Goal: Task Accomplishment & Management: Manage account settings

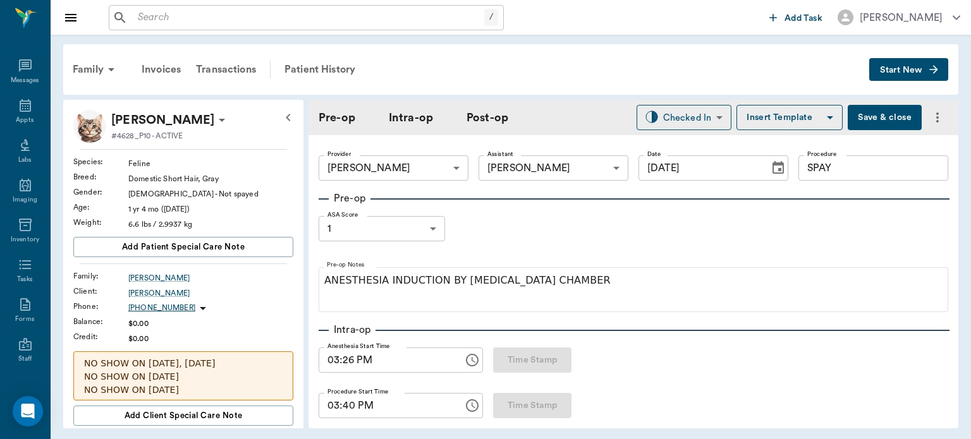
scroll to position [1365, 0]
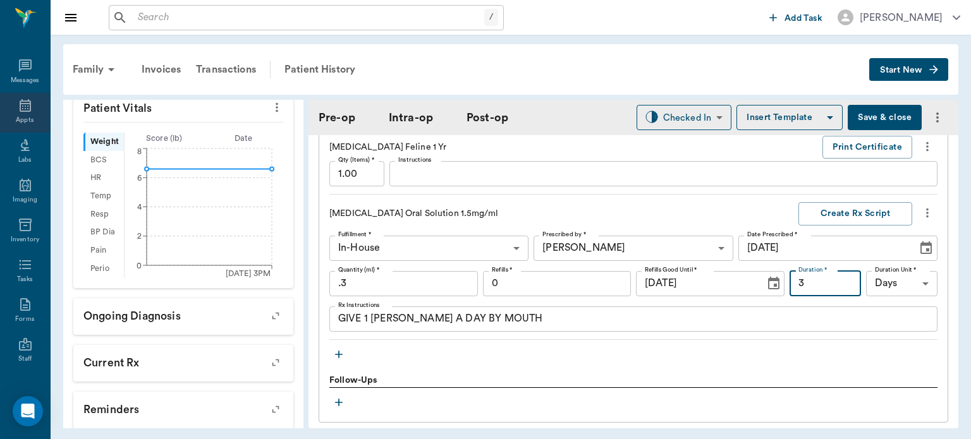
click at [28, 120] on div "Appts" at bounding box center [25, 120] width 18 height 9
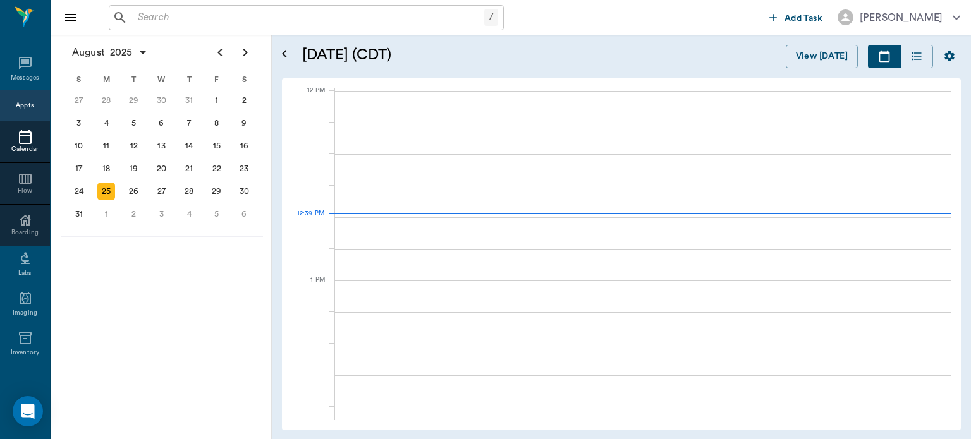
click at [103, 190] on div "25" at bounding box center [106, 192] width 18 height 18
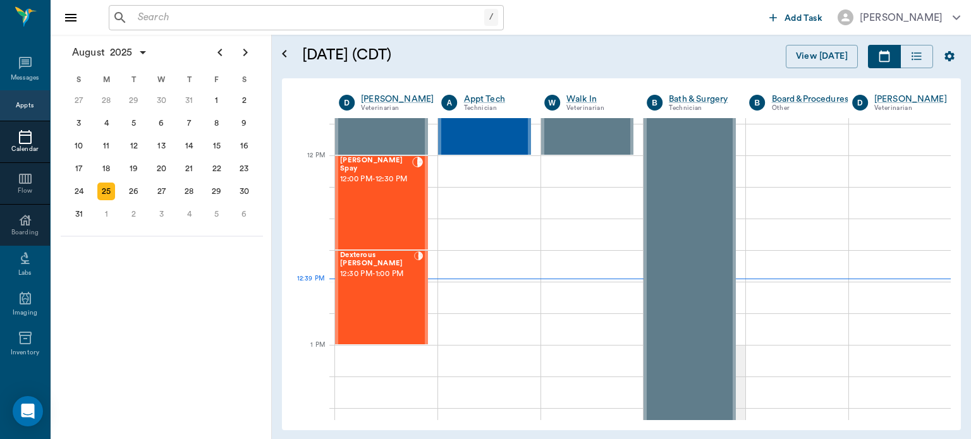
scroll to position [726, 0]
click at [354, 211] on div "[PERSON_NAME] Spay 12:00 PM - 12:30 PM" at bounding box center [376, 203] width 72 height 92
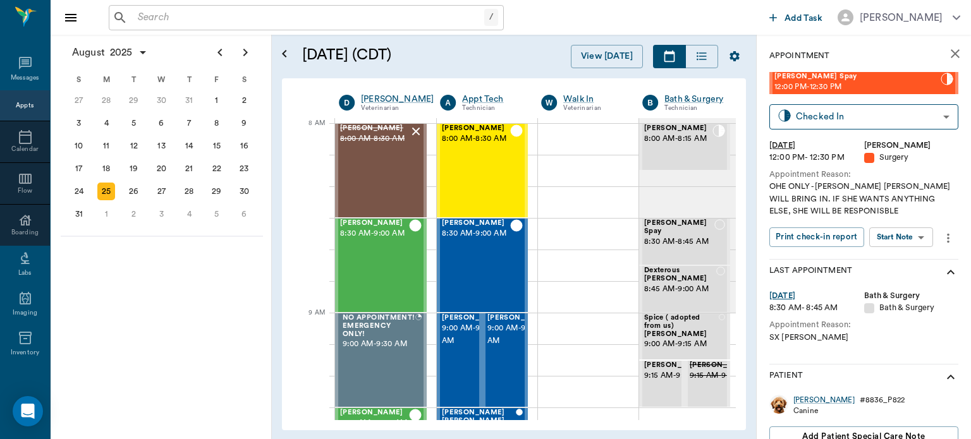
click at [906, 242] on body "/ ​ Add Task [PERSON_NAME] Nectar Messages Appts Calendar Flow Boarding Labs Im…" at bounding box center [485, 219] width 971 height 439
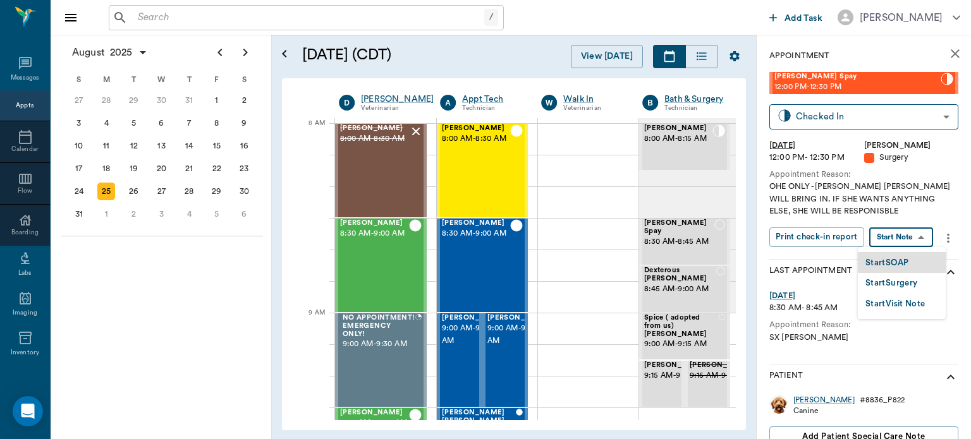
click at [899, 282] on button "Start Surgery" at bounding box center [891, 283] width 52 height 15
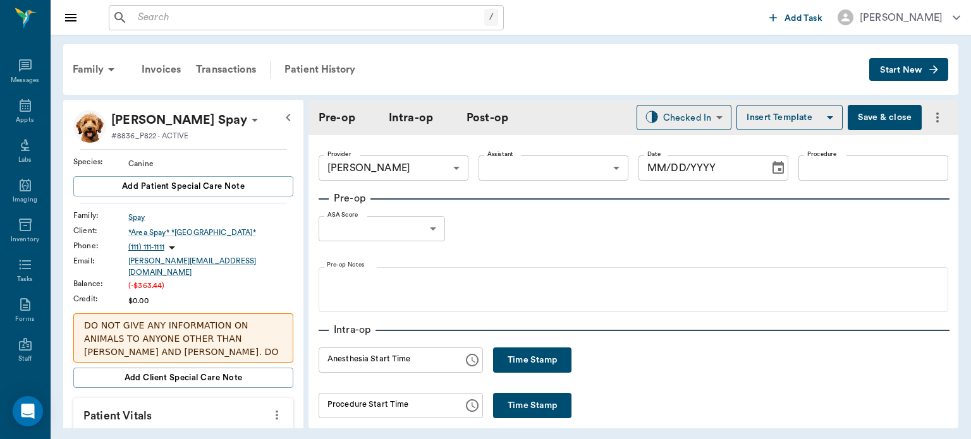
type input "63ec2f075fda476ae8351a4d"
type input "[DATE]"
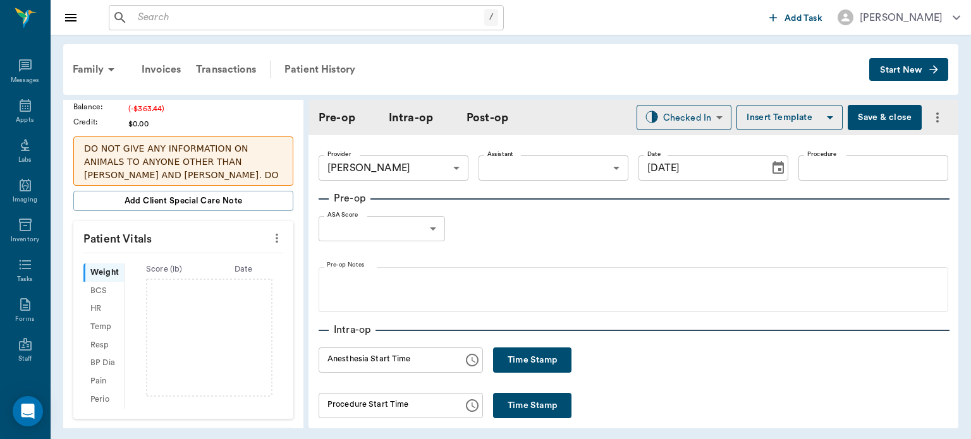
scroll to position [188, 0]
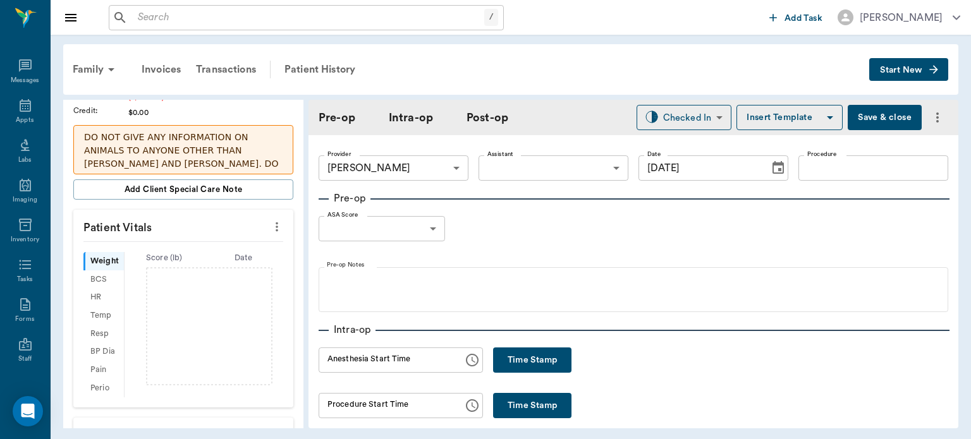
click at [276, 222] on icon "more" at bounding box center [277, 226] width 3 height 9
click at [237, 245] on span "Enter Vitals" at bounding box center [214, 239] width 106 height 13
click at [209, 261] on input "text" at bounding box center [183, 264] width 110 height 25
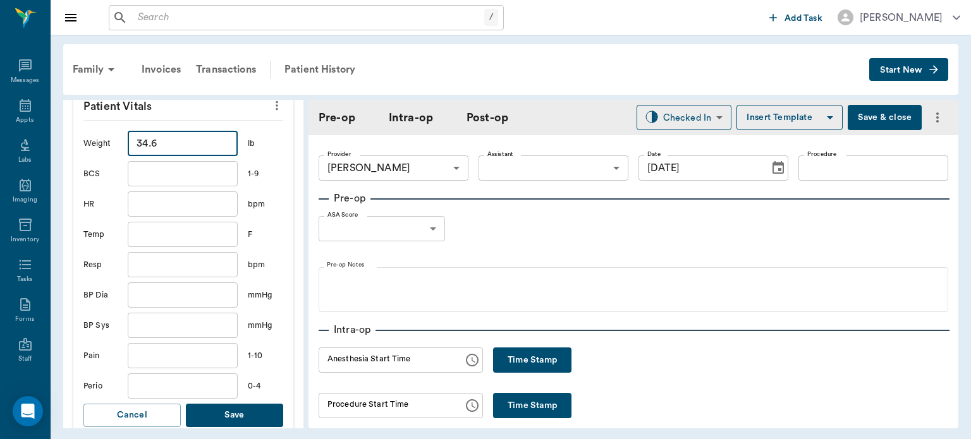
scroll to position [382, 0]
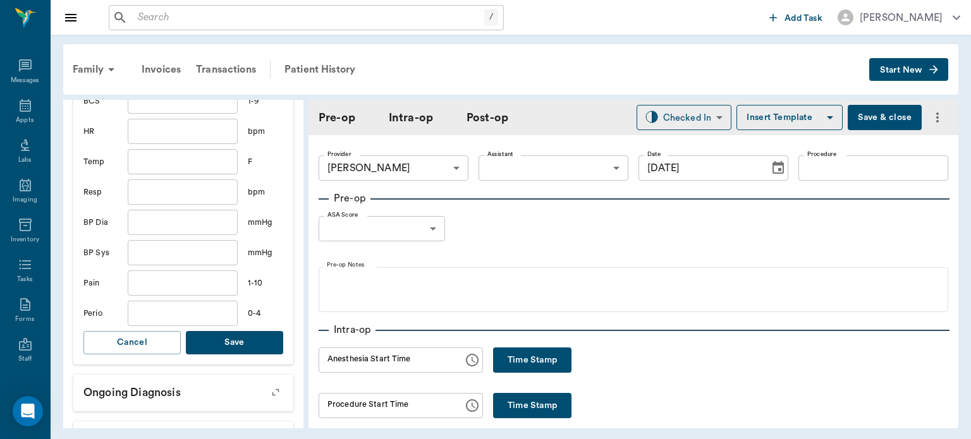
type input "34.6"
click at [236, 336] on button "Save" at bounding box center [234, 342] width 97 height 23
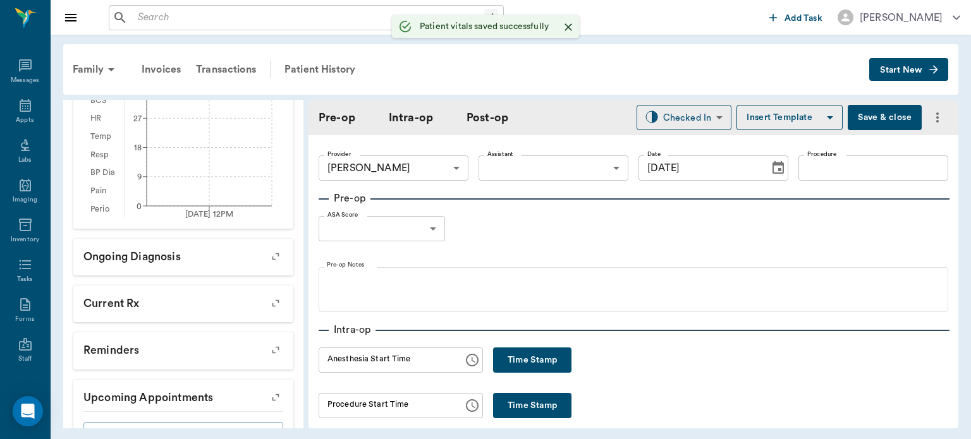
scroll to position [398, 0]
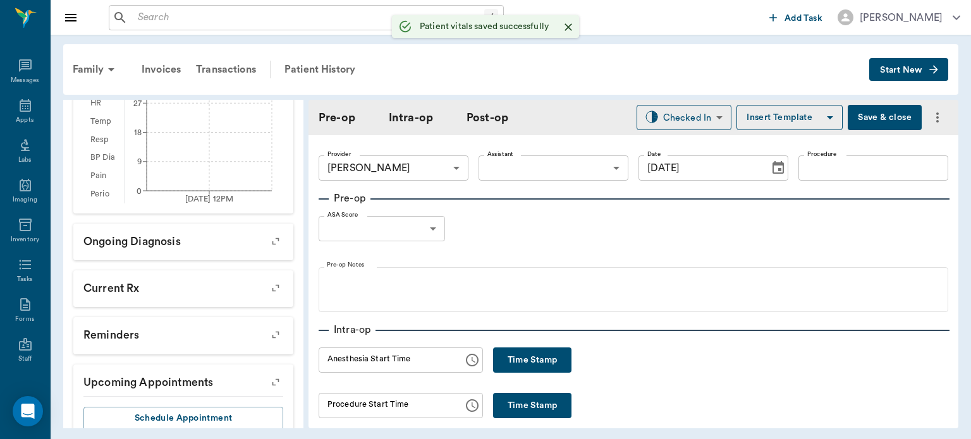
click at [494, 173] on body "/ ​ Add Task [PERSON_NAME] Nectar Messages Appts Labs Imaging Inventory Tasks F…" at bounding box center [485, 219] width 971 height 439
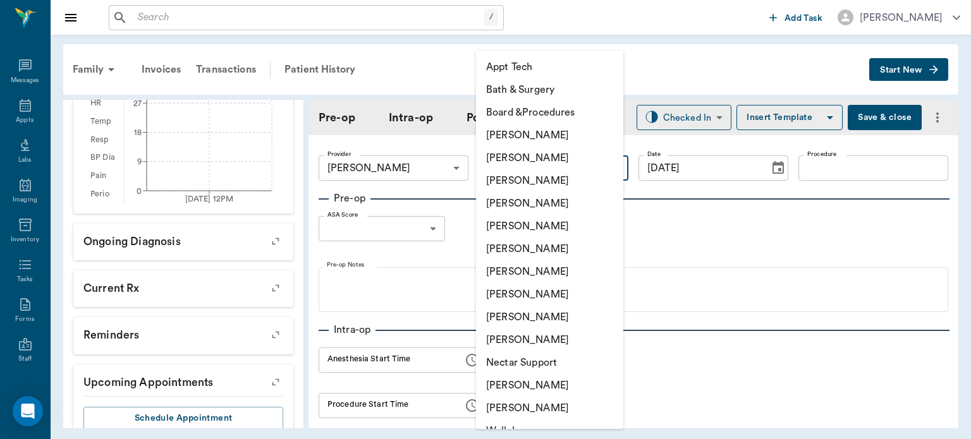
click at [564, 250] on li "[PERSON_NAME]" at bounding box center [549, 249] width 147 height 23
type input "682b670d8bdc6f7f8feef3db"
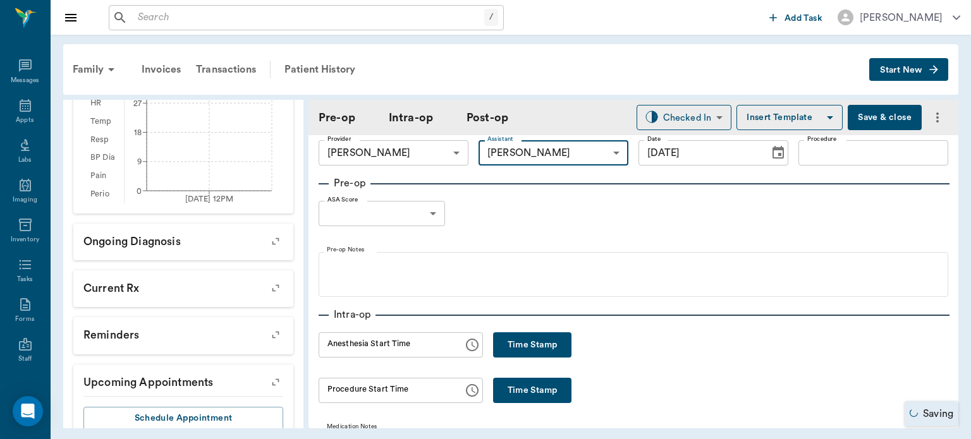
scroll to position [15, 0]
click at [842, 155] on input "Procedure" at bounding box center [873, 152] width 150 height 25
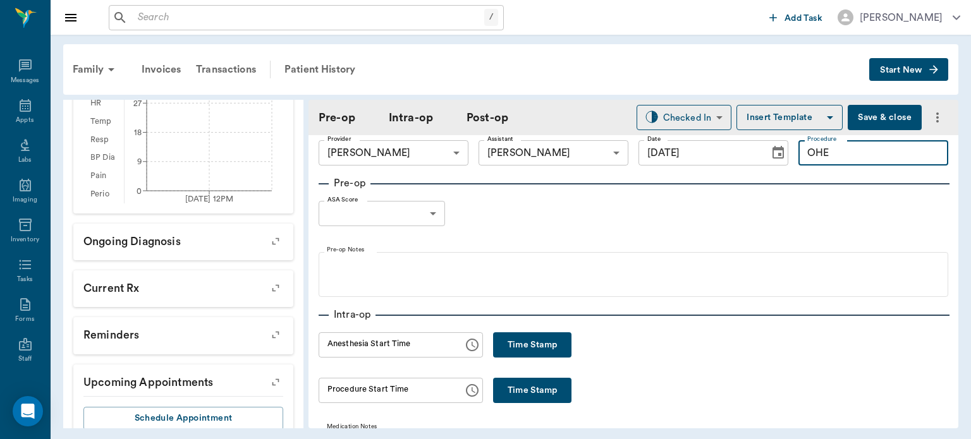
type input "OHE"
click at [793, 117] on button "Insert Template" at bounding box center [789, 117] width 106 height 25
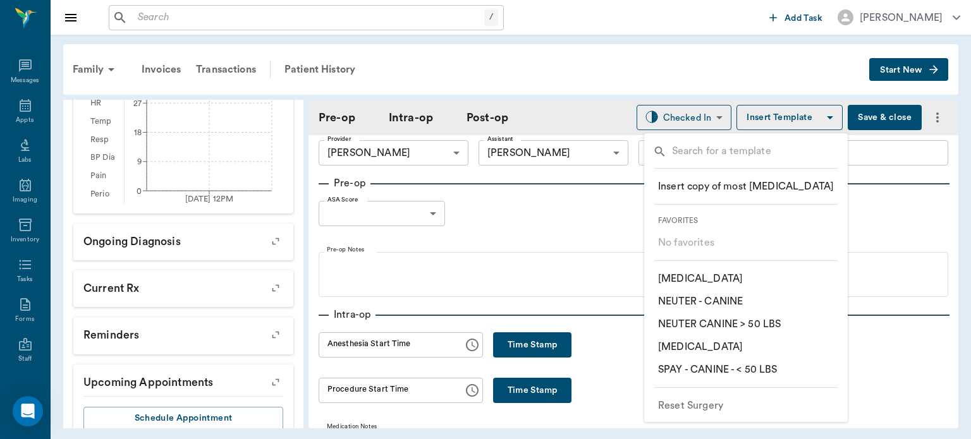
click at [773, 372] on p "​ SPAY - CANINE - < 50 LBS" at bounding box center [717, 369] width 119 height 15
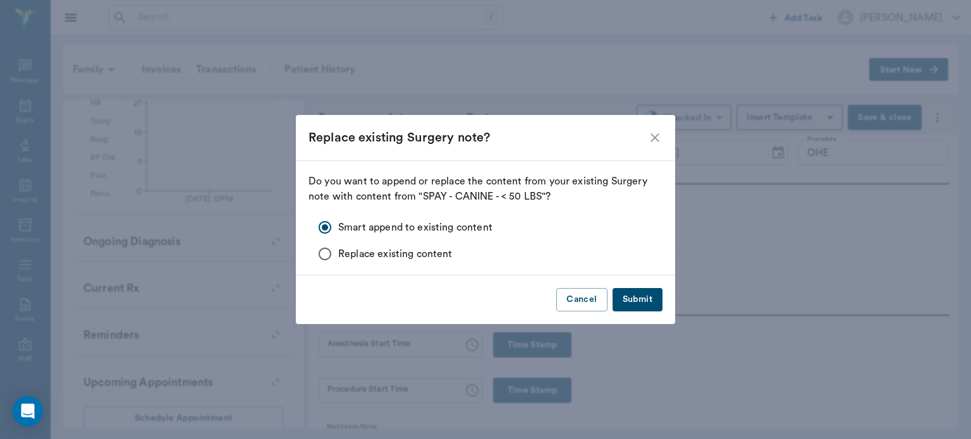
click at [646, 296] on button "Submit" at bounding box center [637, 299] width 50 height 23
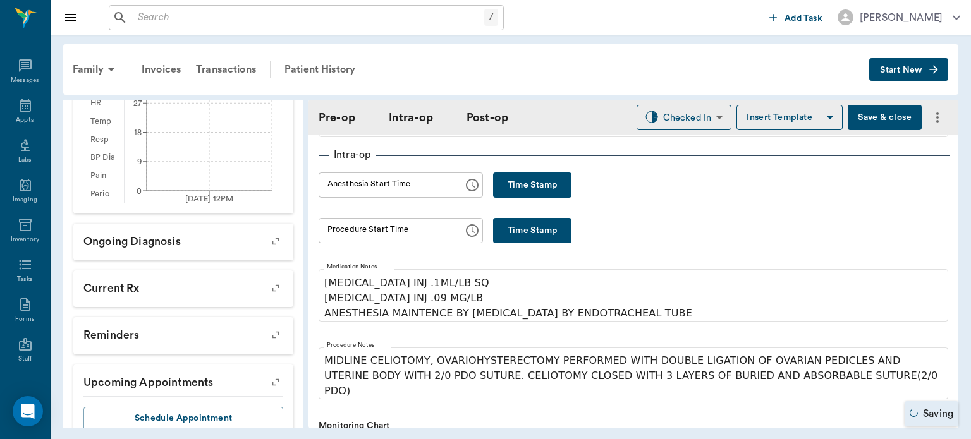
scroll to position [180, 0]
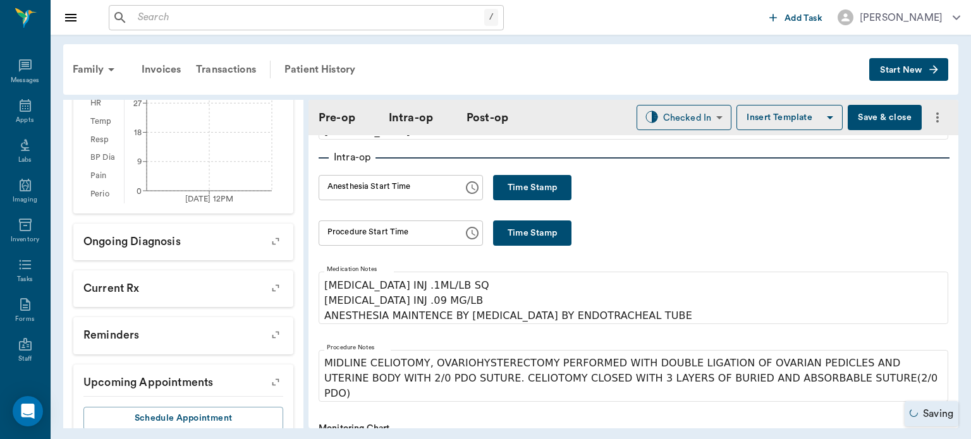
click at [542, 182] on button "Time Stamp" at bounding box center [532, 187] width 78 height 25
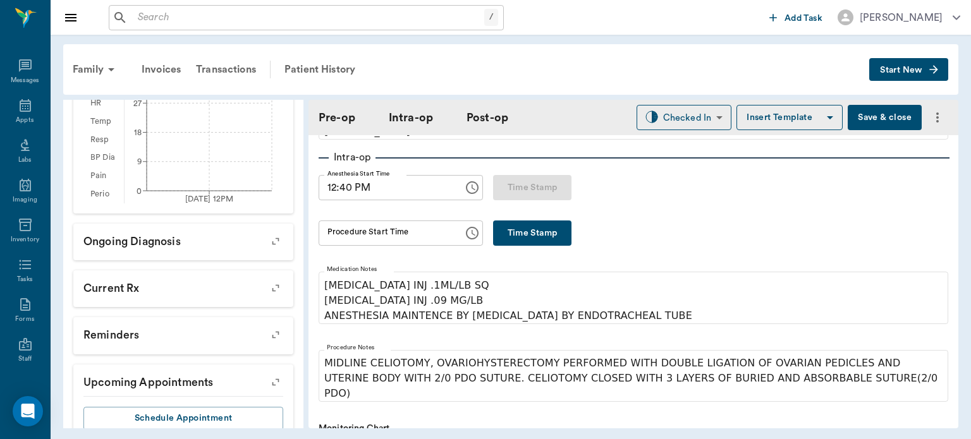
click at [344, 189] on input "12:40 PM" at bounding box center [387, 187] width 136 height 25
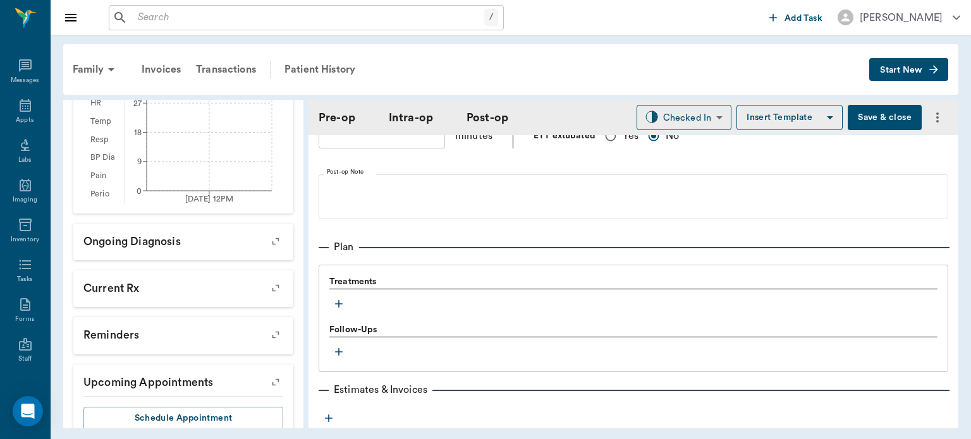
scroll to position [946, 0]
type input "12:30 PM"
click at [337, 297] on icon "button" at bounding box center [338, 303] width 13 height 13
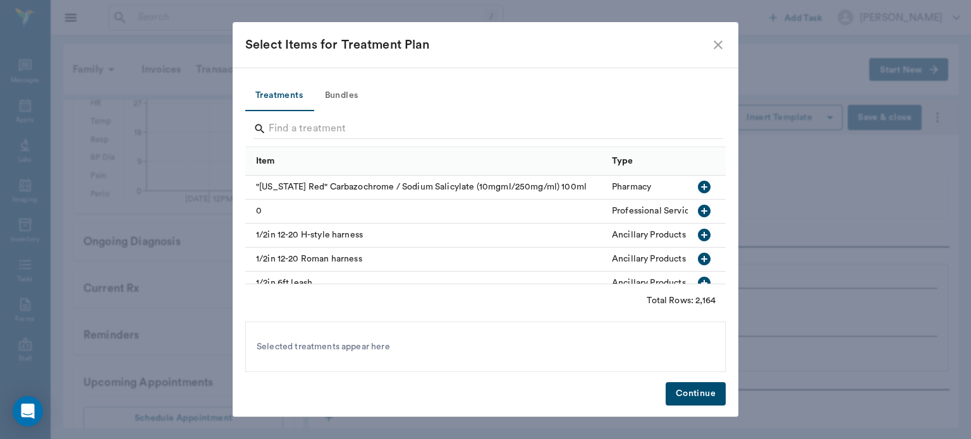
click at [350, 92] on button "Bundles" at bounding box center [341, 96] width 57 height 30
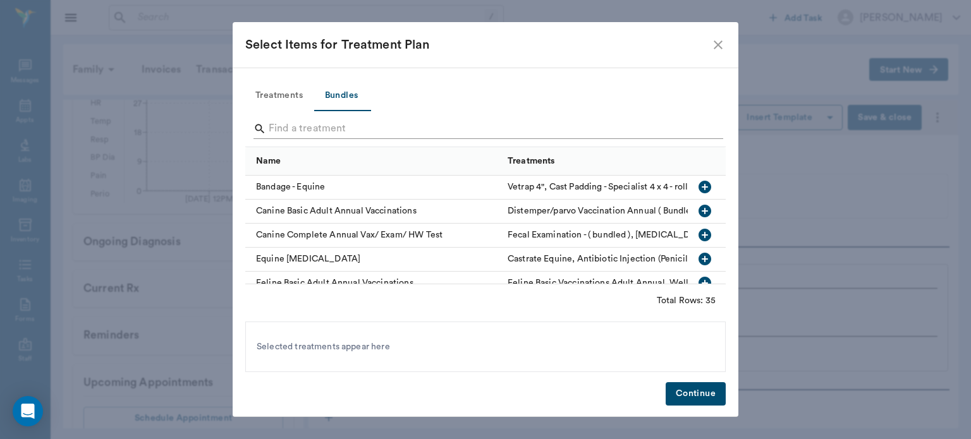
click at [372, 129] on input "Search" at bounding box center [486, 129] width 435 height 20
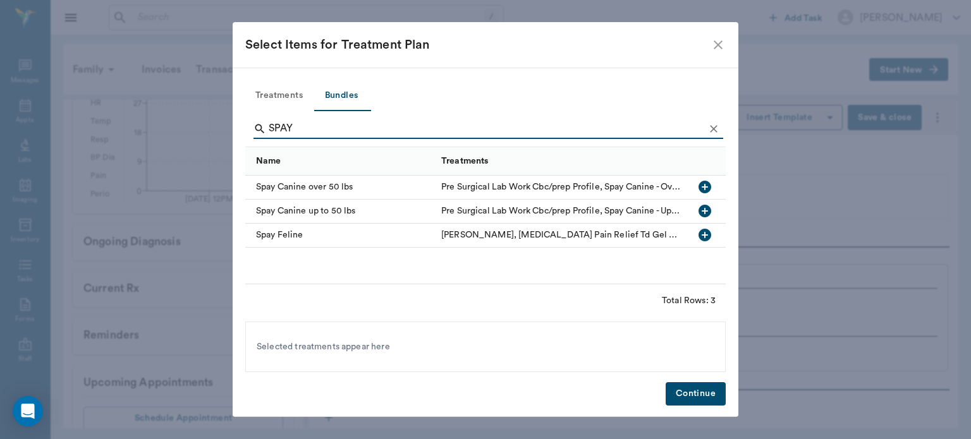
type input "SPAY"
click at [703, 210] on icon "button" at bounding box center [704, 211] width 13 height 13
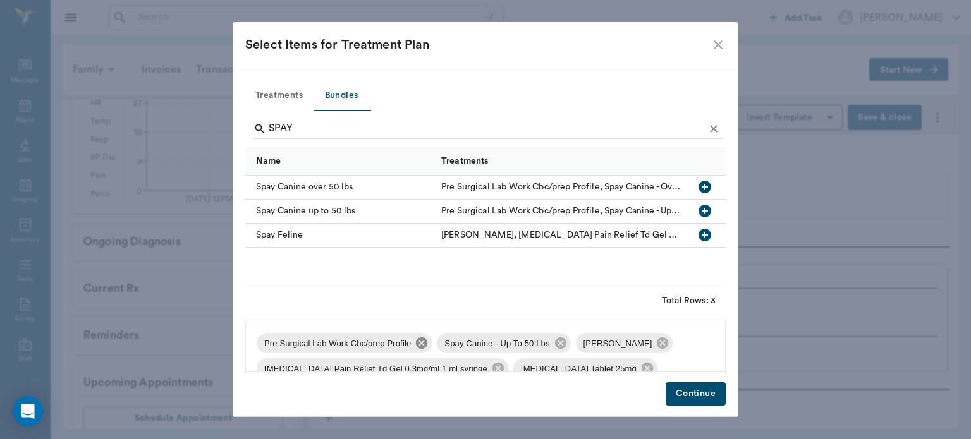
click at [417, 344] on icon at bounding box center [421, 343] width 11 height 11
click at [475, 346] on icon at bounding box center [482, 343] width 14 height 14
click at [631, 346] on icon at bounding box center [636, 343] width 11 height 11
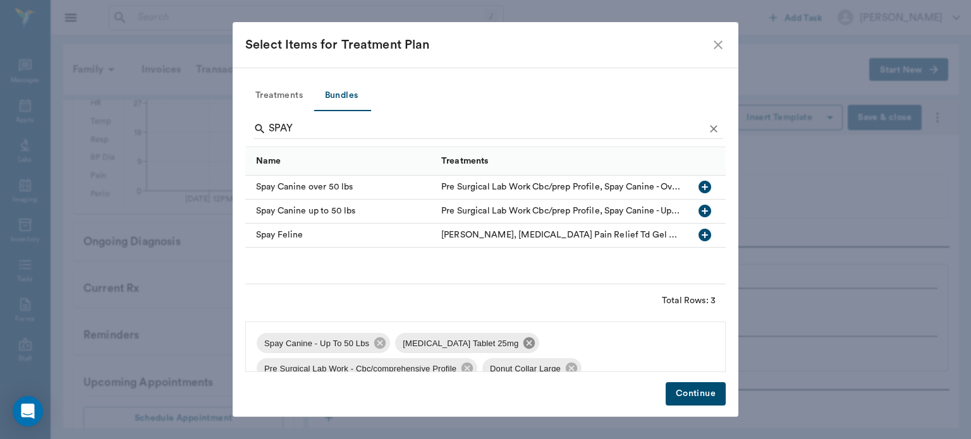
click at [523, 346] on icon at bounding box center [528, 343] width 11 height 11
click at [600, 346] on icon at bounding box center [605, 343] width 11 height 11
click at [477, 349] on icon at bounding box center [484, 343] width 14 height 14
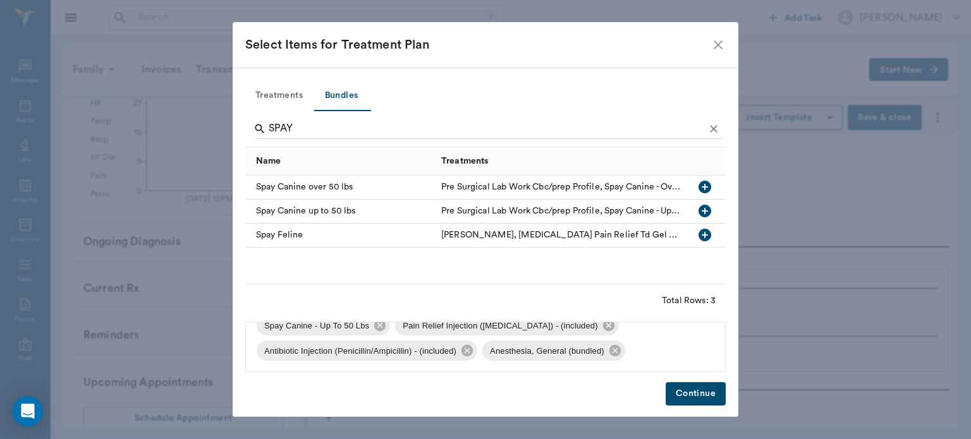
click at [707, 401] on button "Continue" at bounding box center [696, 393] width 60 height 23
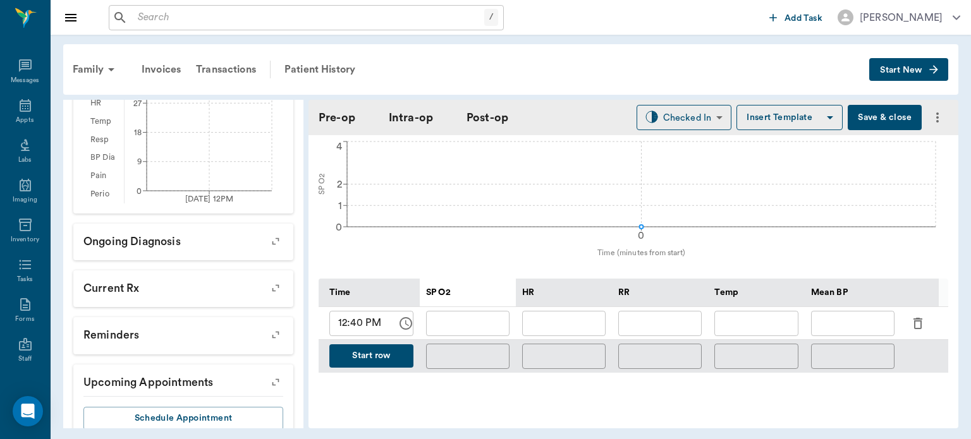
scroll to position [480, 0]
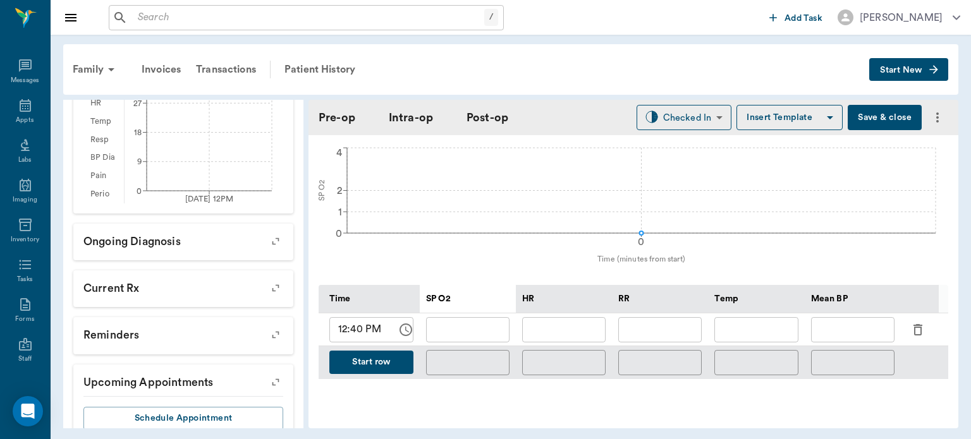
click at [361, 325] on input "12:40 PM" at bounding box center [358, 329] width 59 height 25
type input "12:45 PM"
click at [394, 364] on button "Start row" at bounding box center [371, 362] width 84 height 23
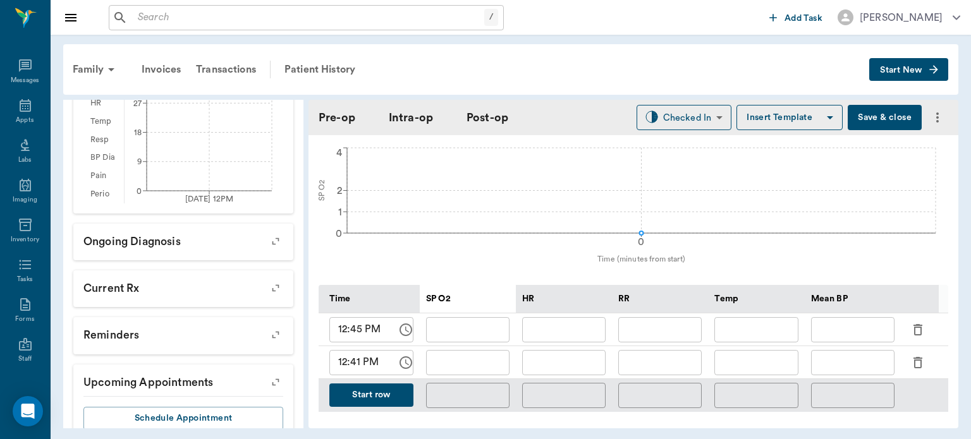
click at [359, 357] on input "12:41 PM" at bounding box center [358, 362] width 59 height 25
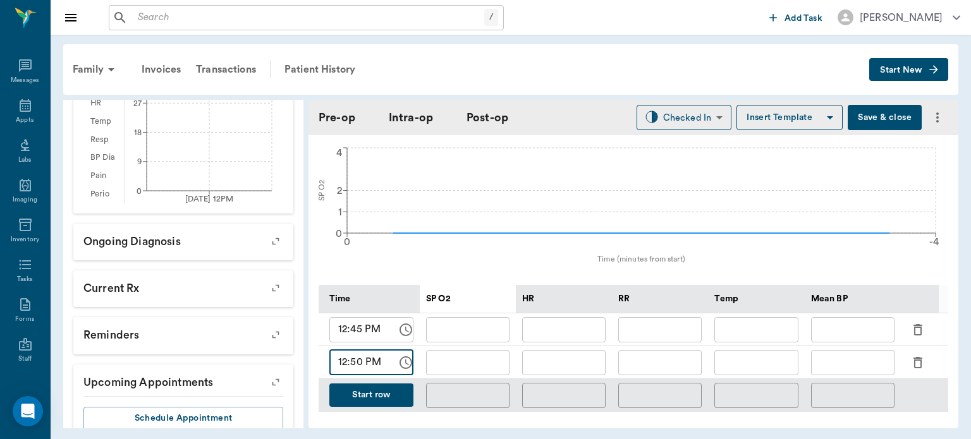
type input "12:50 PM"
click at [382, 389] on button "Start row" at bounding box center [371, 395] width 84 height 23
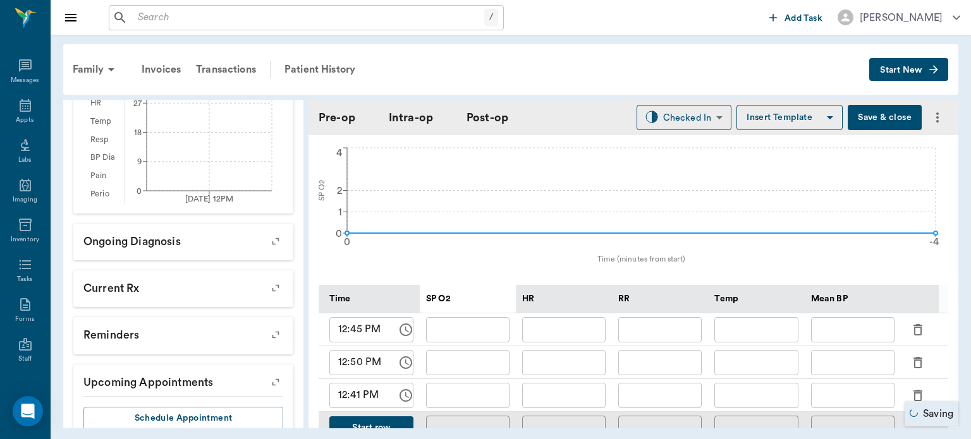
click at [358, 387] on input "12:41 PM" at bounding box center [358, 395] width 59 height 25
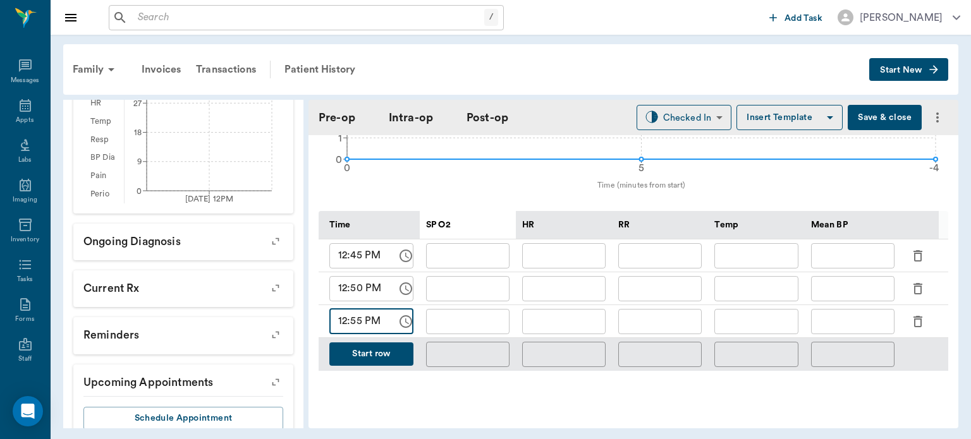
scroll to position [573, 0]
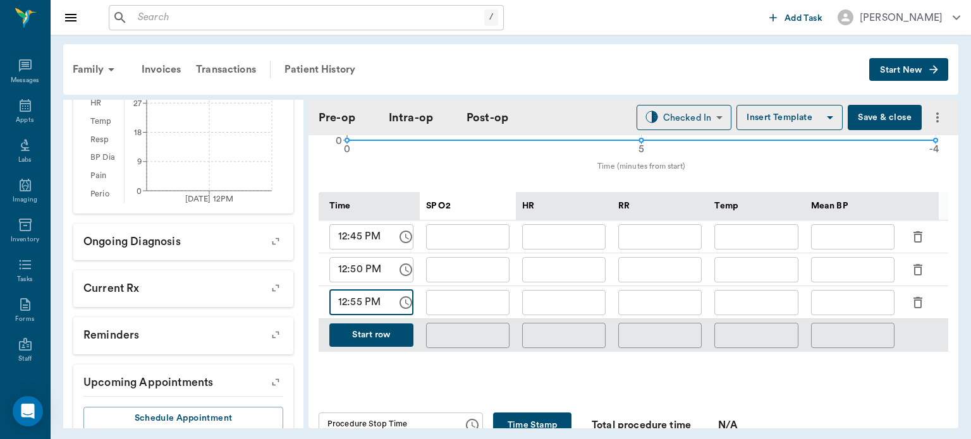
type input "12:55 PM"
click at [384, 326] on button "Start row" at bounding box center [371, 335] width 84 height 23
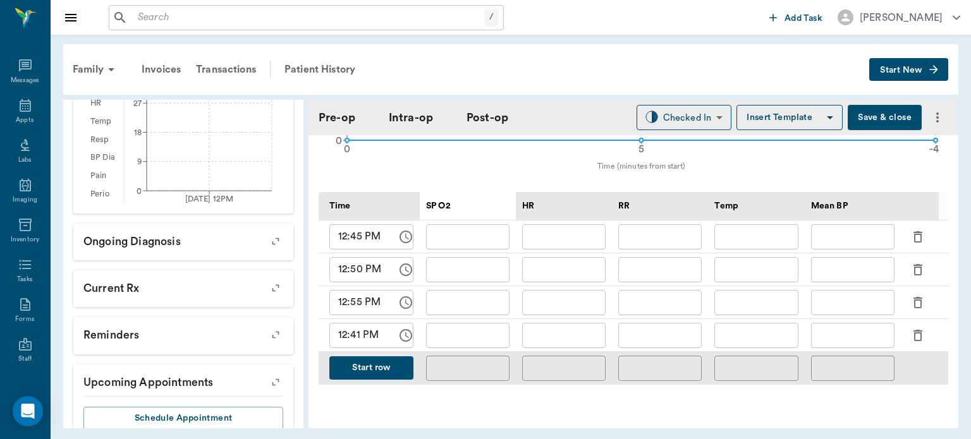
click at [343, 330] on input "12:41 PM" at bounding box center [358, 335] width 59 height 25
type input "01:00 PM"
click at [382, 362] on button "Start row" at bounding box center [371, 367] width 84 height 23
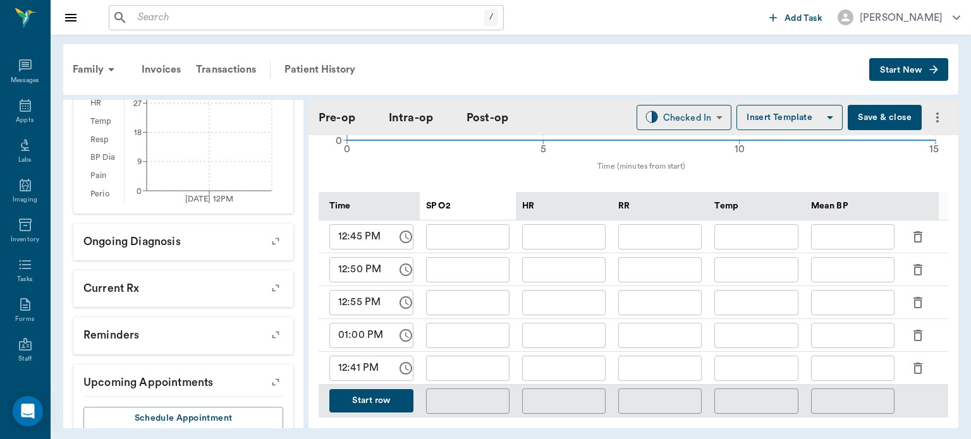
click at [351, 364] on input "12:41 PM" at bounding box center [358, 368] width 59 height 25
click at [344, 363] on input "12:41 PM" at bounding box center [358, 368] width 59 height 25
click at [341, 363] on input "12:41 PM" at bounding box center [358, 368] width 59 height 25
type input "01:05 PM"
click at [377, 391] on button "Start row" at bounding box center [371, 400] width 84 height 23
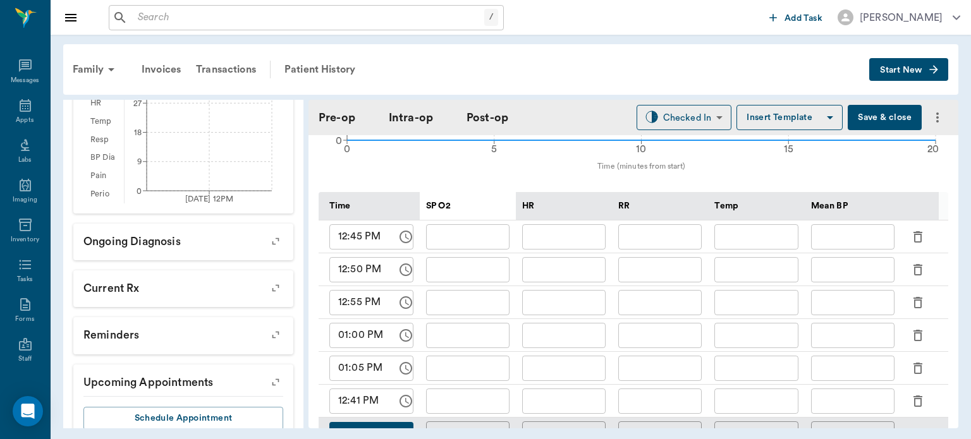
click at [342, 396] on input "12:41 PM" at bounding box center [358, 401] width 59 height 25
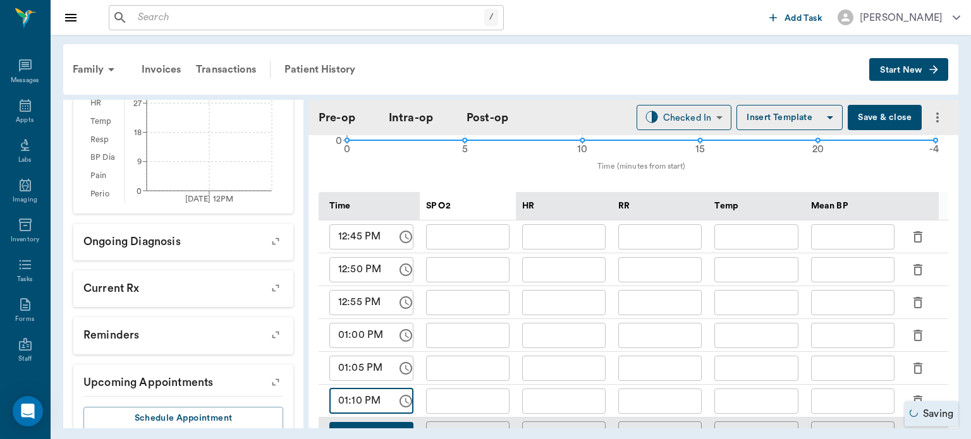
type input "01:10 PM"
click at [462, 230] on input "text" at bounding box center [467, 236] width 83 height 25
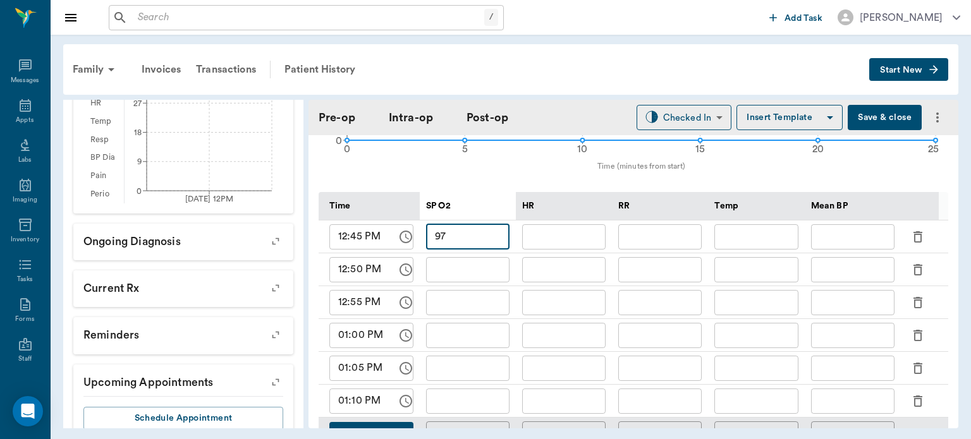
type input "97"
click at [565, 253] on div "​" at bounding box center [564, 269] width 96 height 33
click at [581, 230] on input "text" at bounding box center [563, 236] width 83 height 25
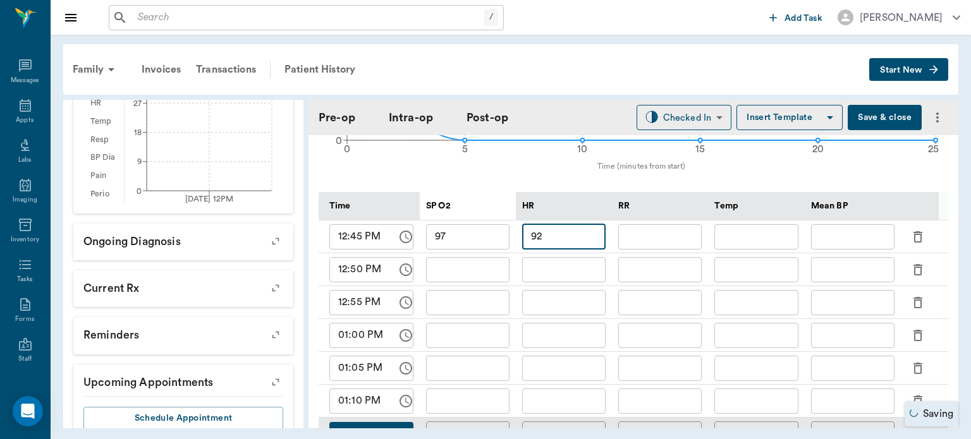
type input "92"
click at [669, 233] on input "text" at bounding box center [659, 236] width 83 height 25
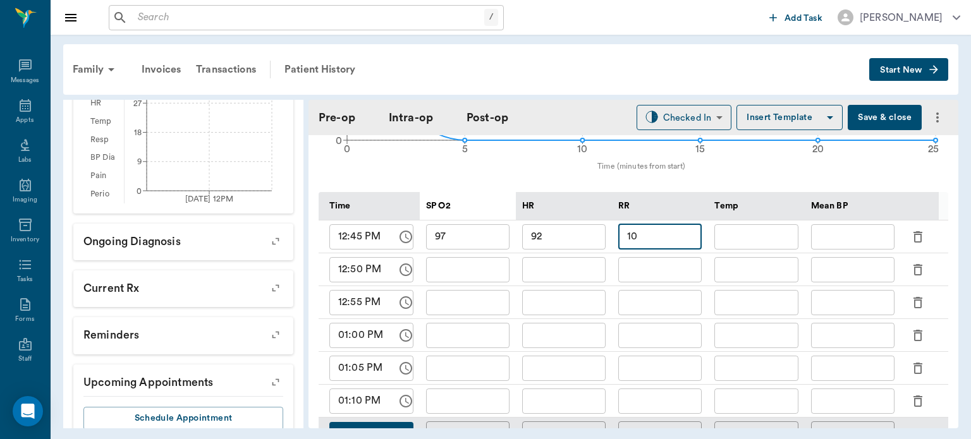
type input "10"
click at [750, 233] on input "text" at bounding box center [755, 236] width 83 height 25
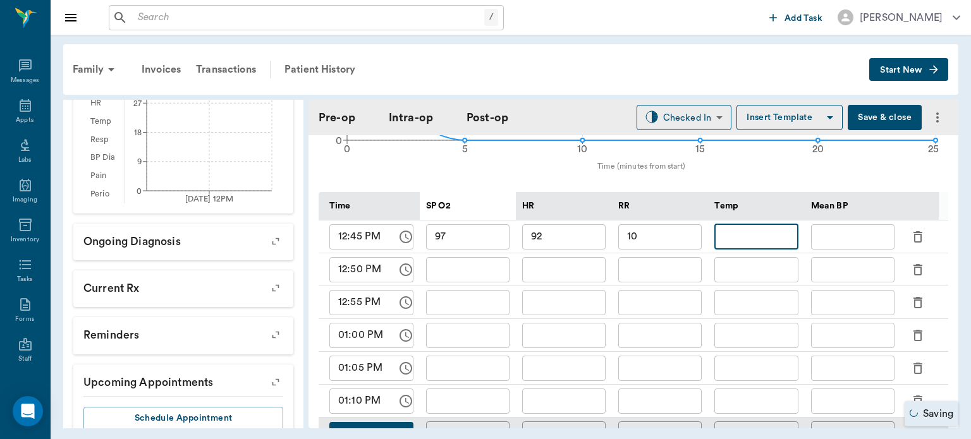
click at [857, 224] on input "text" at bounding box center [852, 236] width 83 height 25
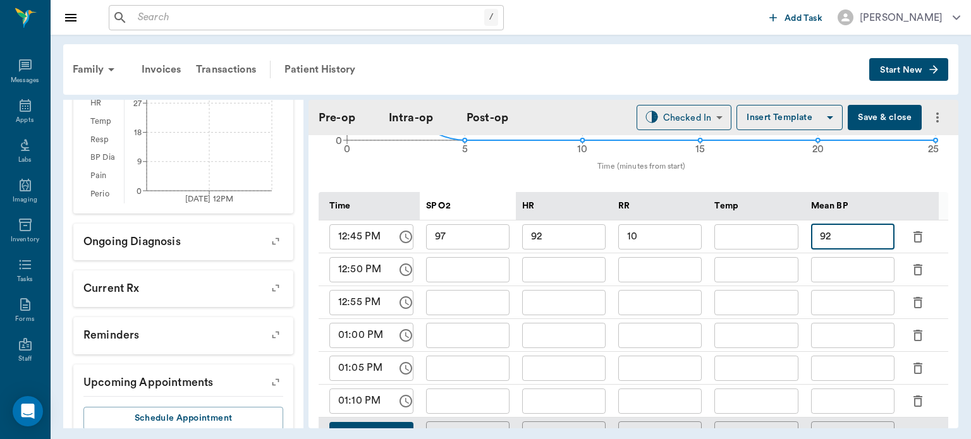
type input "92"
click at [472, 257] on input "text" at bounding box center [467, 269] width 83 height 25
type input "97"
click at [554, 258] on input "text" at bounding box center [563, 269] width 83 height 25
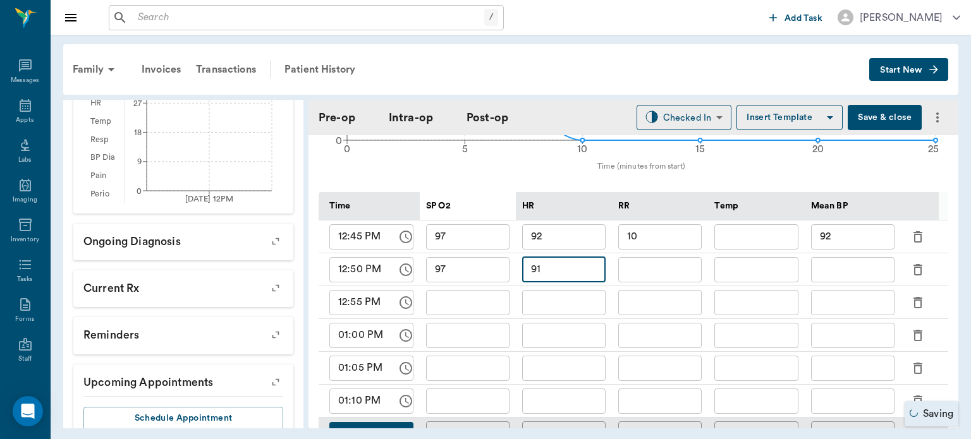
type input "91"
click at [667, 286] on div "​" at bounding box center [660, 302] width 96 height 33
click at [683, 266] on input "text" at bounding box center [659, 269] width 83 height 25
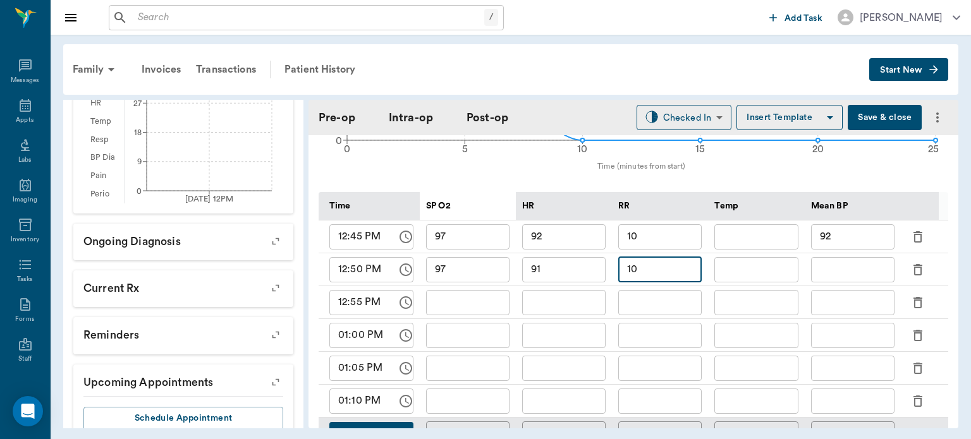
type input "10"
click at [860, 267] on input "text" at bounding box center [852, 269] width 83 height 25
type input "89"
click at [488, 298] on input "text" at bounding box center [467, 302] width 83 height 25
type input "99"
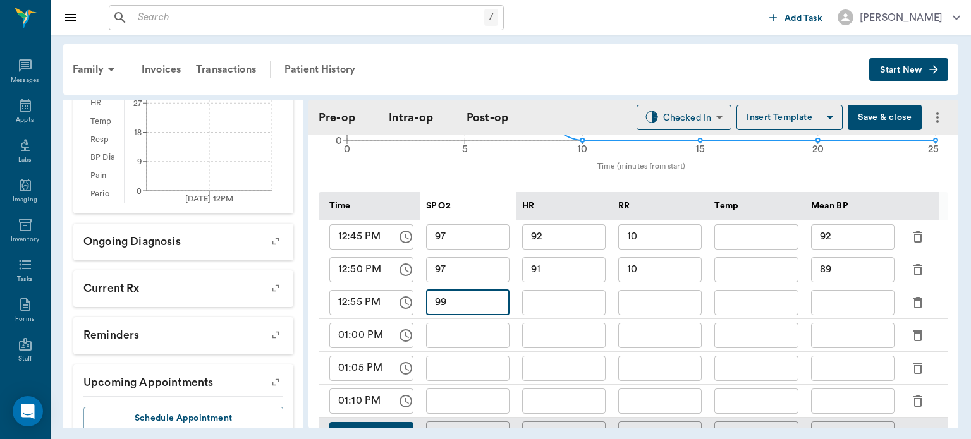
click at [592, 299] on input "text" at bounding box center [563, 302] width 83 height 25
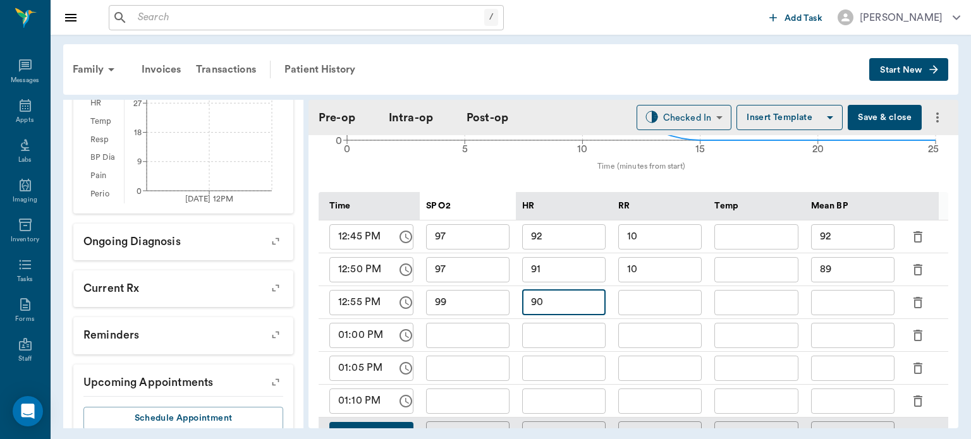
type input "90"
click at [674, 298] on input "text" at bounding box center [659, 302] width 83 height 25
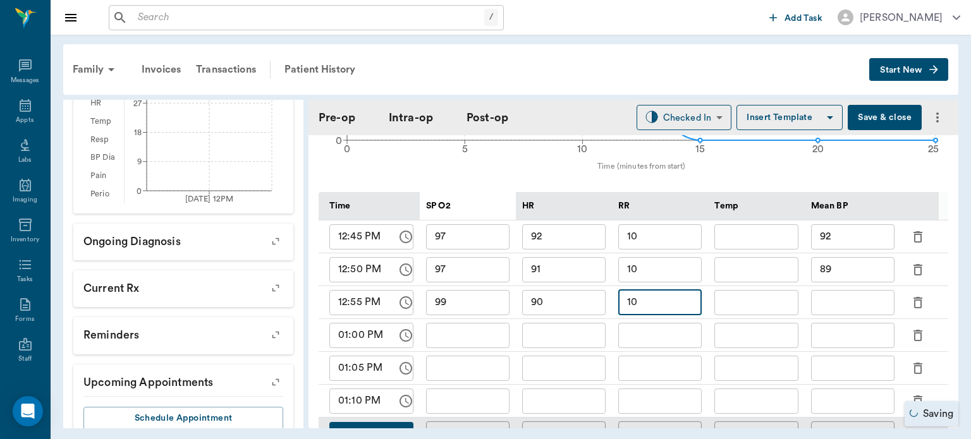
type input "10"
click at [847, 297] on input "text" at bounding box center [852, 302] width 83 height 25
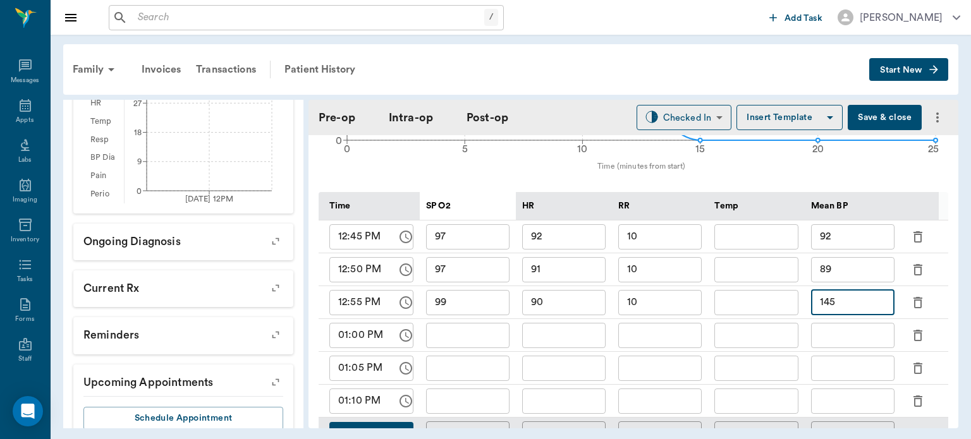
type input "145"
click at [493, 333] on input "text" at bounding box center [467, 335] width 83 height 25
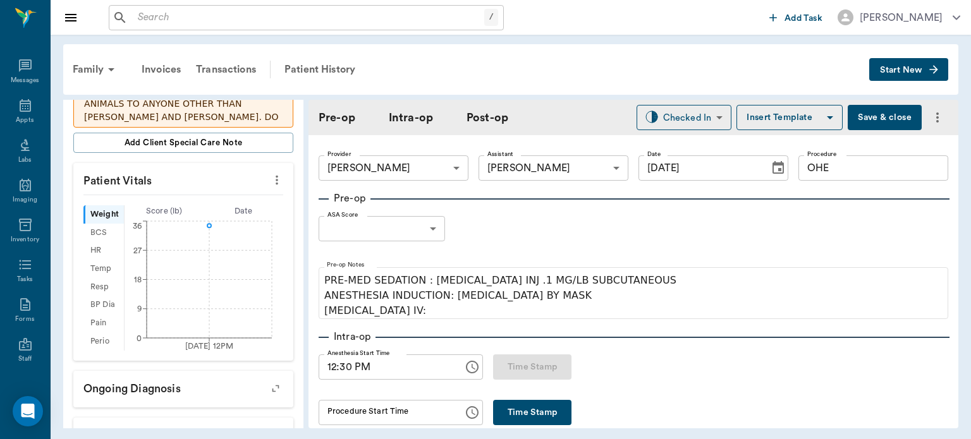
scroll to position [256, 0]
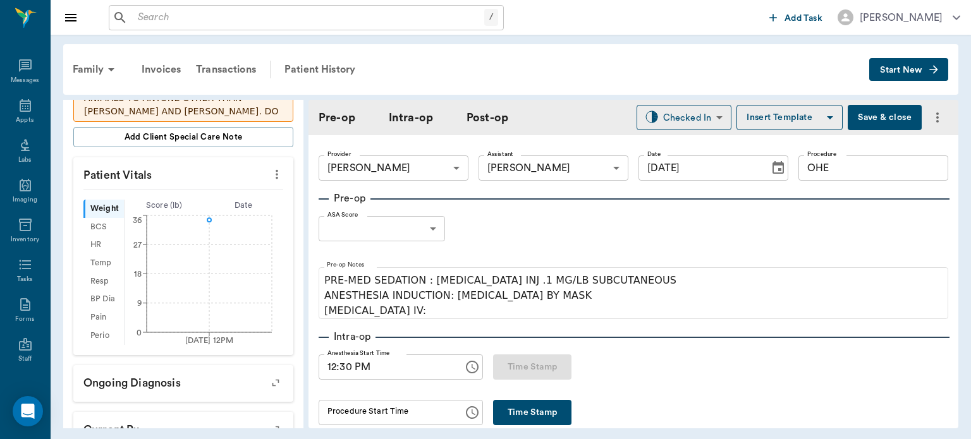
click at [417, 229] on body "/ ​ Add Task [PERSON_NAME] Nectar Messages Appts Labs Imaging Inventory Tasks F…" at bounding box center [485, 219] width 971 height 439
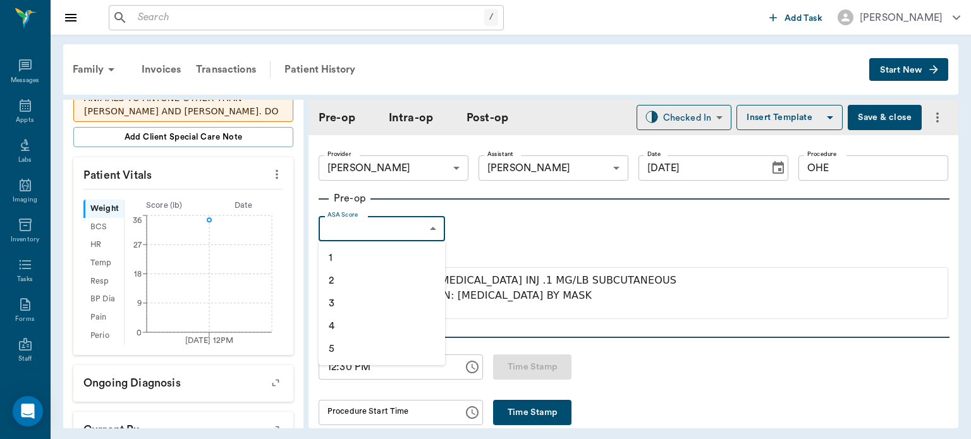
click at [363, 255] on li "1" at bounding box center [382, 257] width 126 height 23
type input "1"
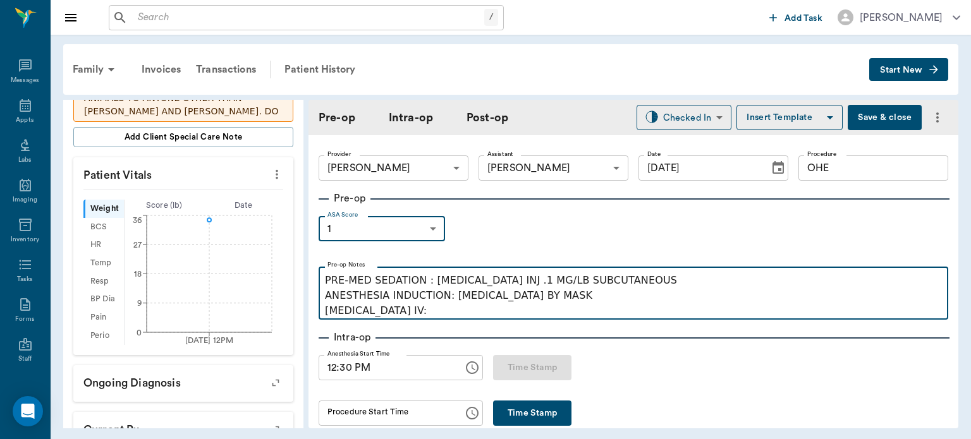
click at [414, 317] on p "PRE-MED SEDATION : [MEDICAL_DATA] INJ .1 MG/LB SUBCUTANEOUS ANESTHESIA INDUCTIO…" at bounding box center [633, 296] width 617 height 46
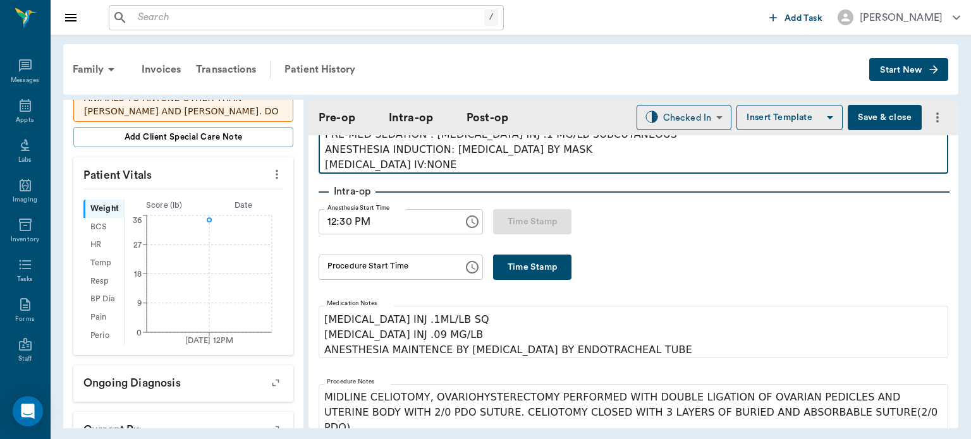
scroll to position [133, 0]
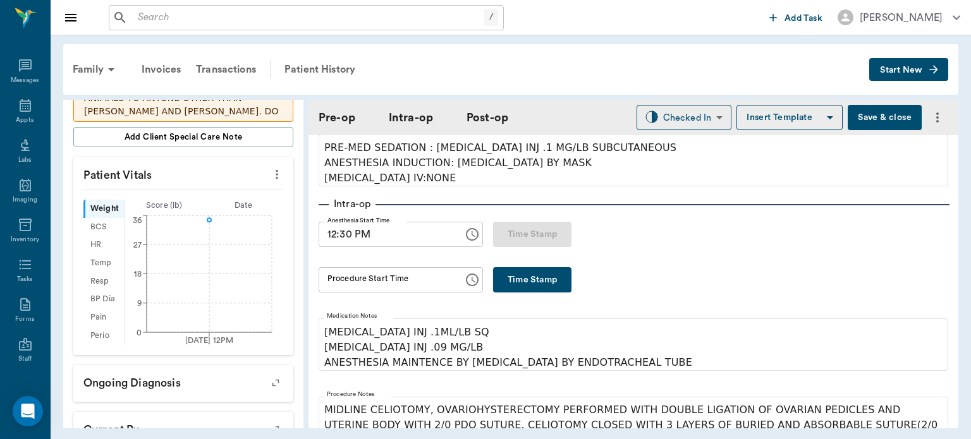
click at [518, 279] on button "Time Stamp" at bounding box center [532, 279] width 78 height 25
click at [344, 283] on input "12:58 PM" at bounding box center [387, 279] width 136 height 25
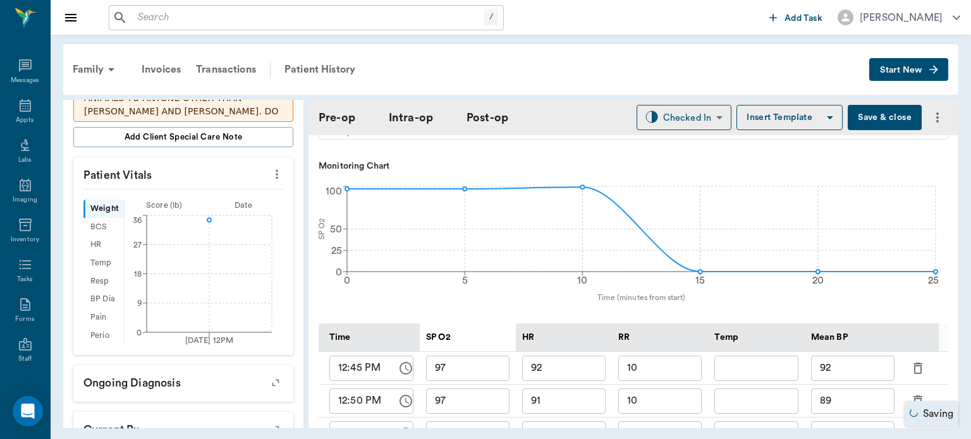
scroll to position [442, 0]
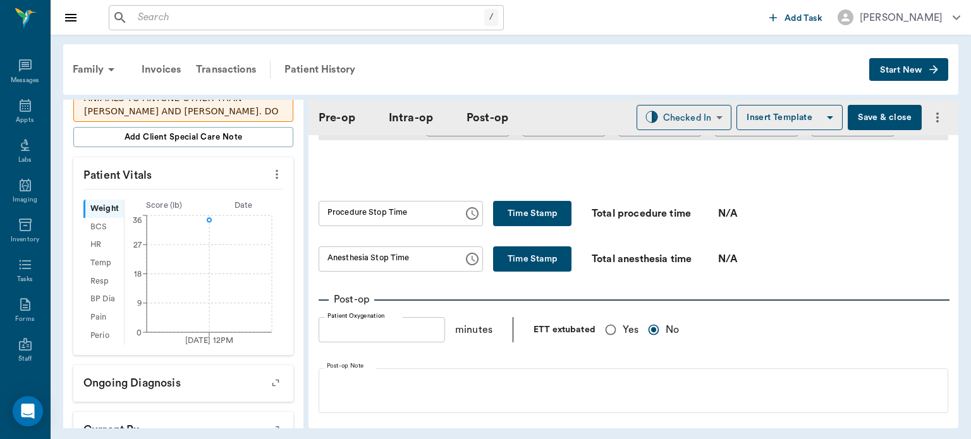
type input "12:40 PM"
click at [604, 333] on input "Yes" at bounding box center [611, 330] width 24 height 24
radio input "true"
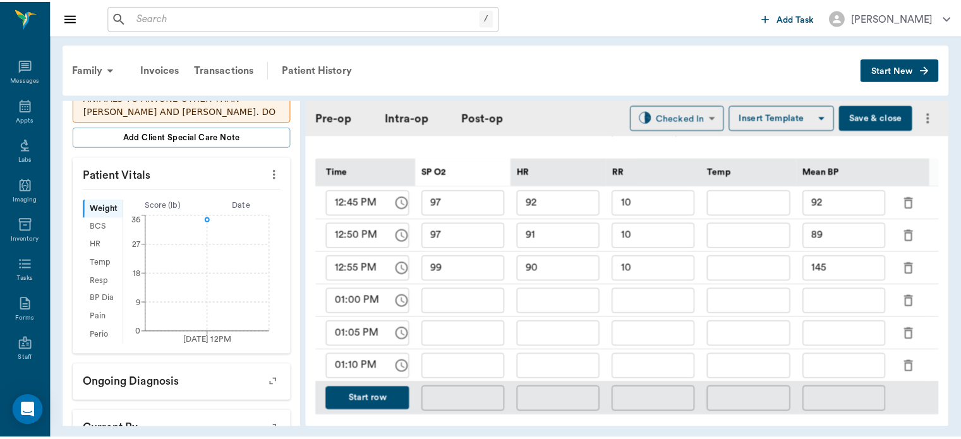
scroll to position [600, 0]
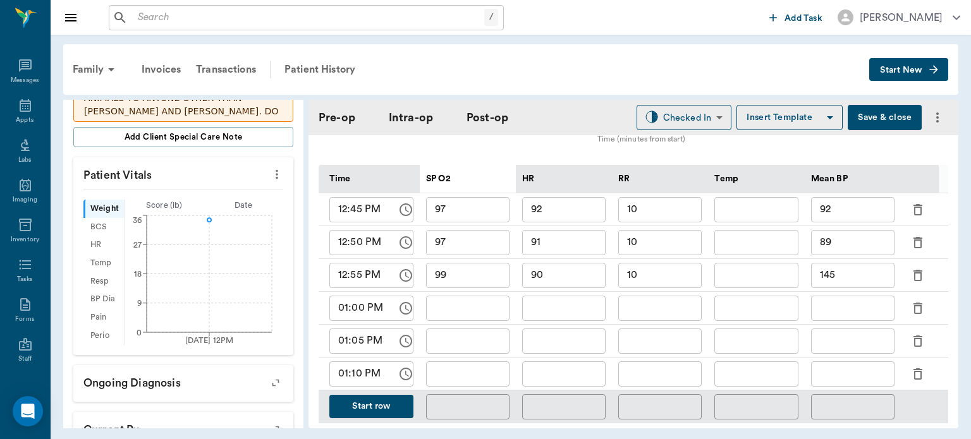
click at [551, 298] on input "text" at bounding box center [563, 308] width 83 height 25
type input "87"
click at [472, 296] on input "text" at bounding box center [467, 308] width 83 height 25
type input "99"
click at [667, 299] on input "text" at bounding box center [659, 308] width 83 height 25
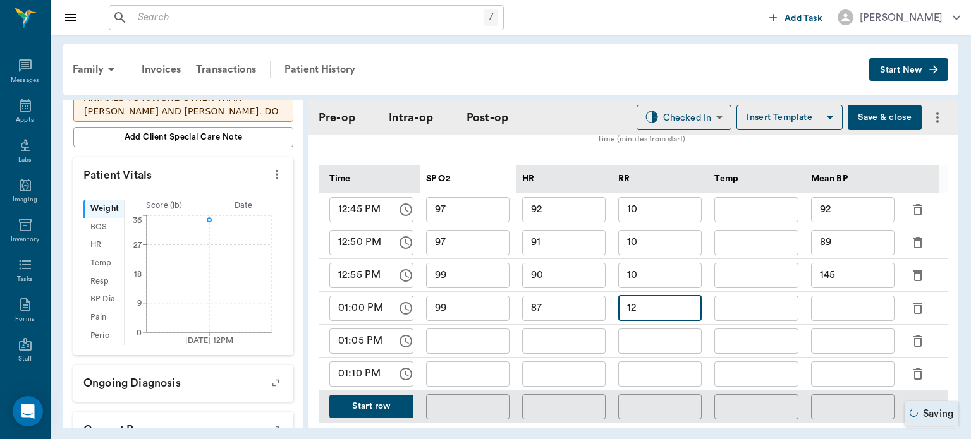
type input "12"
click at [847, 301] on input "text" at bounding box center [852, 308] width 83 height 25
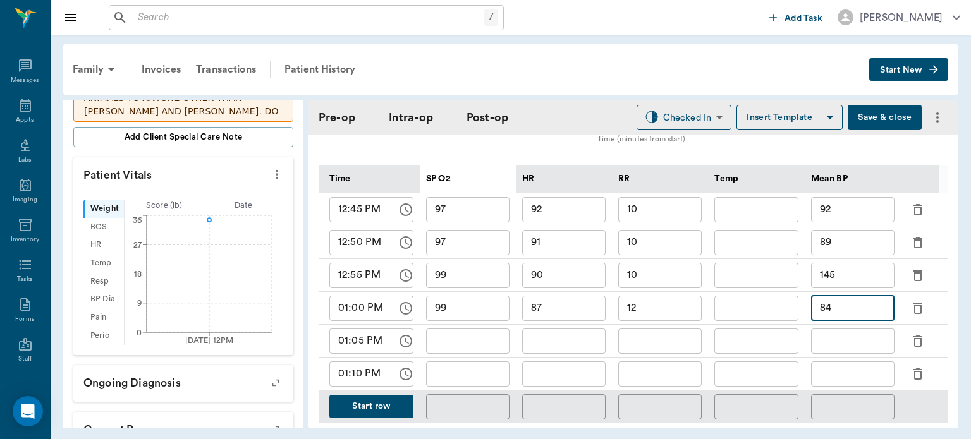
type input "84"
click at [653, 83] on div "Family Invoices Transactions Patient History" at bounding box center [467, 69] width 804 height 30
click at [880, 120] on button "Save & close" at bounding box center [885, 117] width 74 height 25
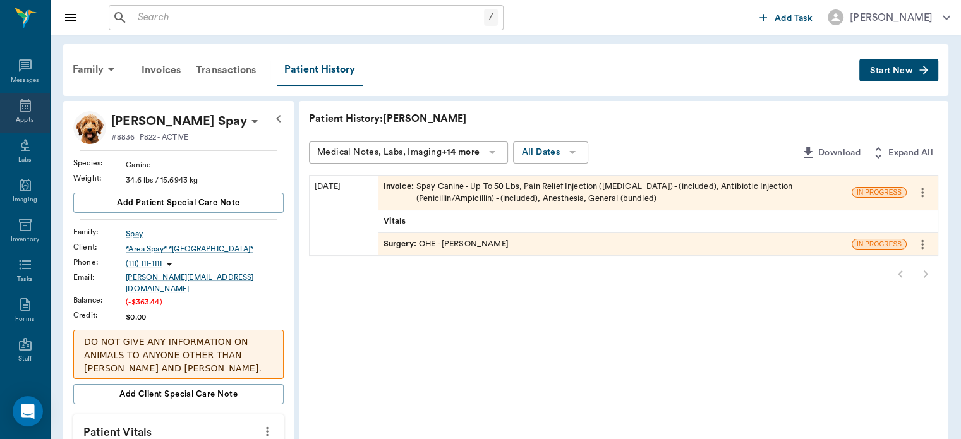
click at [19, 109] on icon at bounding box center [25, 105] width 15 height 15
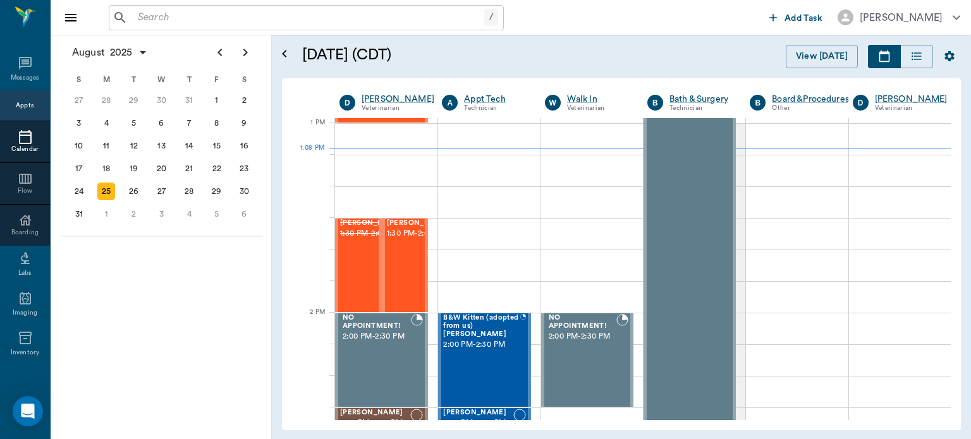
scroll to position [948, 0]
click at [399, 240] on span "1:30 PM - 2:00 PM" at bounding box center [418, 234] width 63 height 13
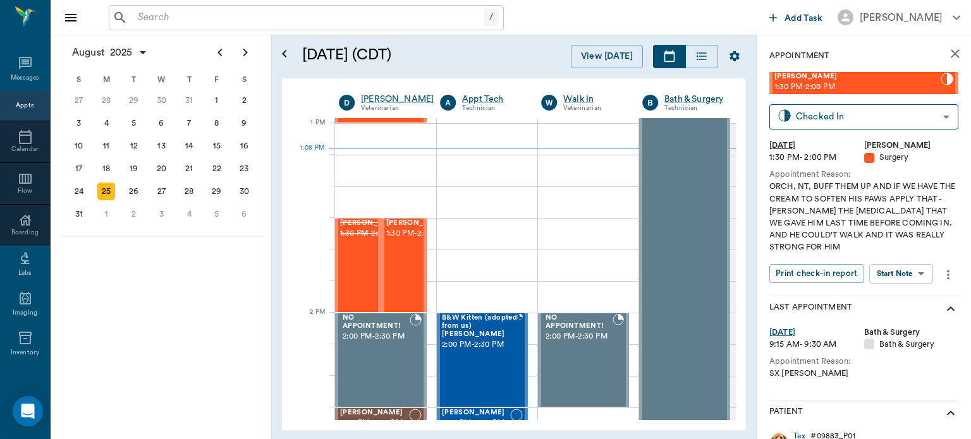
click at [904, 274] on body "/ ​ Add Task [PERSON_NAME] Nectar Messages Appts Calendar Flow Boarding Labs Im…" at bounding box center [485, 219] width 971 height 439
click at [904, 321] on button "Start Surgery" at bounding box center [891, 320] width 52 height 15
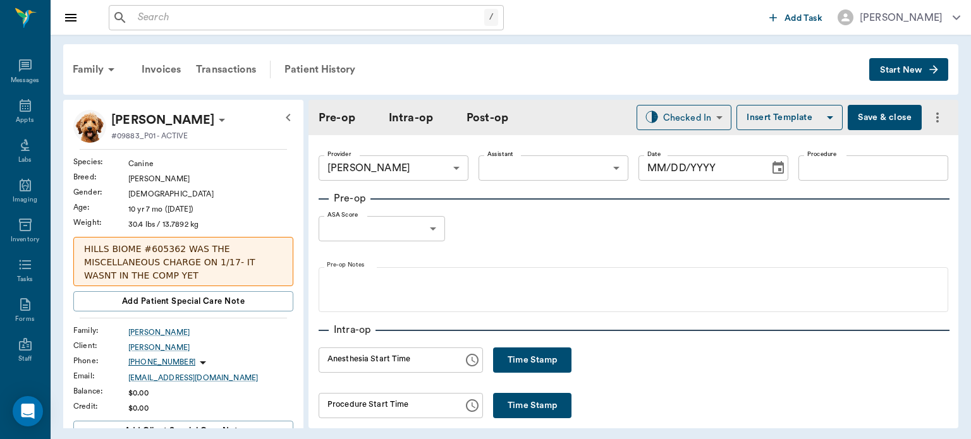
type input "63ec2f075fda476ae8351a4d"
type input "[DATE]"
click at [514, 368] on button "Time Stamp" at bounding box center [532, 360] width 78 height 25
type input "01:08 PM"
click at [575, 164] on body "/ ​ Add Task [PERSON_NAME] Nectar Messages Appts Labs Imaging Inventory Tasks F…" at bounding box center [485, 219] width 971 height 439
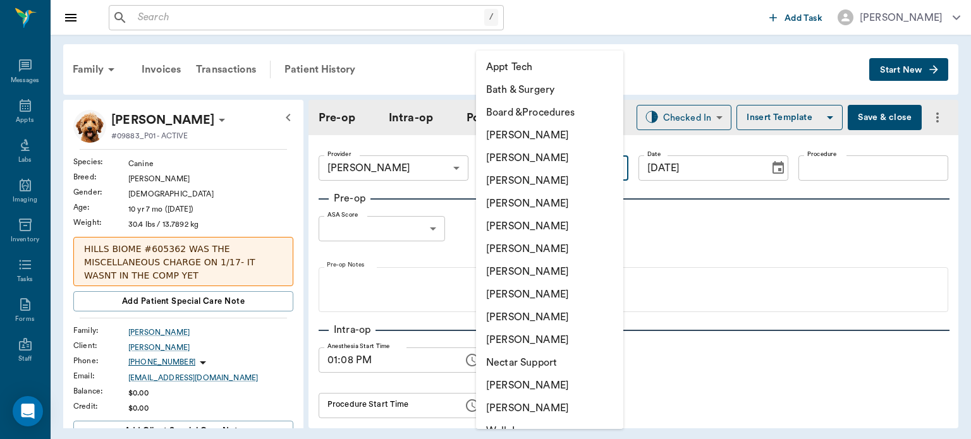
click at [552, 295] on li "[PERSON_NAME]" at bounding box center [549, 294] width 147 height 23
type input "63ec2e7e52e12b0ba117b124"
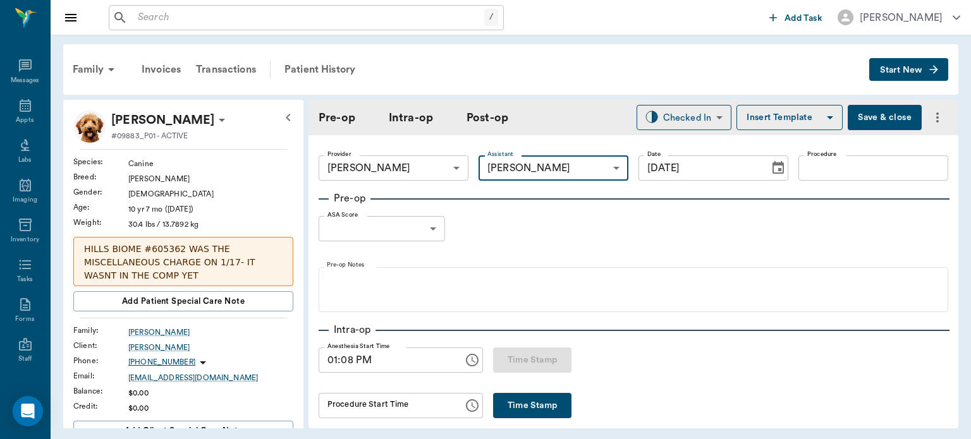
click at [832, 167] on input "Procedure" at bounding box center [873, 167] width 150 height 25
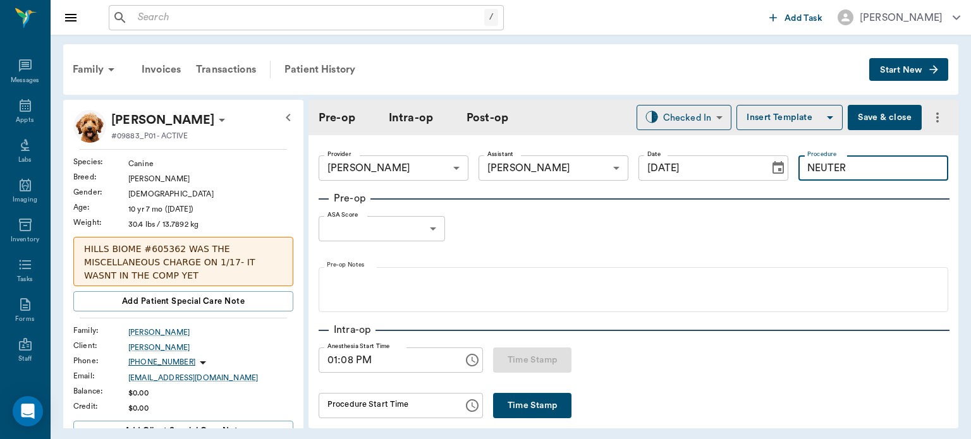
type input "NEUTER"
click at [785, 114] on button "Insert Template" at bounding box center [789, 117] width 106 height 25
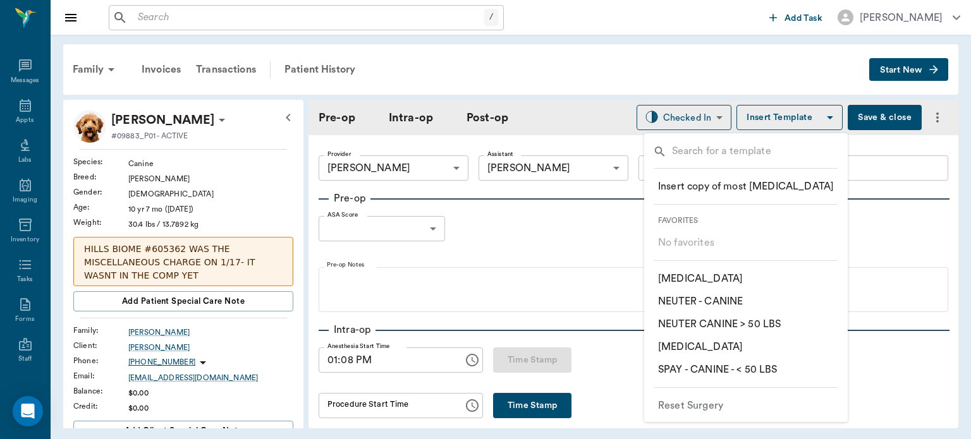
click at [727, 302] on p "​ NEUTER - CANINE" at bounding box center [700, 301] width 85 height 15
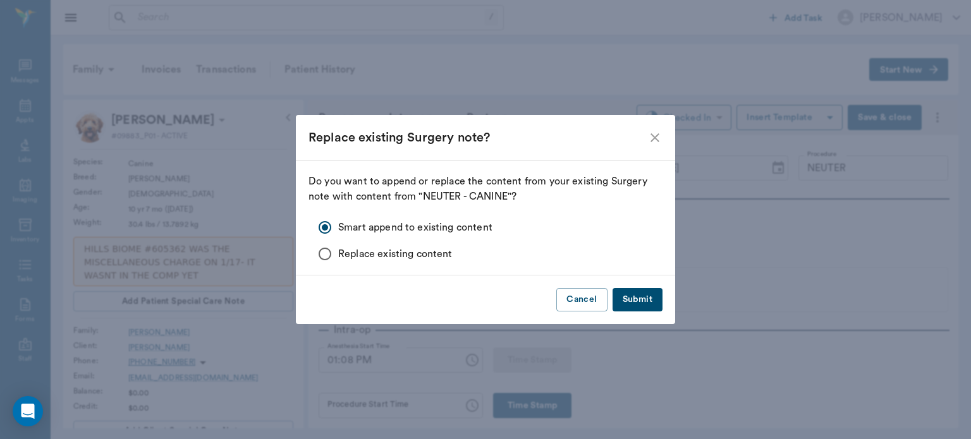
click at [642, 301] on button "Submit" at bounding box center [637, 299] width 50 height 23
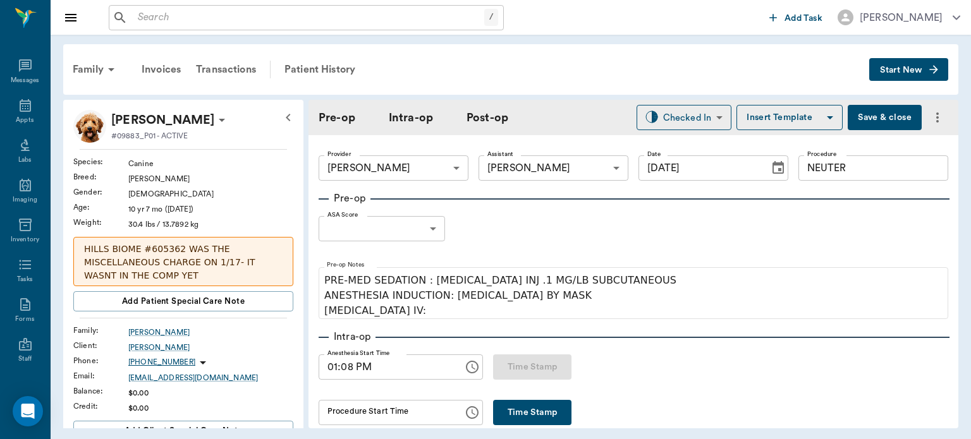
click at [433, 223] on body "/ ​ Add Task [PERSON_NAME] Nectar Messages Appts Labs Imaging Inventory Tasks F…" at bounding box center [485, 219] width 971 height 439
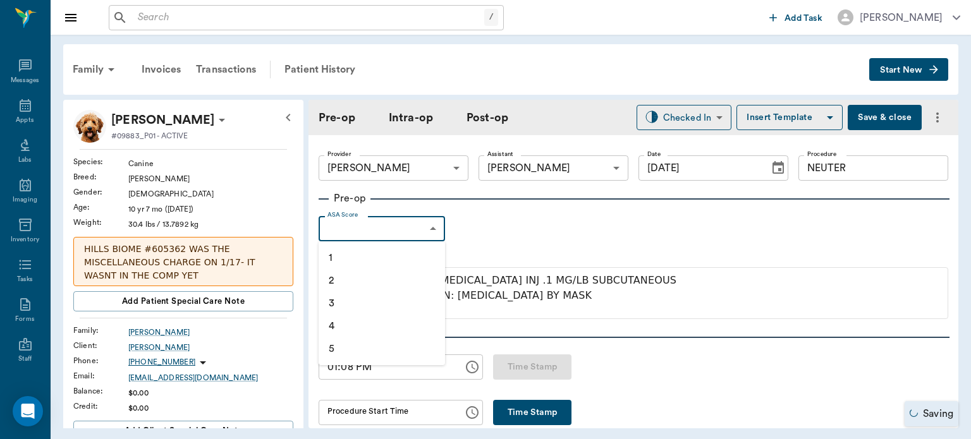
click at [375, 257] on li "1" at bounding box center [382, 257] width 126 height 23
type input "1"
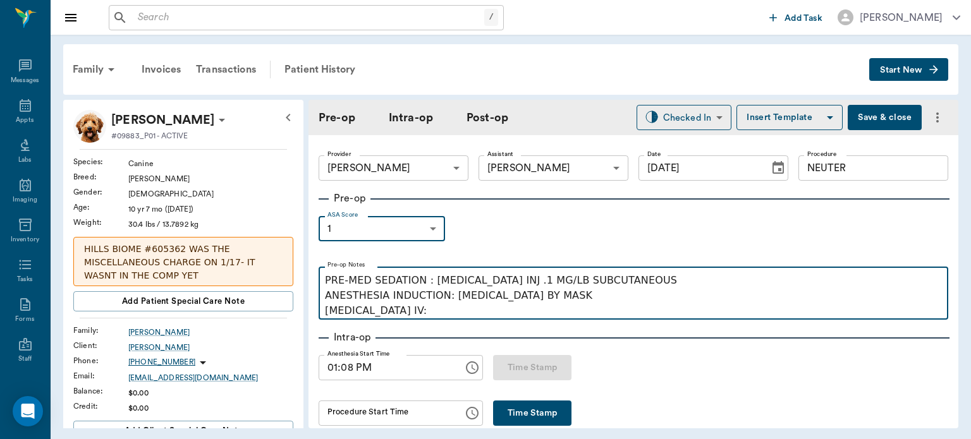
click at [413, 315] on p "PRE-MED SEDATION : [MEDICAL_DATA] INJ .1 MG/LB SUBCUTANEOUS ANESTHESIA INDUCTIO…" at bounding box center [633, 296] width 617 height 46
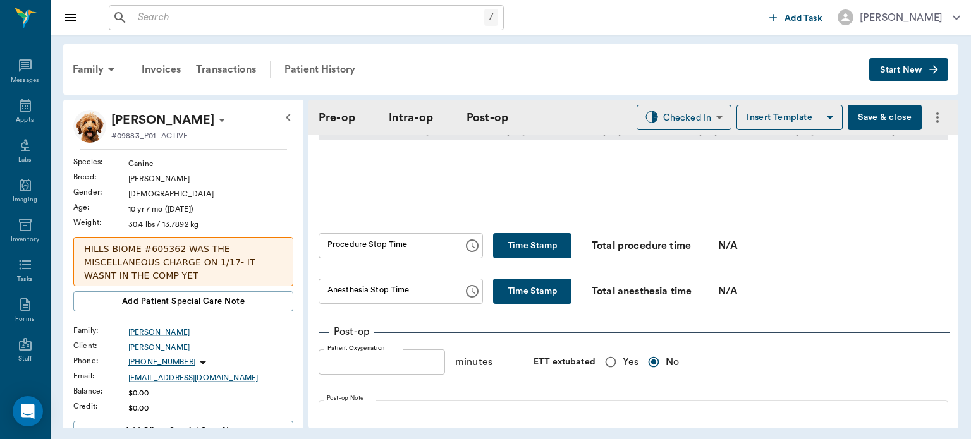
click at [614, 364] on input "Yes" at bounding box center [611, 362] width 24 height 24
radio input "true"
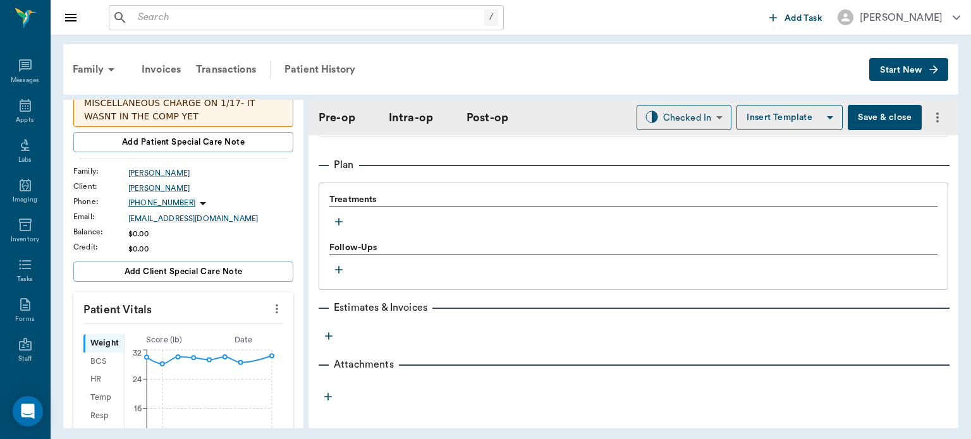
scroll to position [160, 0]
click at [276, 304] on icon "more" at bounding box center [277, 308] width 3 height 9
click at [207, 331] on span "Enter Vitals" at bounding box center [214, 328] width 106 height 13
click at [179, 341] on input "text" at bounding box center [183, 346] width 110 height 25
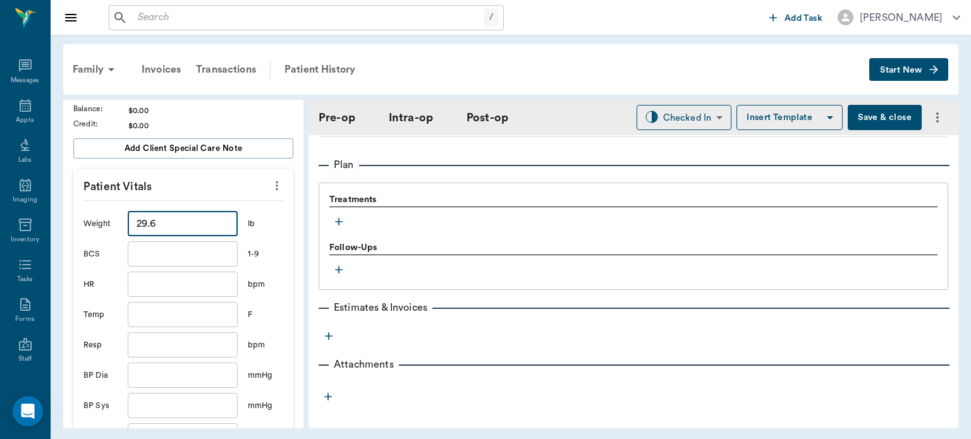
scroll to position [366, 0]
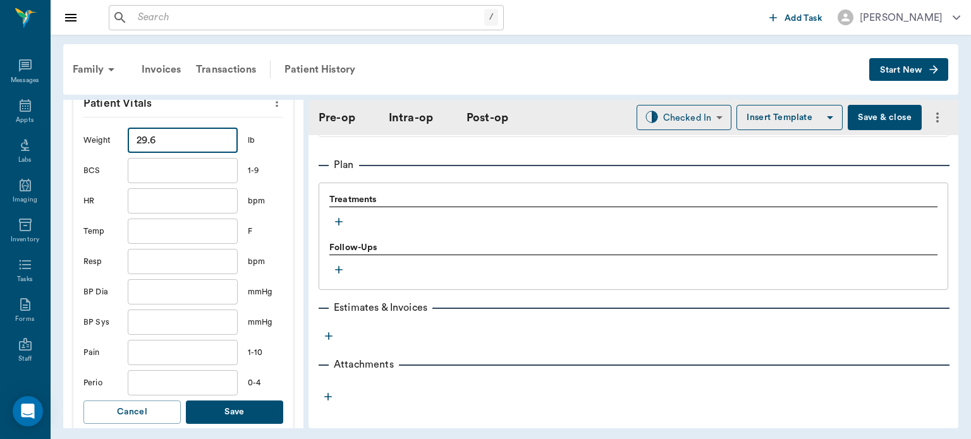
type input "29.6"
click at [249, 401] on button "Save" at bounding box center [234, 412] width 97 height 23
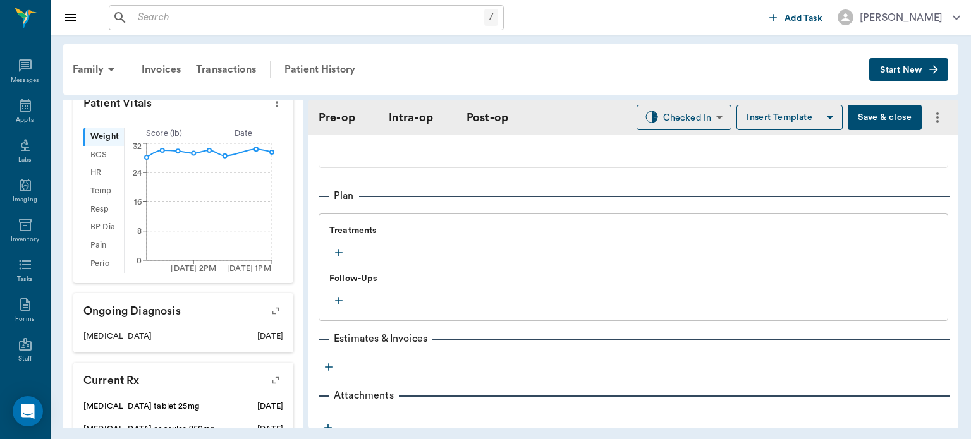
scroll to position [1028, 0]
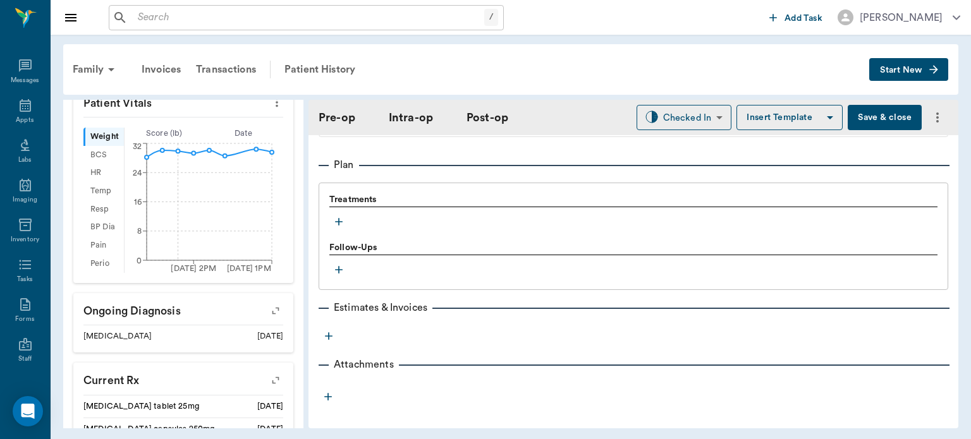
click at [344, 216] on icon "button" at bounding box center [338, 222] width 13 height 13
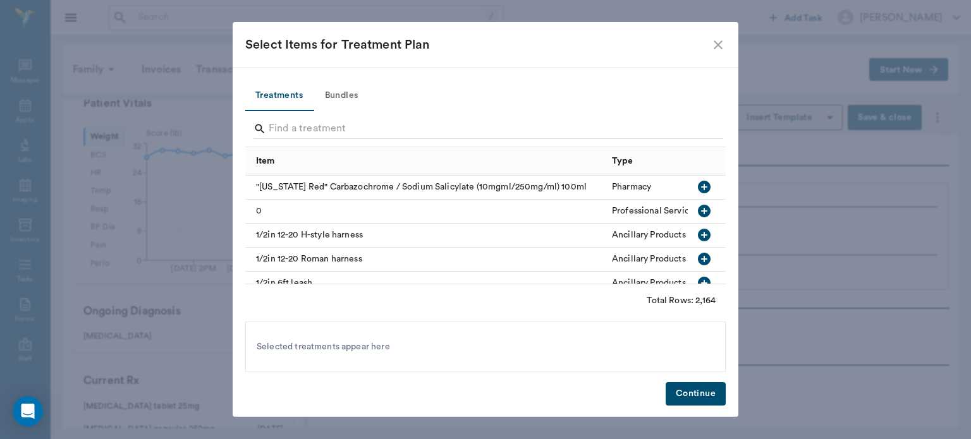
click at [354, 93] on button "Bundles" at bounding box center [341, 96] width 57 height 30
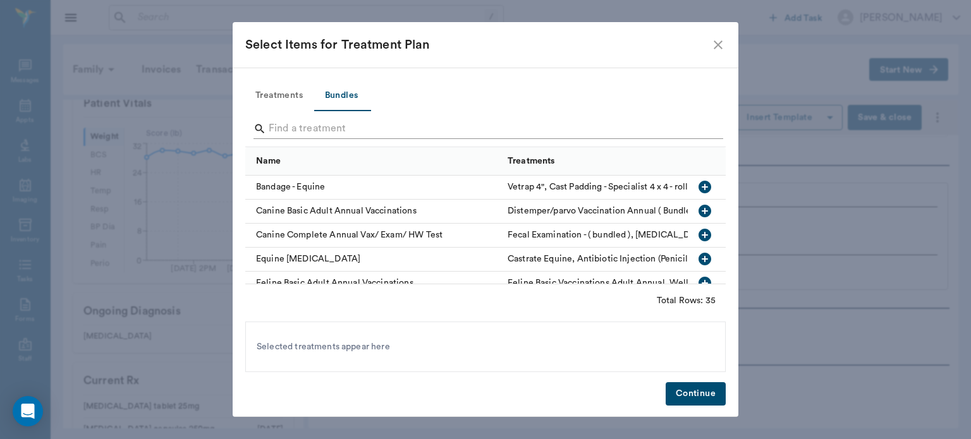
click at [297, 125] on input "Search" at bounding box center [486, 129] width 435 height 20
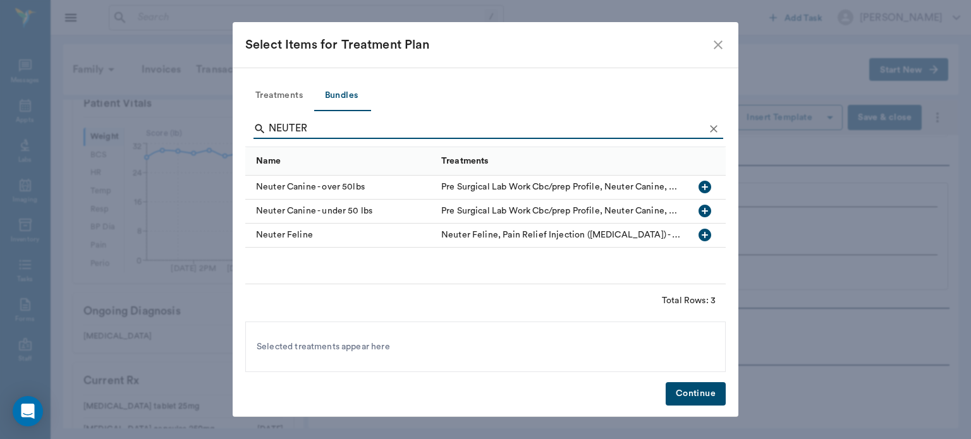
type input "NEUTER"
click at [710, 213] on icon "button" at bounding box center [704, 211] width 15 height 15
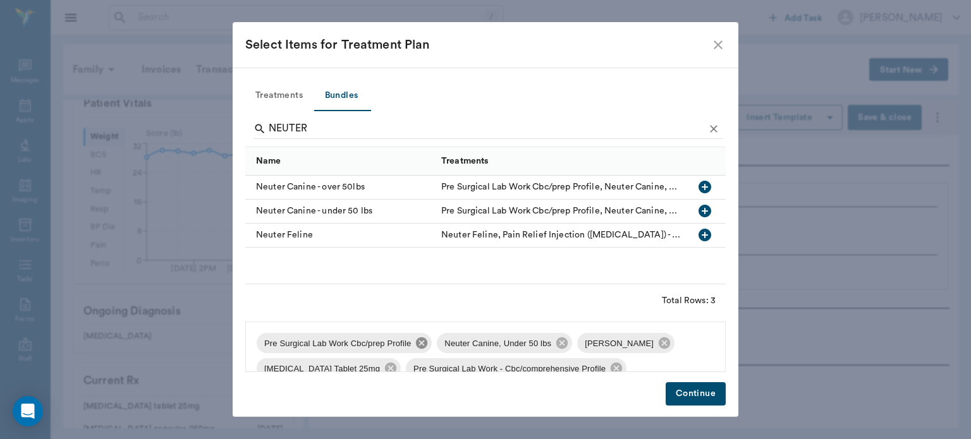
click at [422, 346] on icon at bounding box center [421, 343] width 11 height 11
click at [478, 344] on icon at bounding box center [483, 343] width 11 height 11
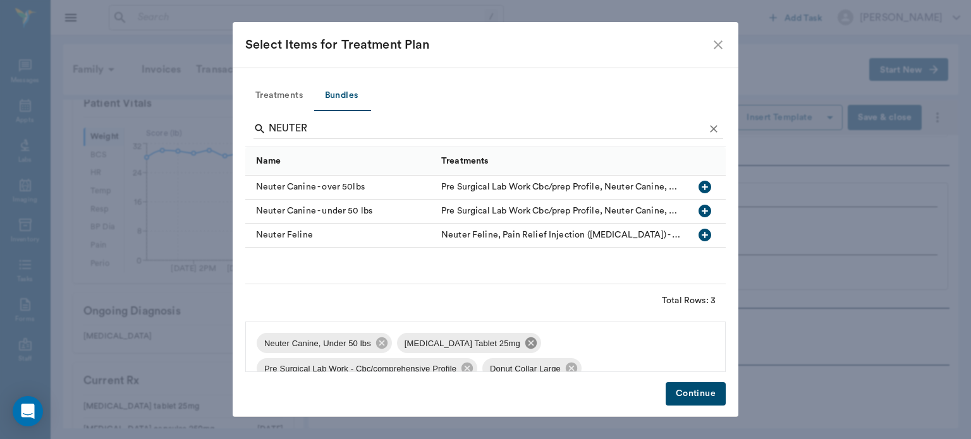
click at [524, 345] on icon at bounding box center [531, 343] width 14 height 14
click at [604, 346] on icon at bounding box center [607, 343] width 11 height 11
click at [482, 346] on icon at bounding box center [485, 343] width 11 height 11
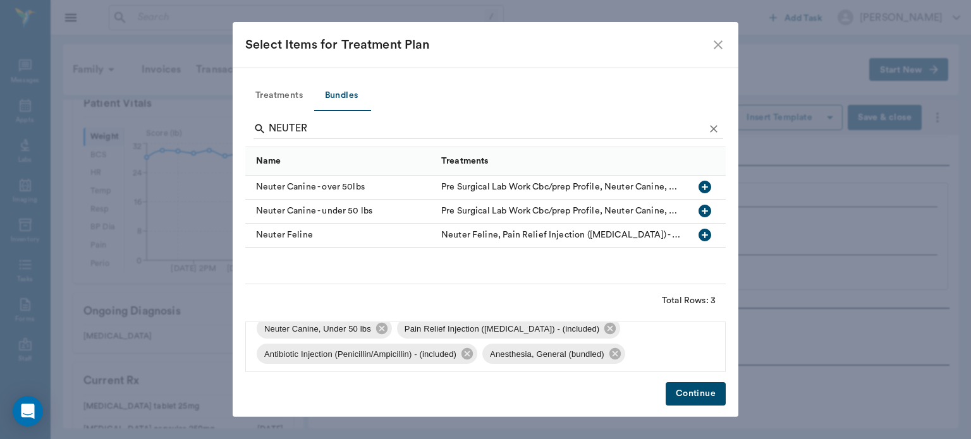
scroll to position [15, 0]
click at [695, 396] on button "Continue" at bounding box center [696, 393] width 60 height 23
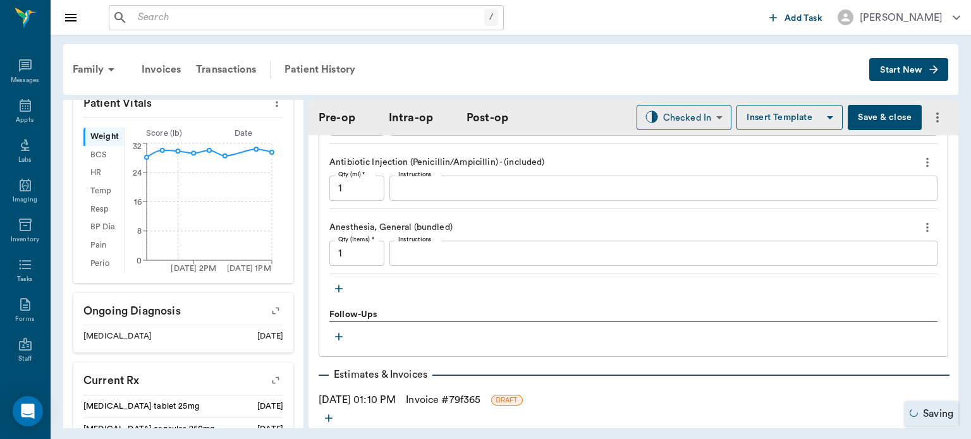
scroll to position [1236, 0]
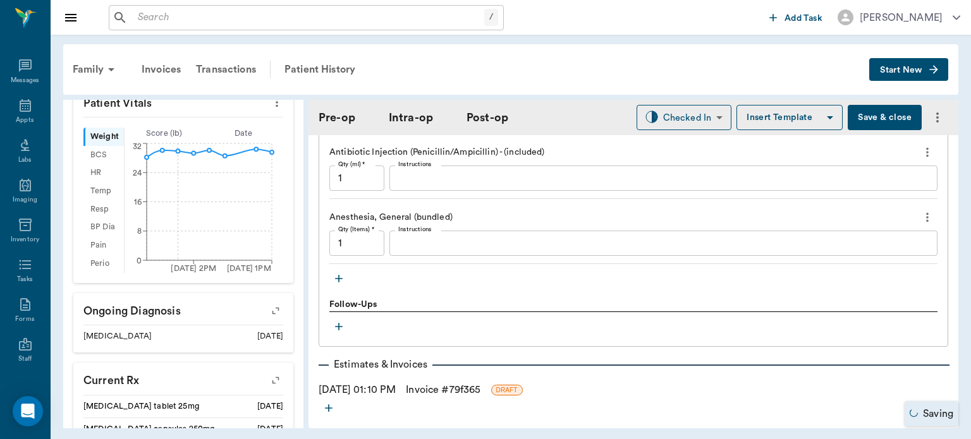
click at [336, 275] on icon "button" at bounding box center [339, 279] width 8 height 8
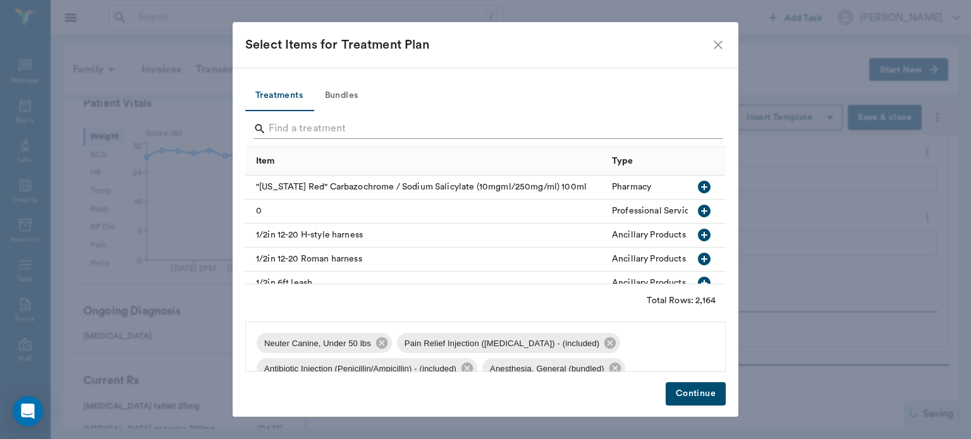
click at [303, 131] on input "Search" at bounding box center [486, 129] width 435 height 20
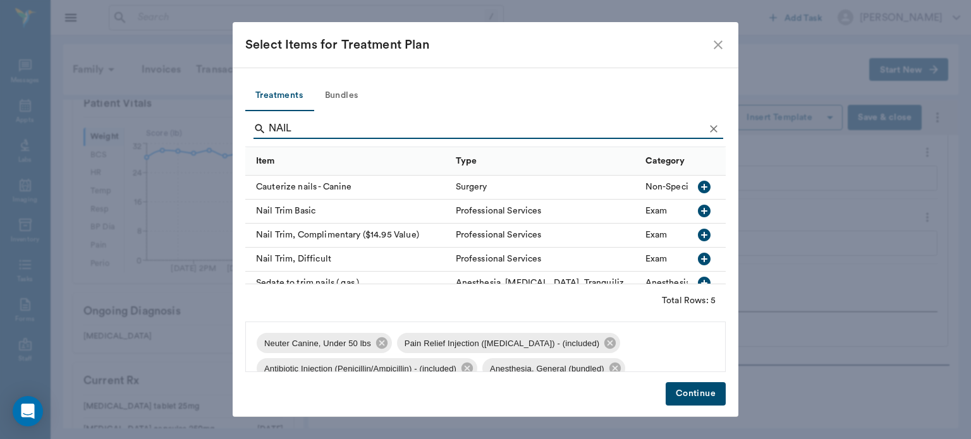
type input "NAIL"
click at [582, 192] on div "Surgery" at bounding box center [544, 188] width 190 height 24
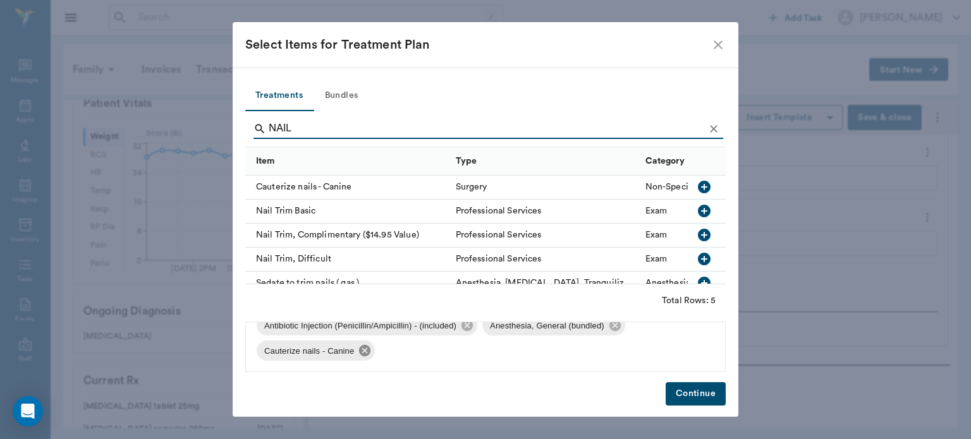
click at [367, 349] on icon at bounding box center [364, 350] width 11 height 11
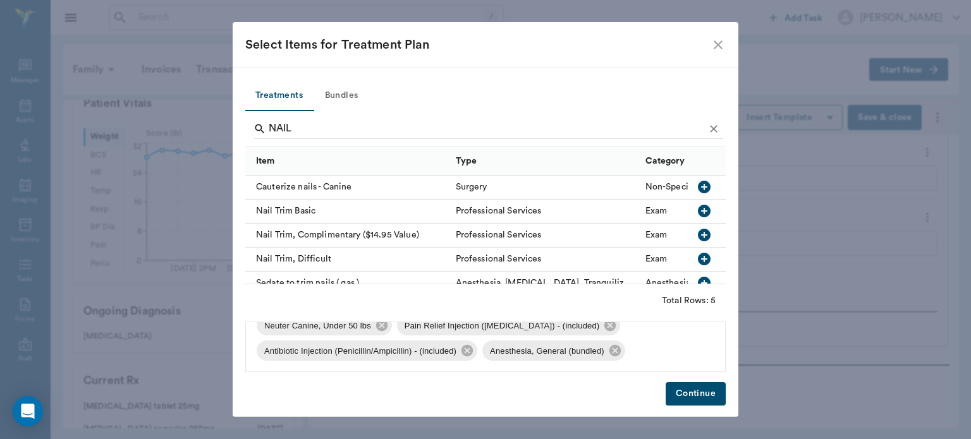
scroll to position [18, 0]
click at [698, 210] on icon "button" at bounding box center [704, 211] width 13 height 13
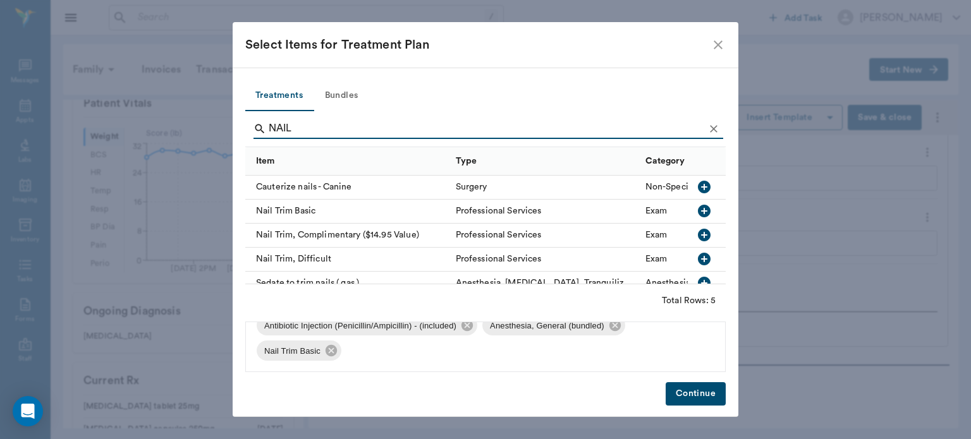
click at [706, 389] on button "Continue" at bounding box center [696, 393] width 60 height 23
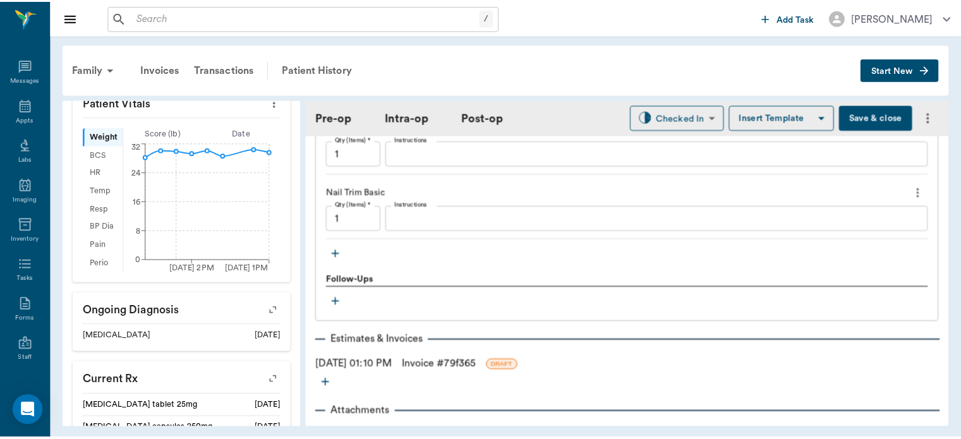
scroll to position [1320, 0]
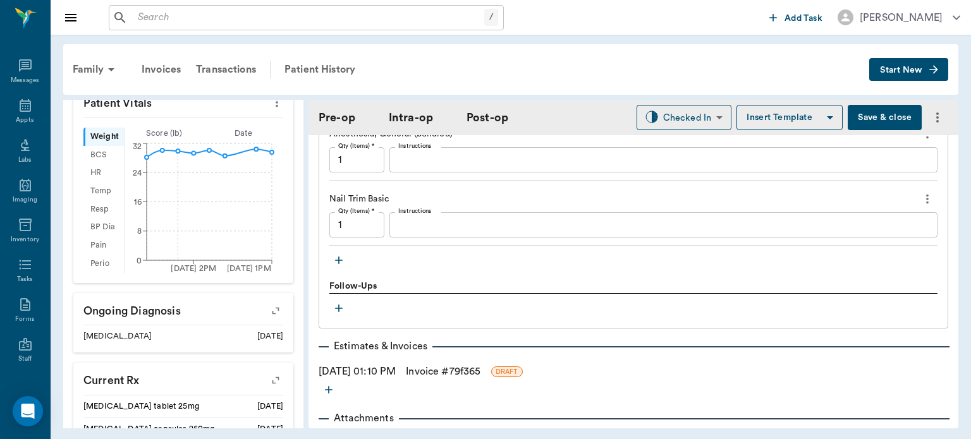
click at [867, 119] on button "Save & close" at bounding box center [885, 117] width 74 height 25
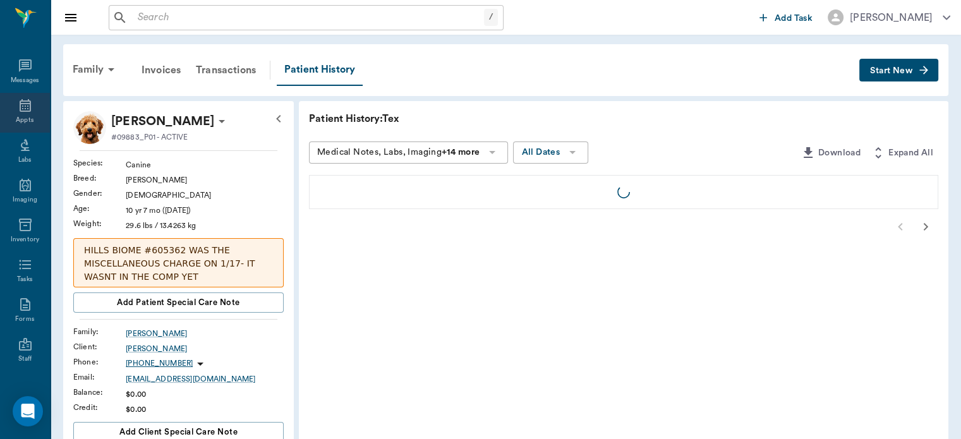
click at [22, 111] on icon at bounding box center [25, 105] width 11 height 13
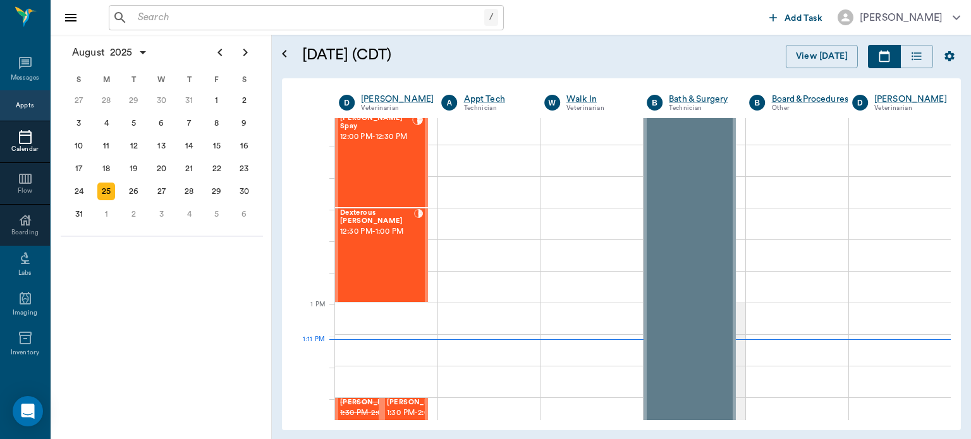
scroll to position [754, 0]
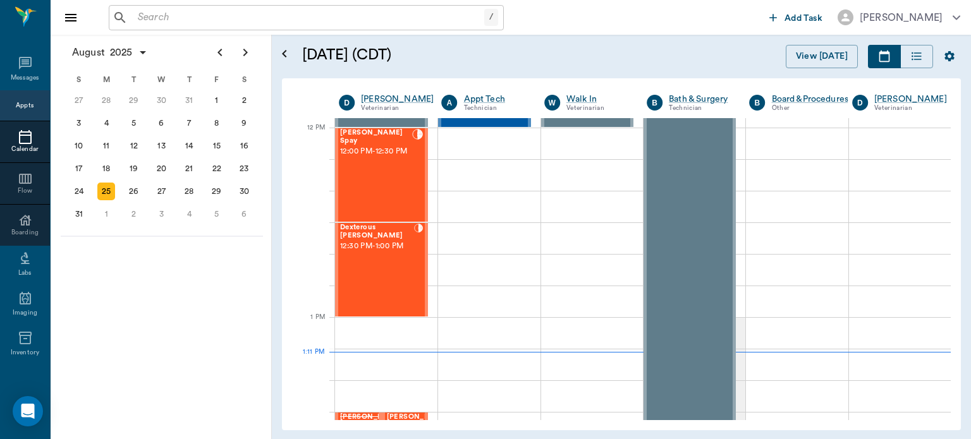
click at [384, 189] on div "[PERSON_NAME] Spay 12:00 PM - 12:30 PM" at bounding box center [376, 175] width 72 height 92
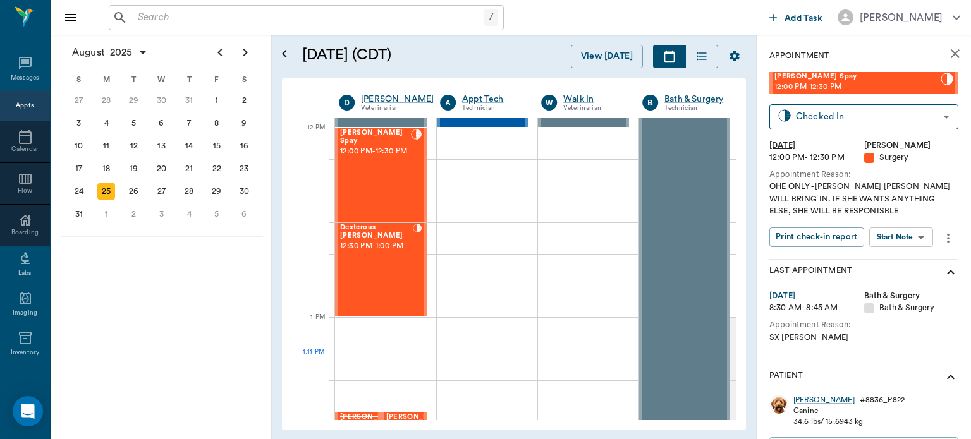
click at [908, 243] on body "/ ​ Add Task [PERSON_NAME] Nectar Messages Appts Calendar Flow Boarding Labs Im…" at bounding box center [485, 219] width 971 height 439
click at [900, 284] on button "View Surgery" at bounding box center [891, 283] width 52 height 15
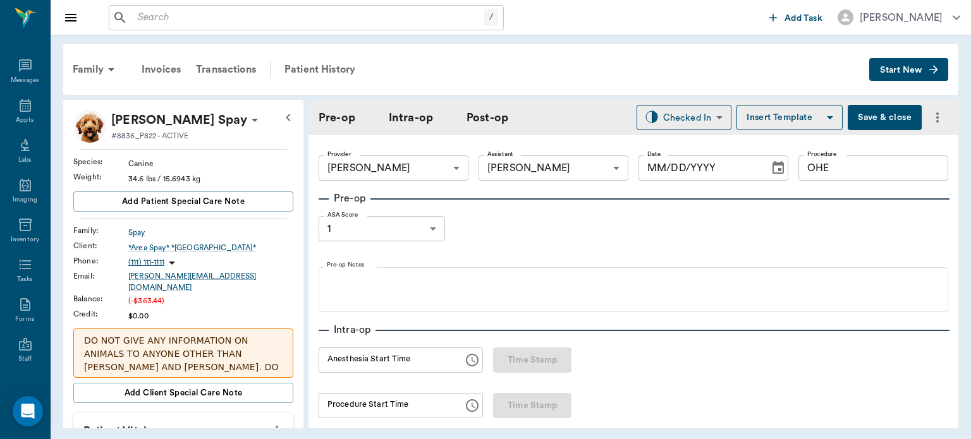
type input "63ec2f075fda476ae8351a4d"
type input "682b670d8bdc6f7f8feef3db"
type input "OHE"
type input "1"
radio input "true"
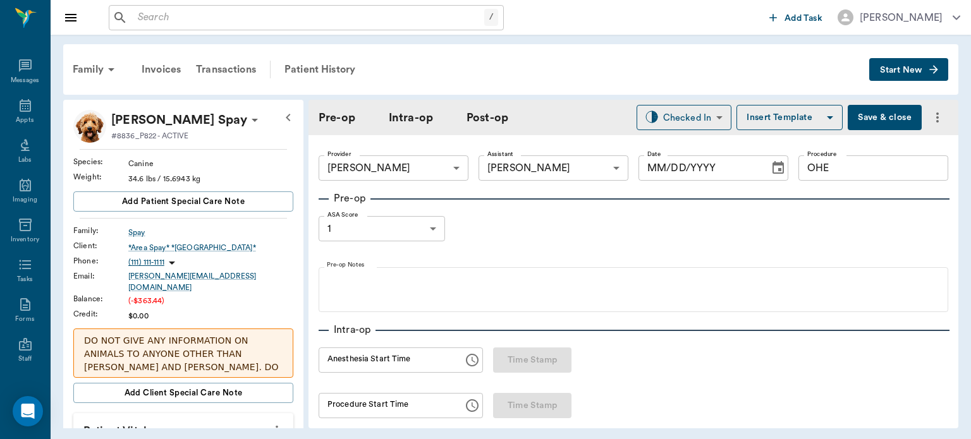
type input "[DATE]"
type input "12:30 PM"
type input "12:40 PM"
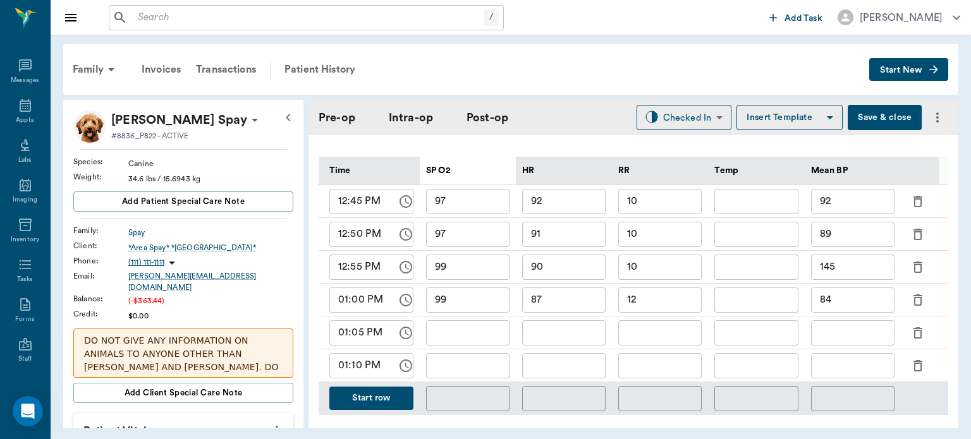
scroll to position [614, 0]
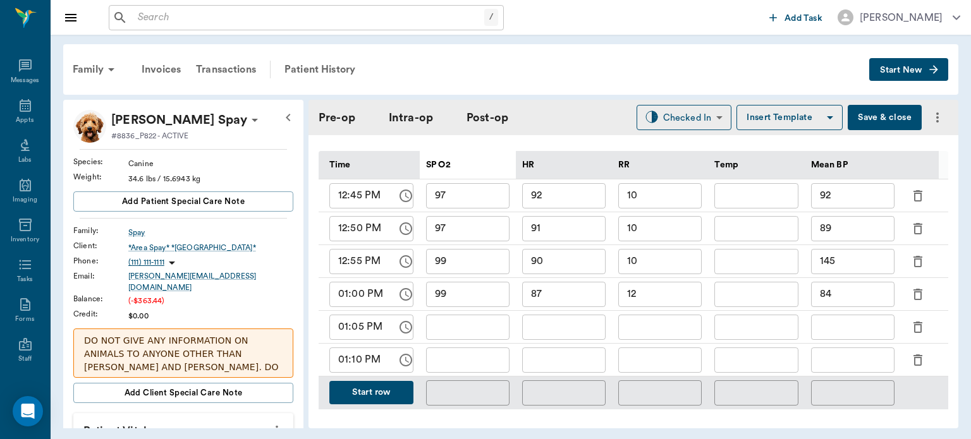
click at [918, 320] on icon "button" at bounding box center [917, 327] width 15 height 15
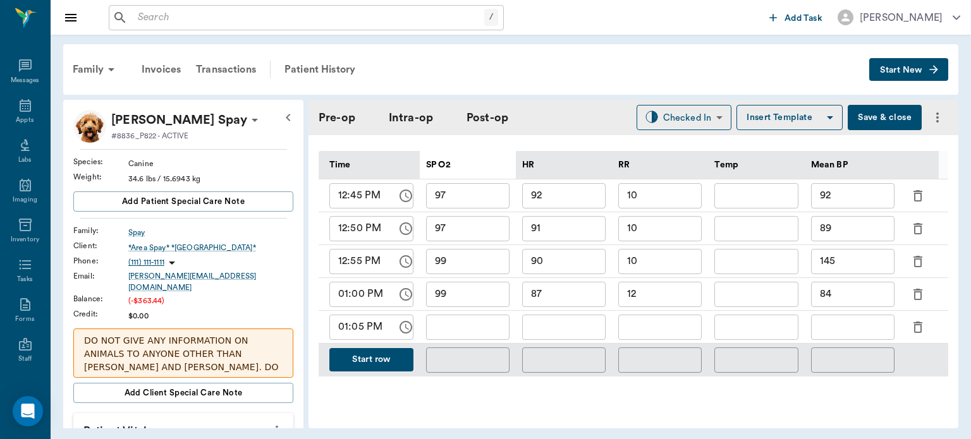
click at [916, 320] on icon "button" at bounding box center [917, 327] width 15 height 15
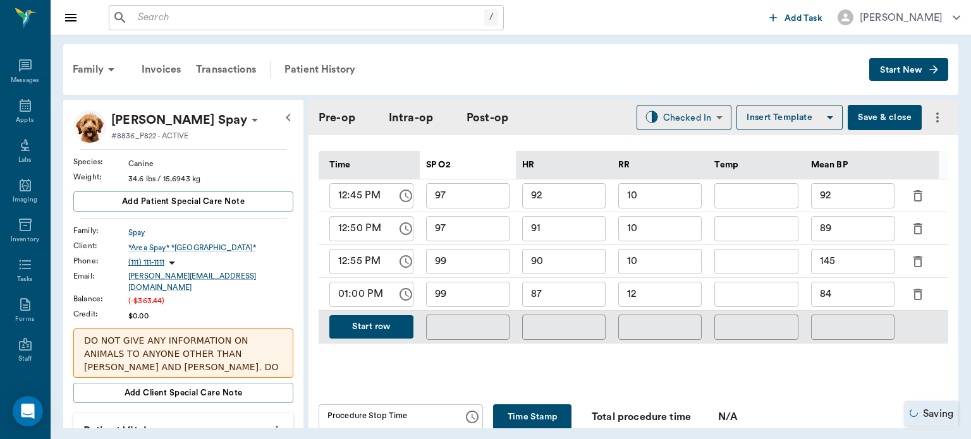
click at [374, 315] on button "Start row" at bounding box center [371, 326] width 84 height 23
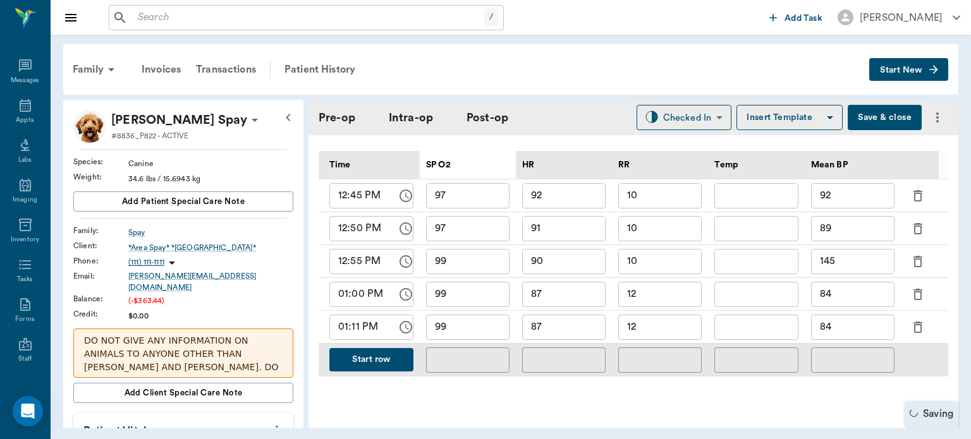
click at [568, 323] on input "87" at bounding box center [563, 327] width 83 height 25
type input "84"
click at [860, 320] on input "84" at bounding box center [852, 327] width 83 height 25
type input "8"
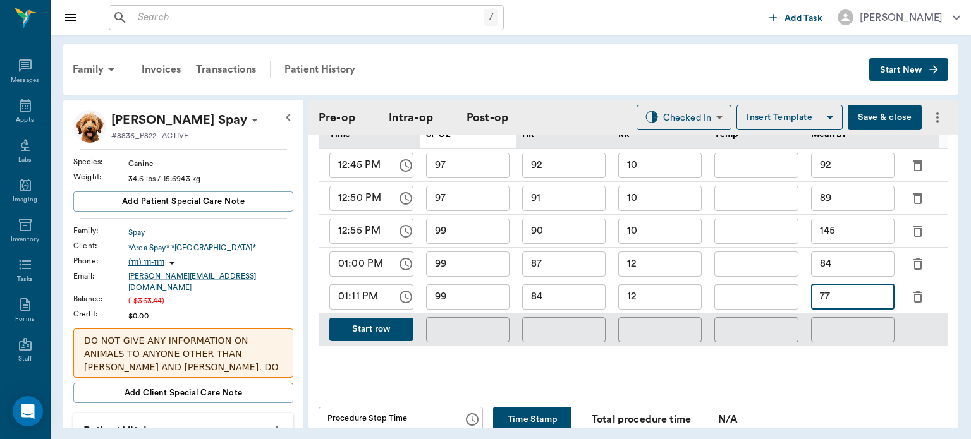
scroll to position [648, 0]
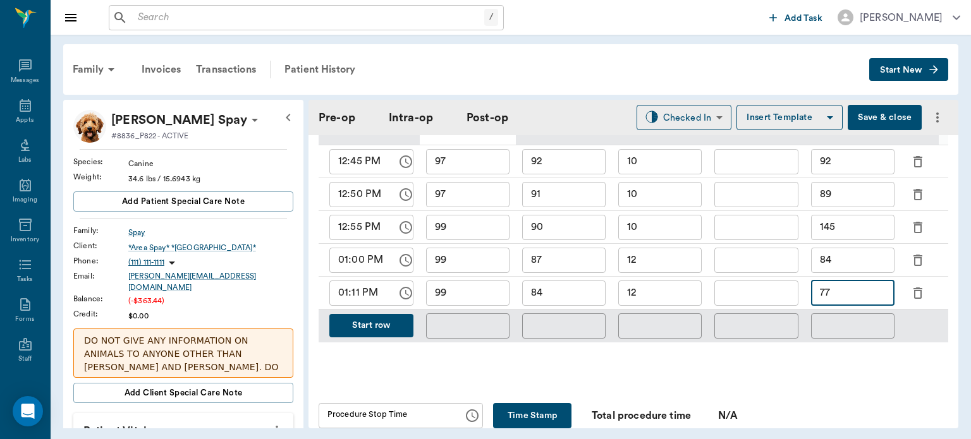
type input "77"
click at [676, 107] on body "/ ​ Add Task [PERSON_NAME] Nectar Messages Appts Labs Imaging Inventory Tasks F…" at bounding box center [485, 219] width 971 height 439
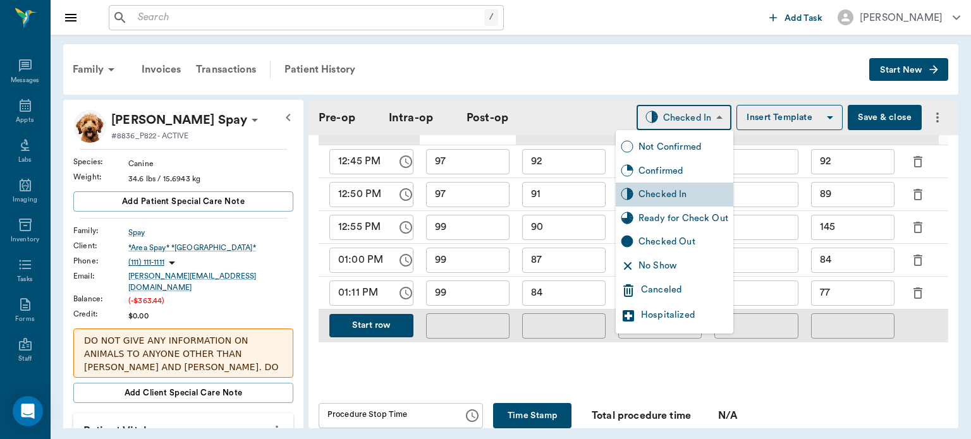
click at [681, 219] on div "Ready for Check Out" at bounding box center [683, 219] width 90 height 14
type input "READY_TO_CHECKOUT"
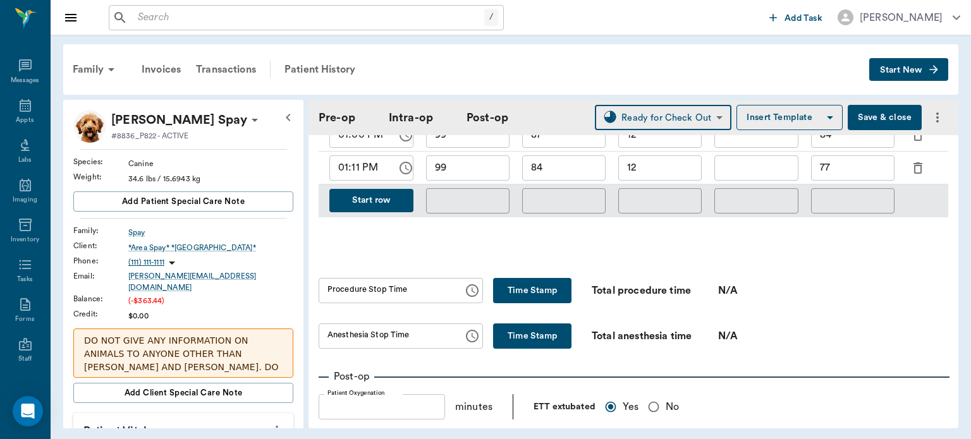
scroll to position [774, 0]
click at [516, 278] on button "Time Stamp" at bounding box center [532, 289] width 78 height 25
type input "01:12 PM"
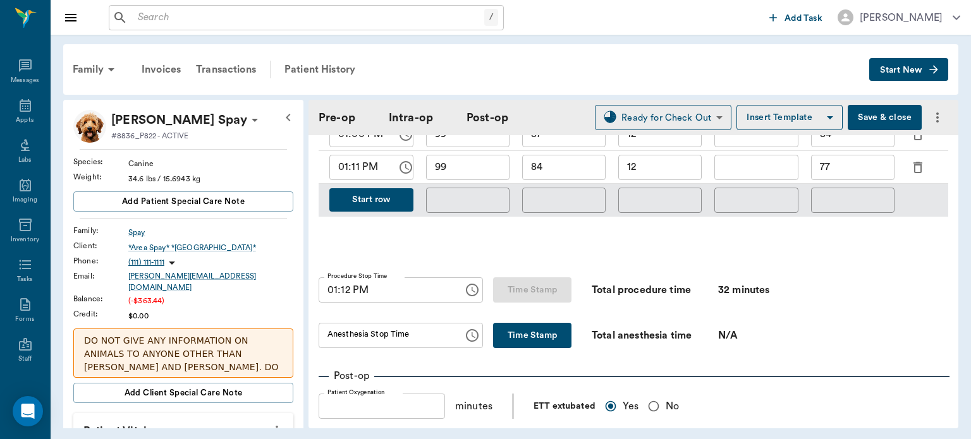
click at [521, 334] on button "Time Stamp" at bounding box center [532, 335] width 78 height 25
type input "01:12 PM"
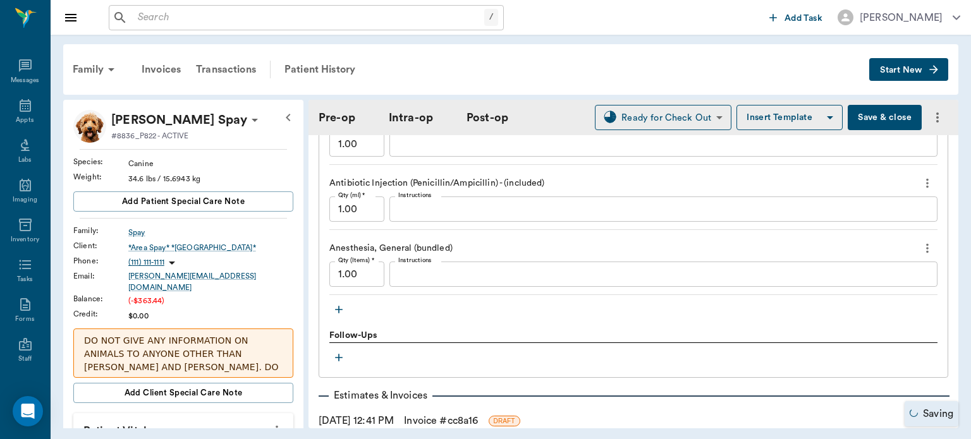
scroll to position [1407, 0]
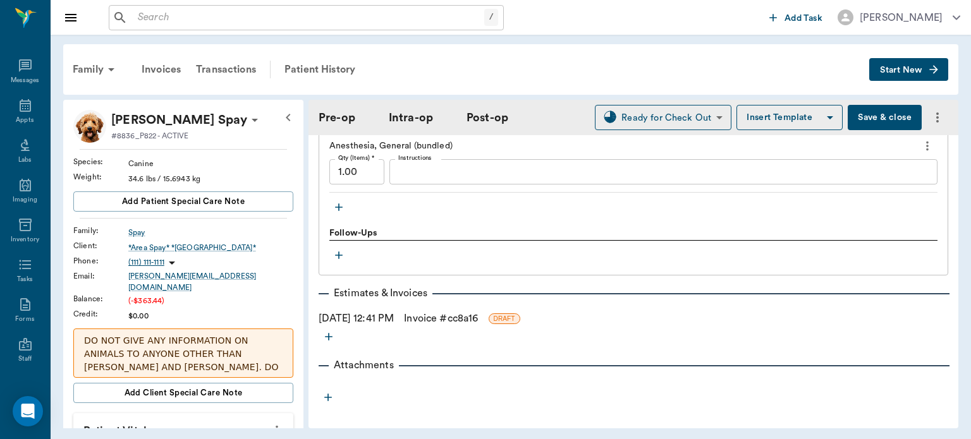
click at [885, 117] on button "Save & close" at bounding box center [885, 117] width 74 height 25
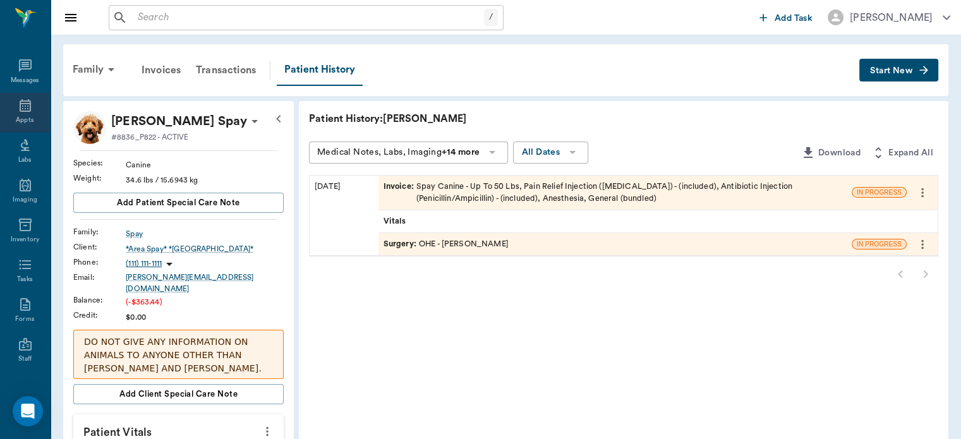
click at [20, 119] on div "Appts" at bounding box center [25, 120] width 18 height 9
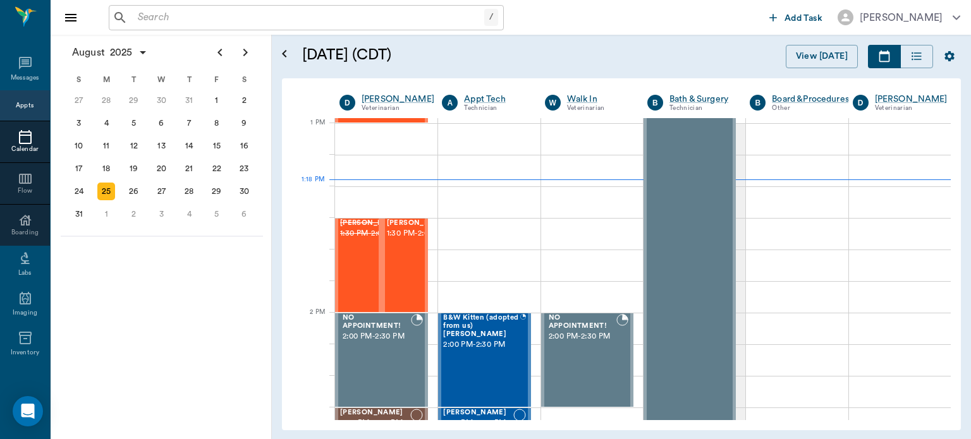
scroll to position [948, 0]
click at [412, 240] on span "1:30 PM - 2:00 PM" at bounding box center [418, 234] width 63 height 13
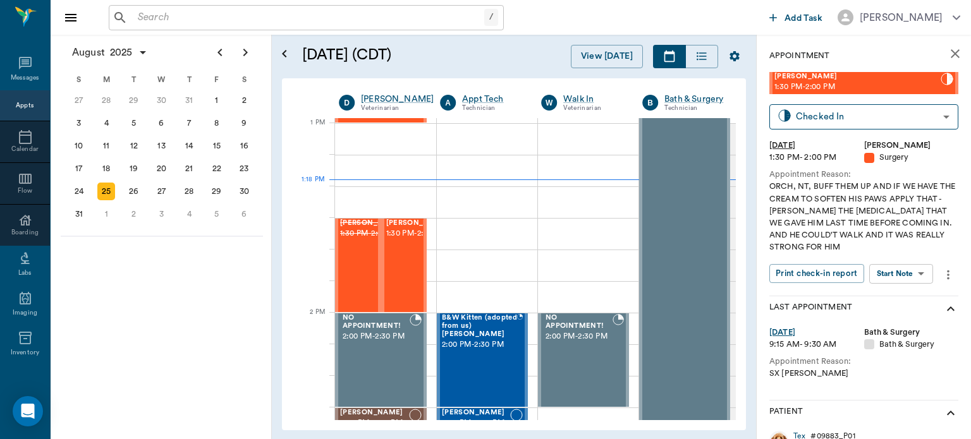
click at [913, 270] on body "/ ​ Add Task [PERSON_NAME] Nectar Messages Appts Calendar Flow Boarding Labs Im…" at bounding box center [485, 219] width 971 height 439
click at [890, 319] on button "View Surgery" at bounding box center [891, 320] width 52 height 15
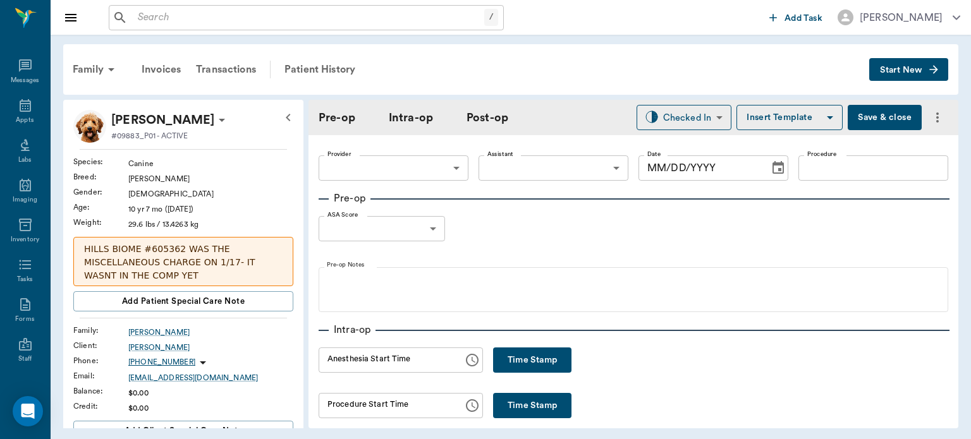
type input "63ec2f075fda476ae8351a4d"
type input "63ec2e7e52e12b0ba117b124"
type input "NEUTER"
type input "1"
radio input "true"
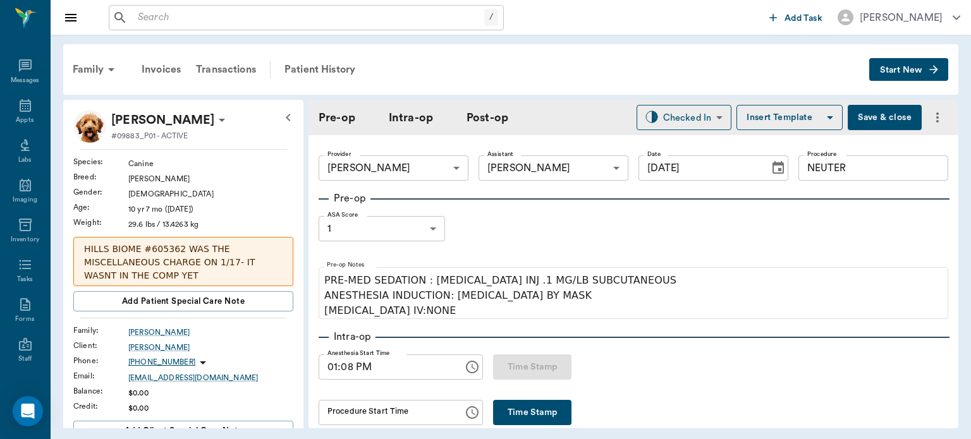
type input "[DATE]"
type input "01:08 PM"
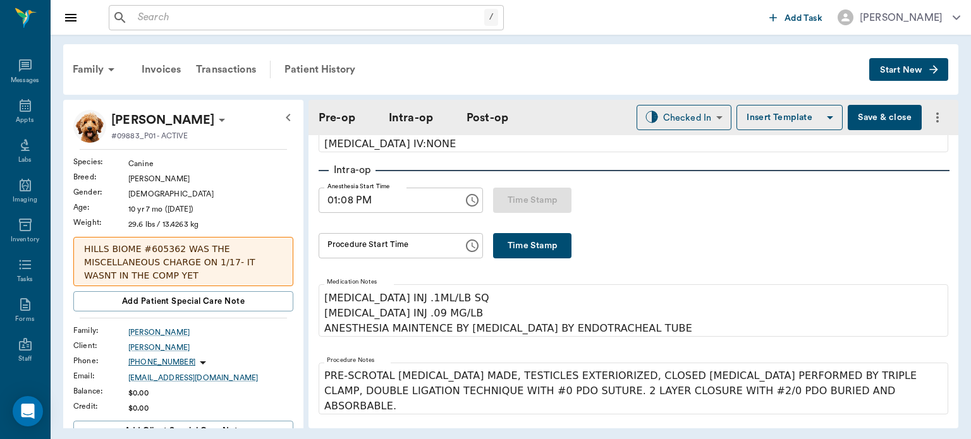
scroll to position [165, 0]
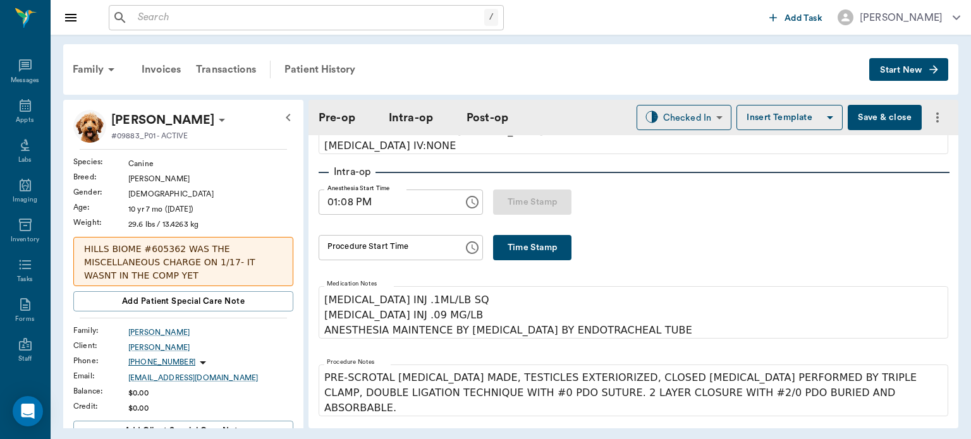
click at [867, 114] on button "Save & close" at bounding box center [885, 117] width 74 height 25
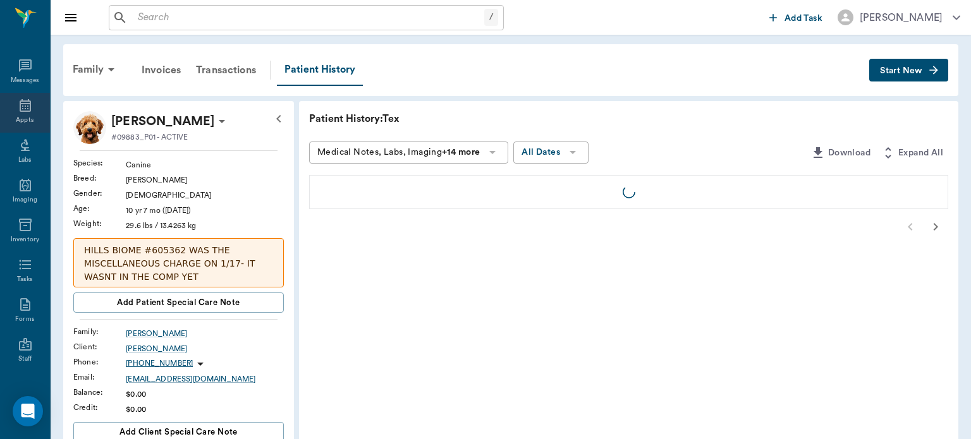
click at [20, 119] on div "Appts" at bounding box center [25, 120] width 18 height 9
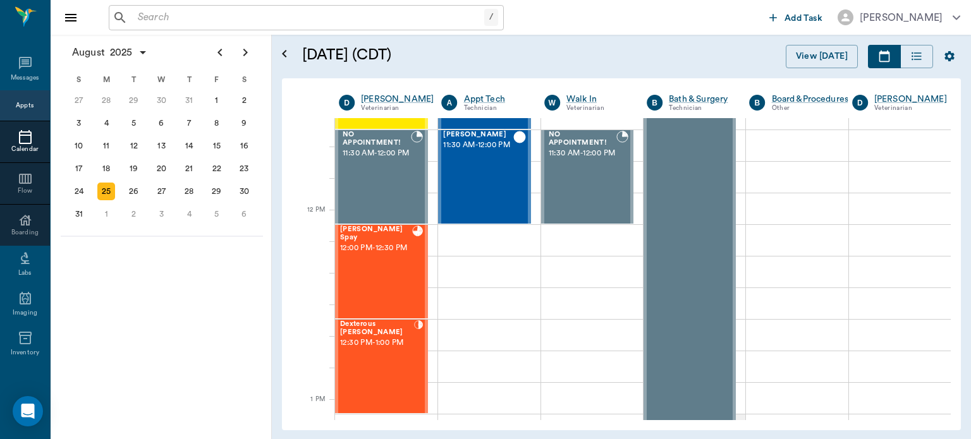
scroll to position [675, 0]
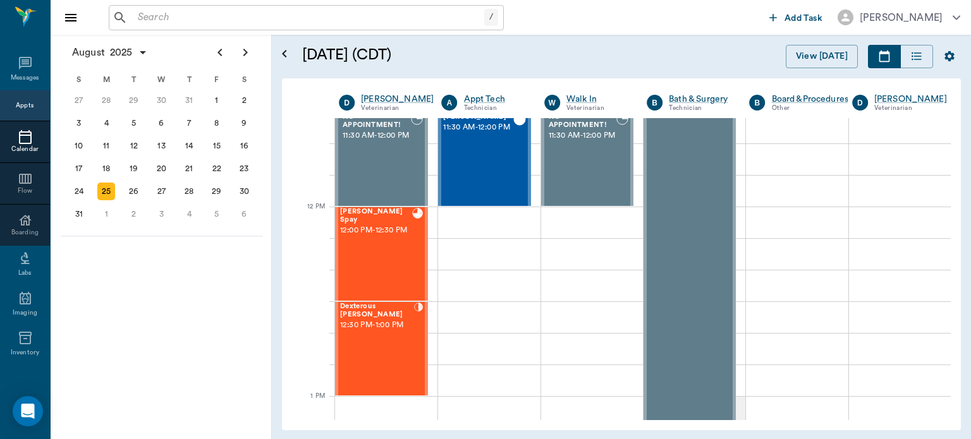
click at [382, 253] on div "[PERSON_NAME] Spay 12:00 PM - 12:30 PM" at bounding box center [376, 254] width 72 height 92
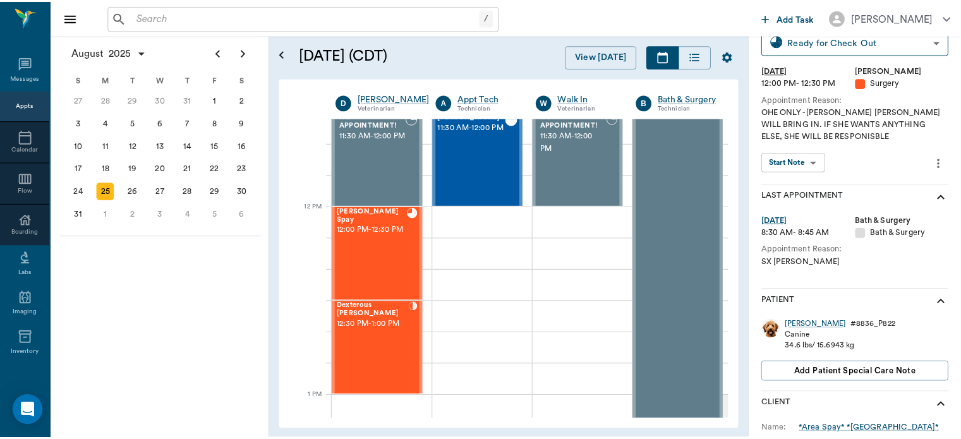
scroll to position [76, 0]
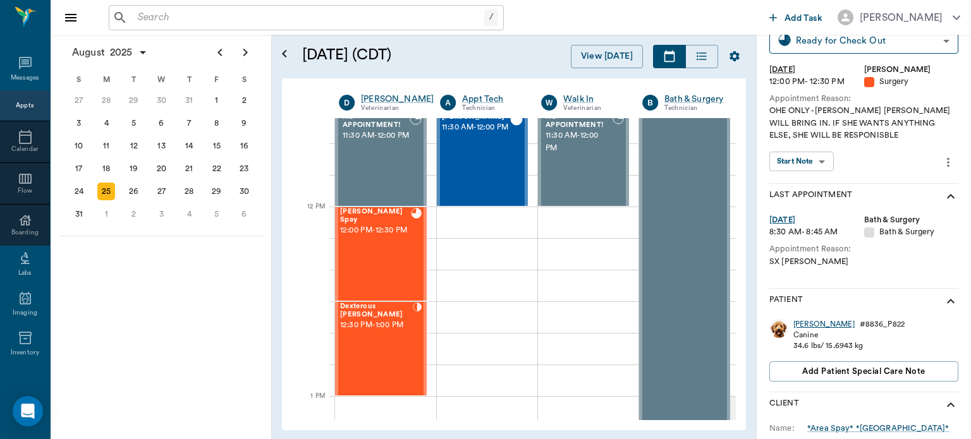
click at [796, 326] on div "[PERSON_NAME]" at bounding box center [823, 324] width 61 height 11
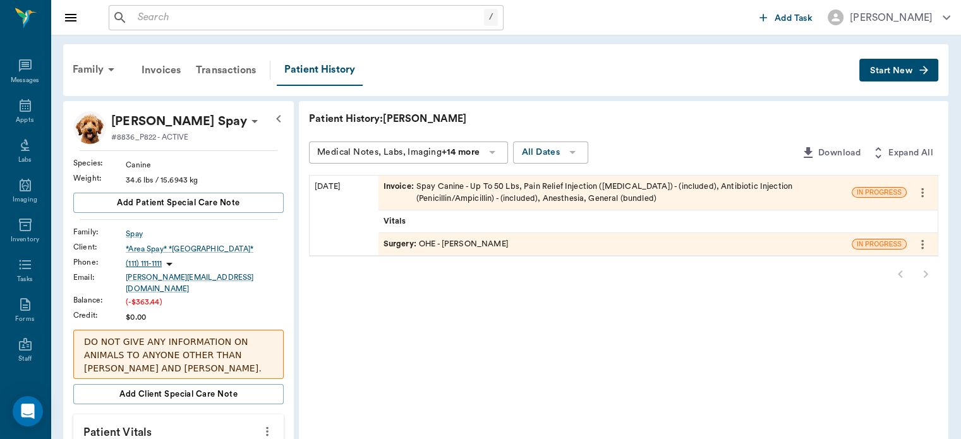
click at [401, 185] on span "Invoice :" at bounding box center [400, 193] width 33 height 24
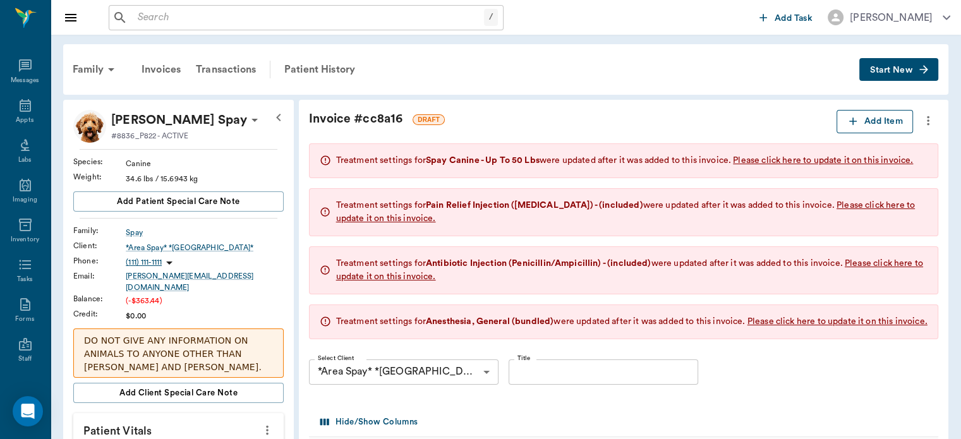
click at [873, 121] on button "Add Item" at bounding box center [875, 121] width 76 height 23
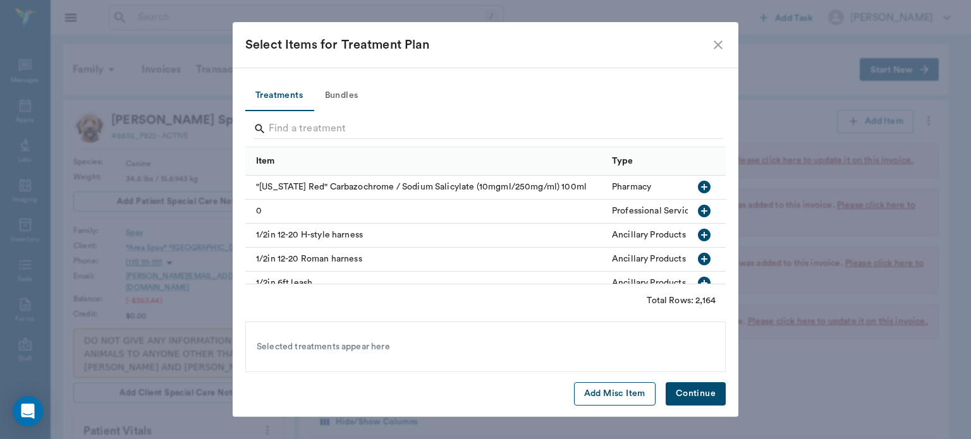
click at [622, 391] on button "Add Misc Item" at bounding box center [615, 393] width 82 height 23
click at [685, 391] on button "Continue" at bounding box center [696, 393] width 60 height 23
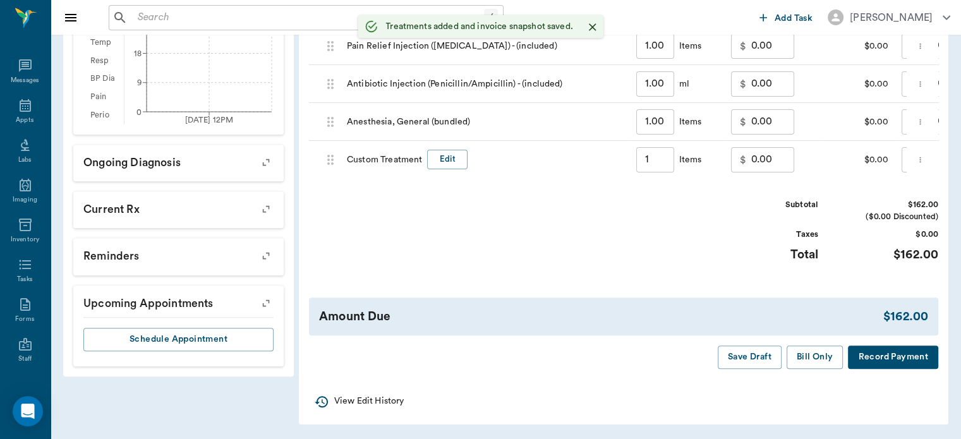
type input "1.00"
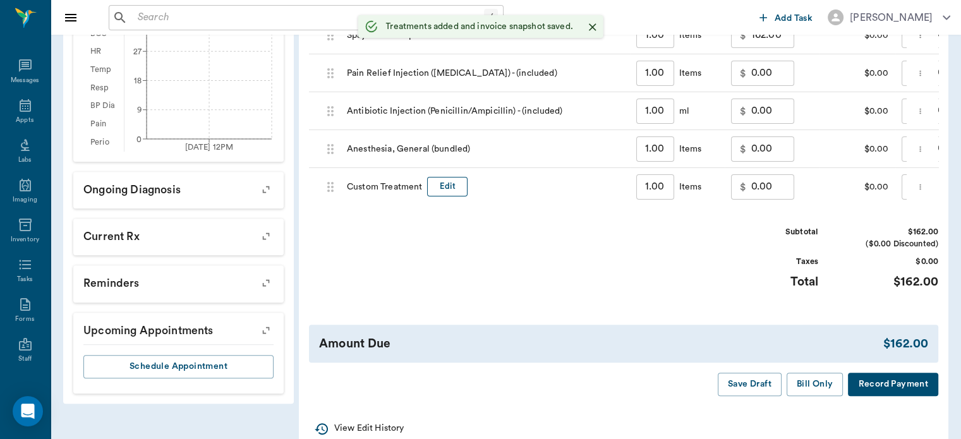
click at [451, 194] on button "Edit" at bounding box center [447, 187] width 40 height 20
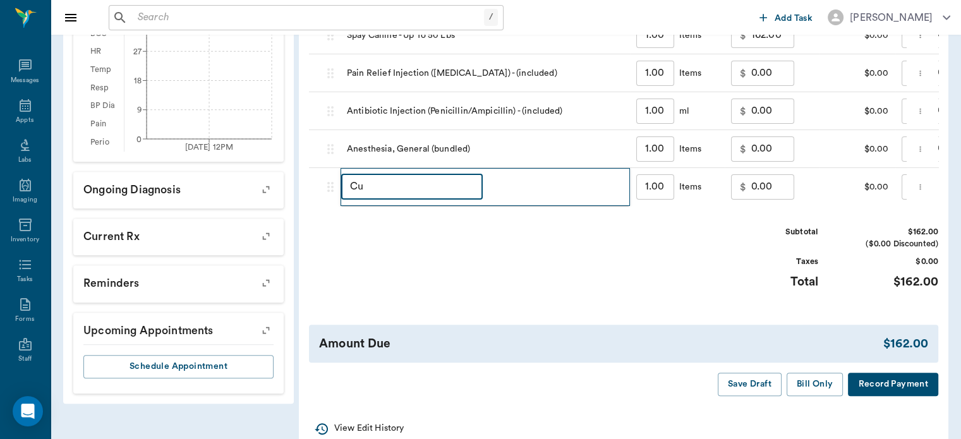
type input "C"
type input "DISCOUNT"
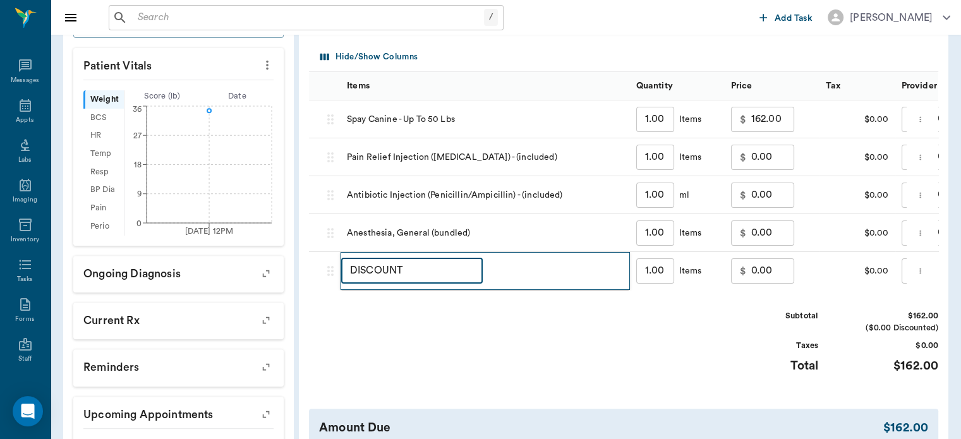
scroll to position [350, 0]
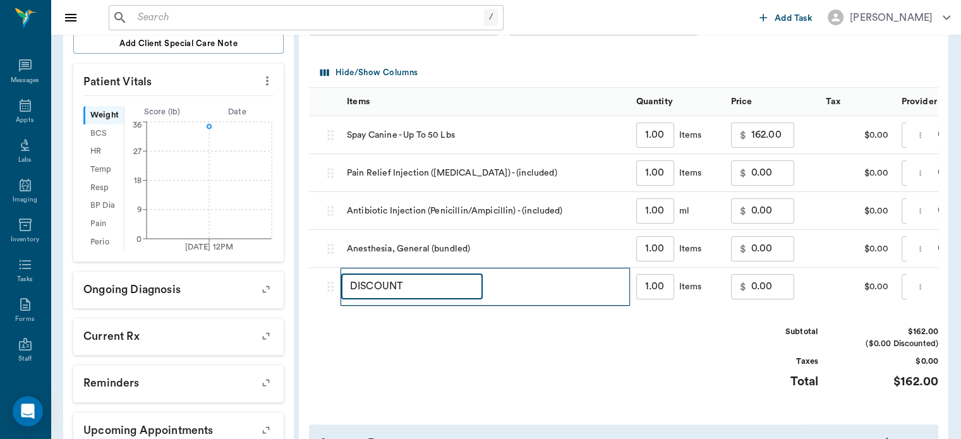
click at [752, 298] on input "0.00" at bounding box center [773, 286] width 43 height 25
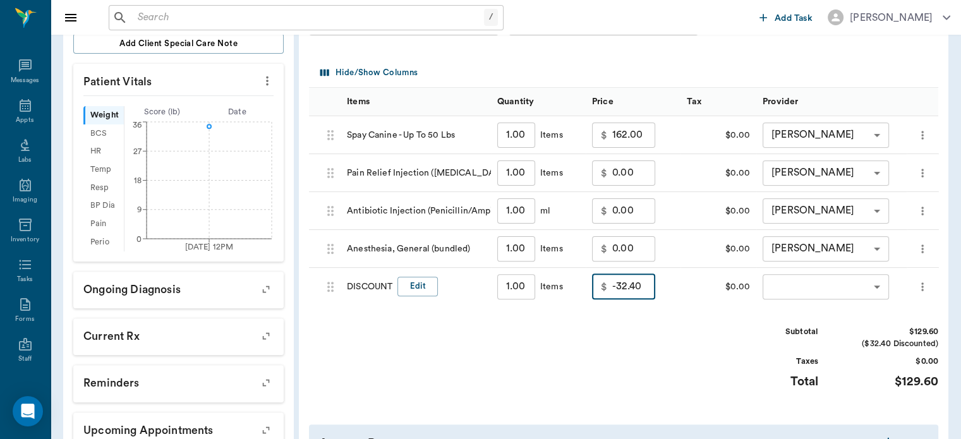
type input "-32.40"
click at [843, 300] on body "/ ​ Add Task [PERSON_NAME] Nectar Messages Appts Labs Imaging Inventory Tasks F…" at bounding box center [480, 108] width 961 height 916
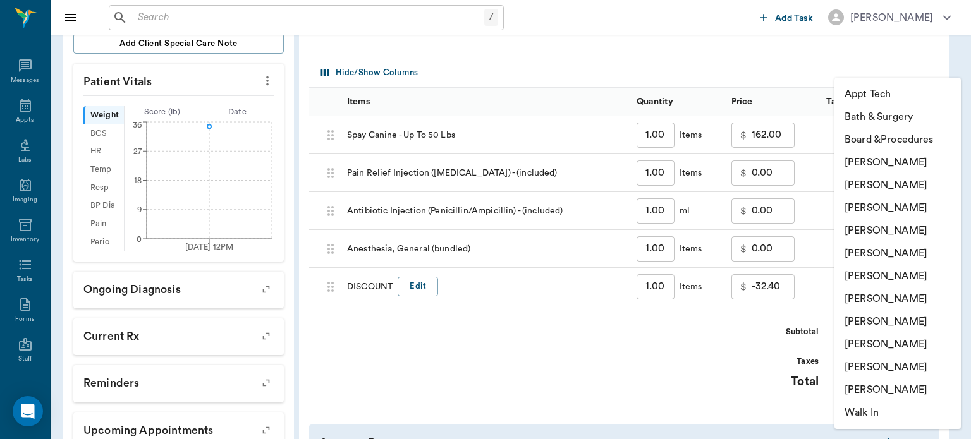
click at [899, 233] on li "[PERSON_NAME]" at bounding box center [897, 230] width 126 height 23
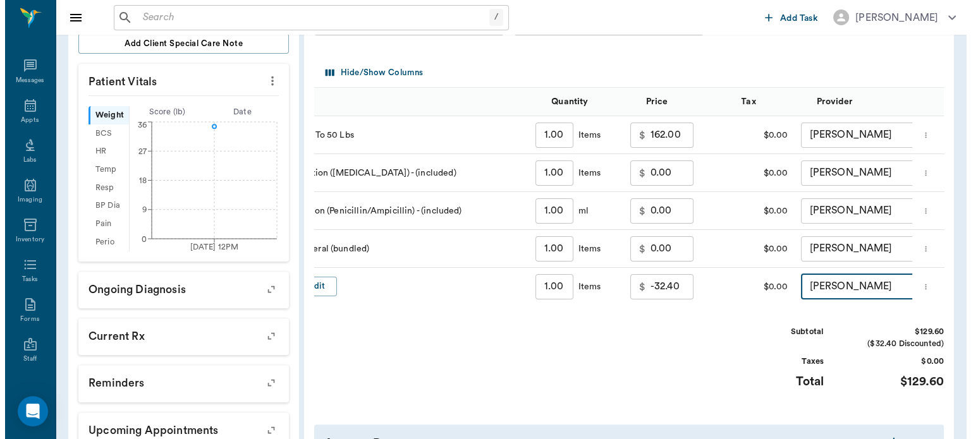
scroll to position [0, 151]
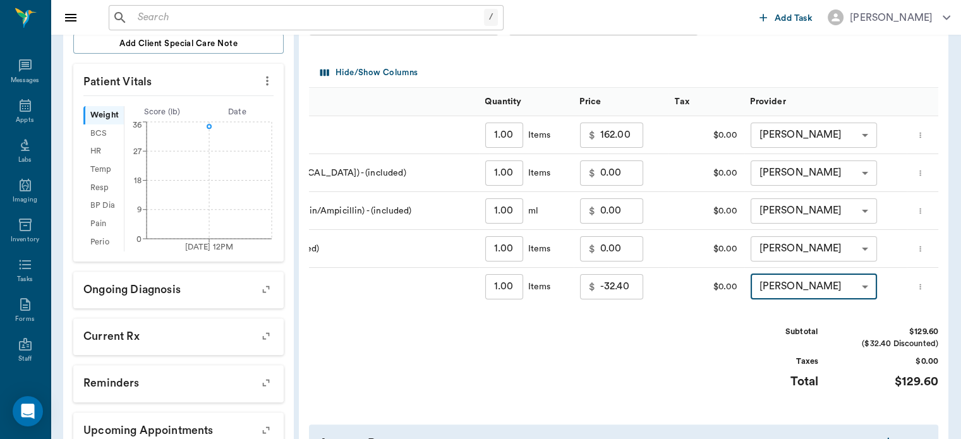
click at [822, 295] on body "/ ​ Add Task [PERSON_NAME] Nectar Messages Appts Labs Imaging Inventory Tasks F…" at bounding box center [480, 108] width 961 height 916
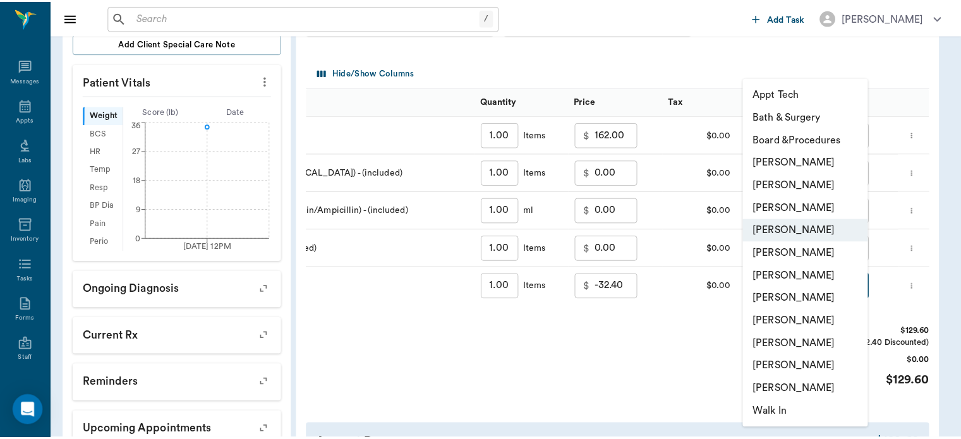
scroll to position [0, 0]
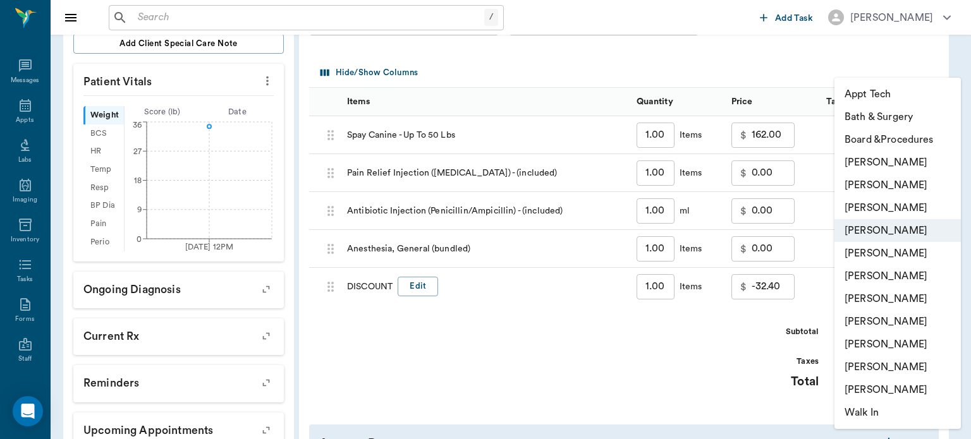
click at [900, 205] on li "[PERSON_NAME]" at bounding box center [897, 208] width 126 height 23
type input "none-63ec2f075fda476ae8351a4d"
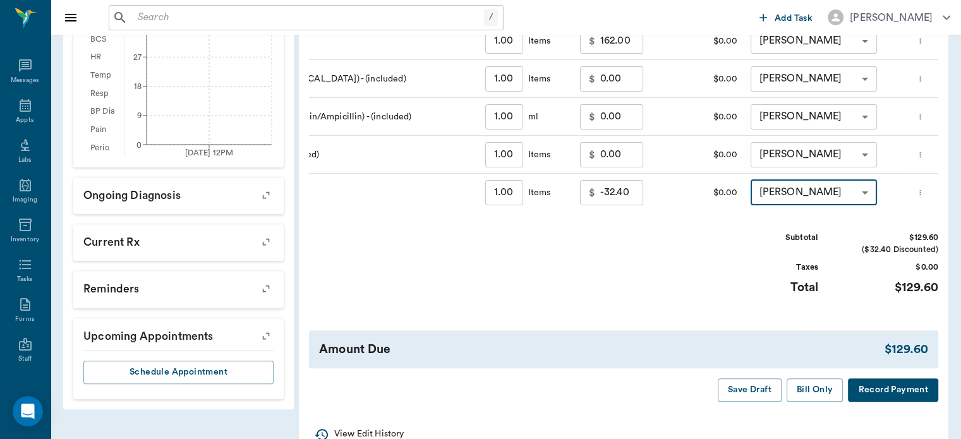
scroll to position [452, 0]
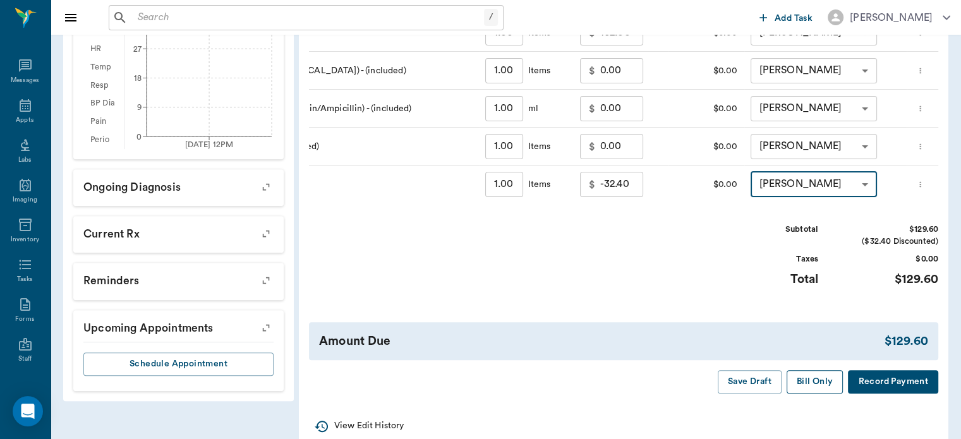
click at [810, 394] on button "Bill Only" at bounding box center [815, 381] width 57 height 23
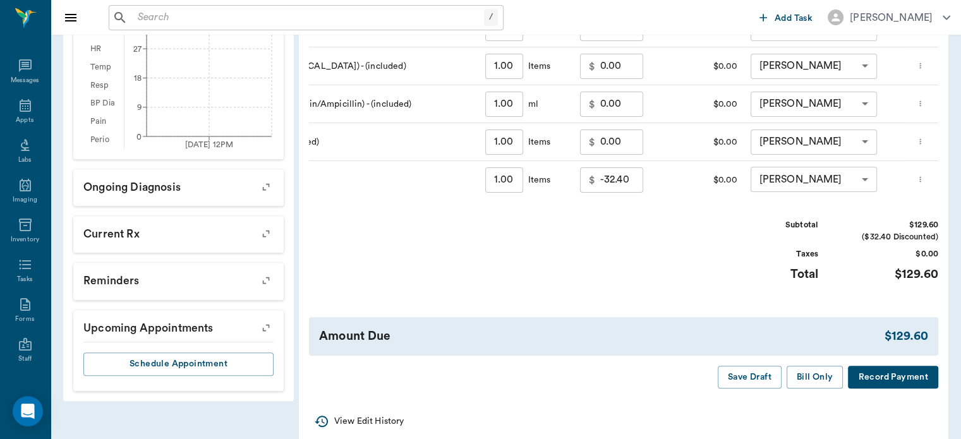
scroll to position [0, 17]
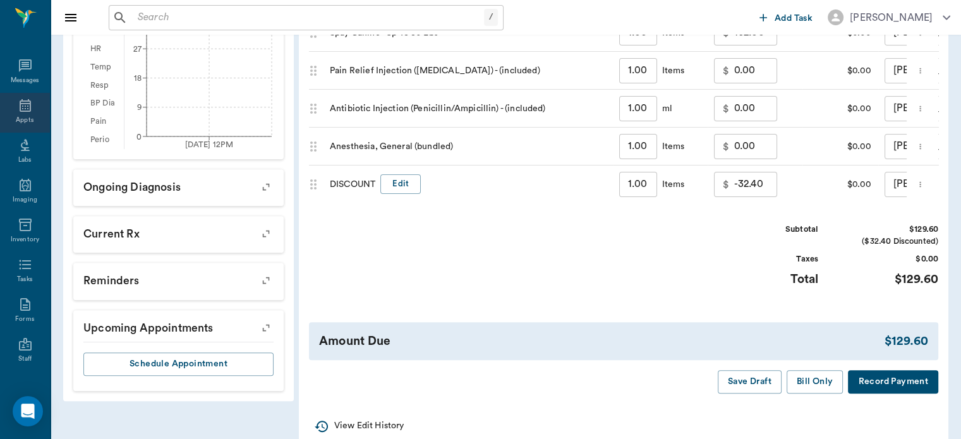
click at [19, 106] on icon at bounding box center [25, 105] width 15 height 15
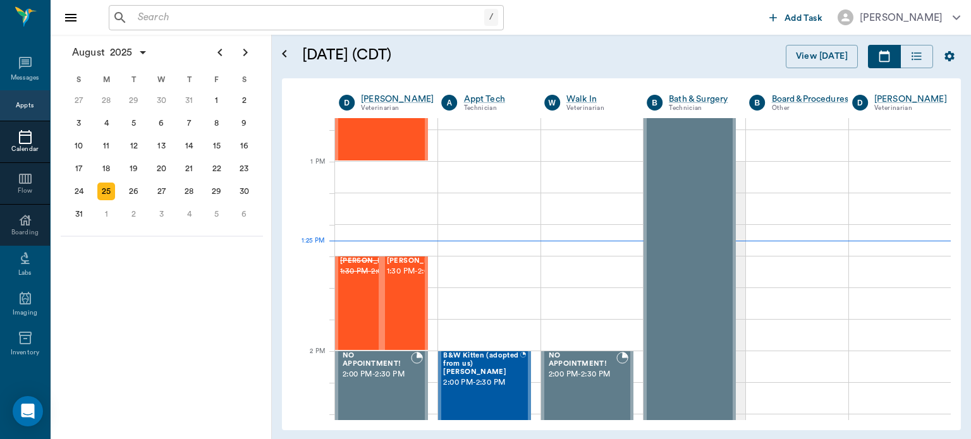
scroll to position [910, 0]
click at [401, 279] on span "1:30 PM - 2:00 PM" at bounding box center [418, 272] width 63 height 13
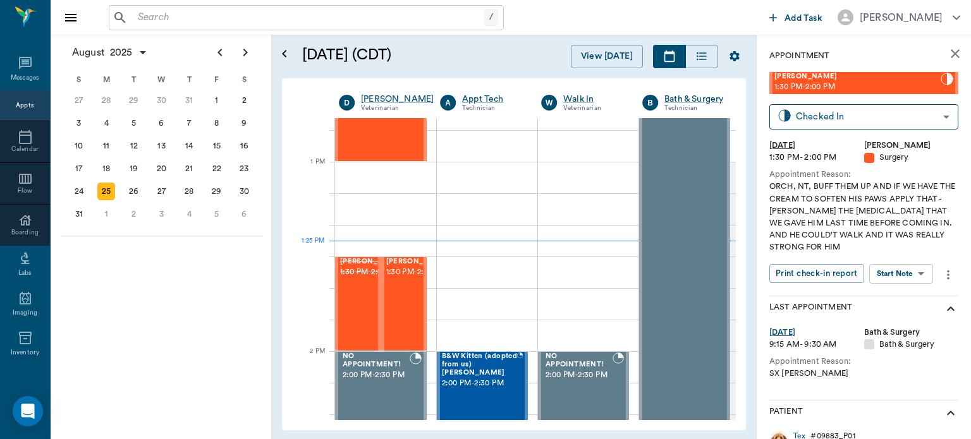
click at [901, 274] on body "/ ​ Add Task [PERSON_NAME] Nectar Messages Appts Calendar Flow Boarding Labs Im…" at bounding box center [485, 219] width 971 height 439
click at [903, 321] on button "View Surgery" at bounding box center [891, 320] width 52 height 15
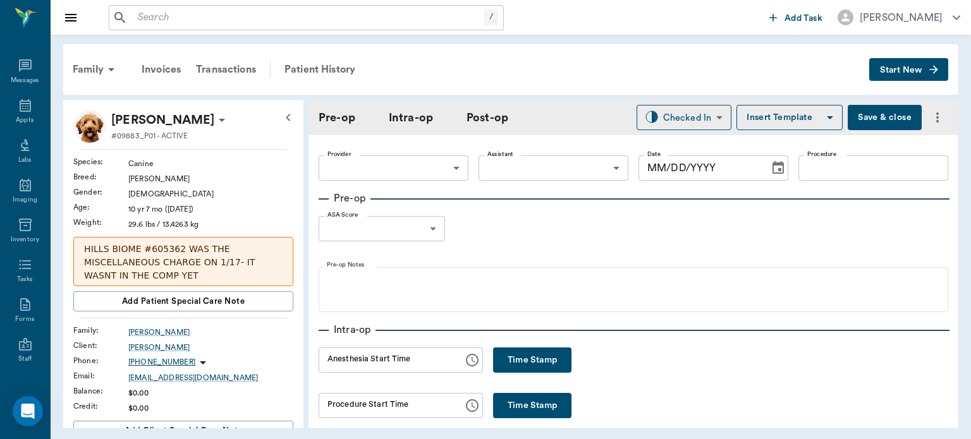
type input "63ec2f075fda476ae8351a4d"
type input "63ec2e7e52e12b0ba117b124"
type input "NEUTER"
type input "1"
radio input "true"
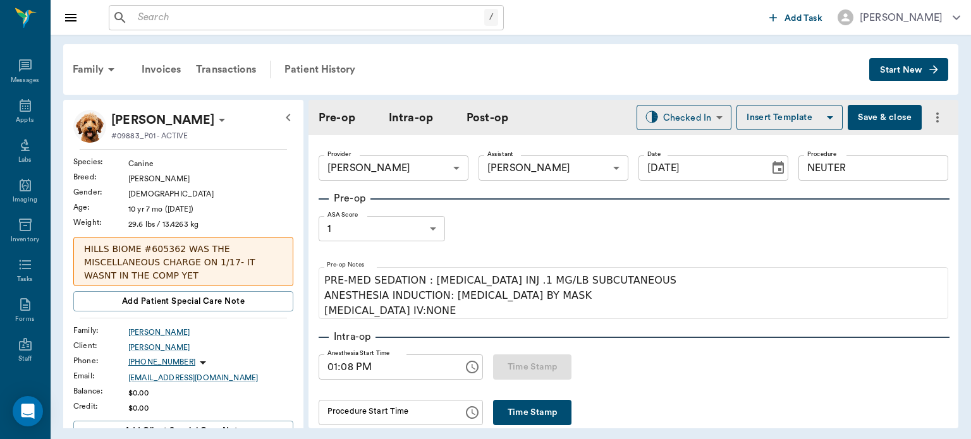
type input "[DATE]"
type input "01:08 PM"
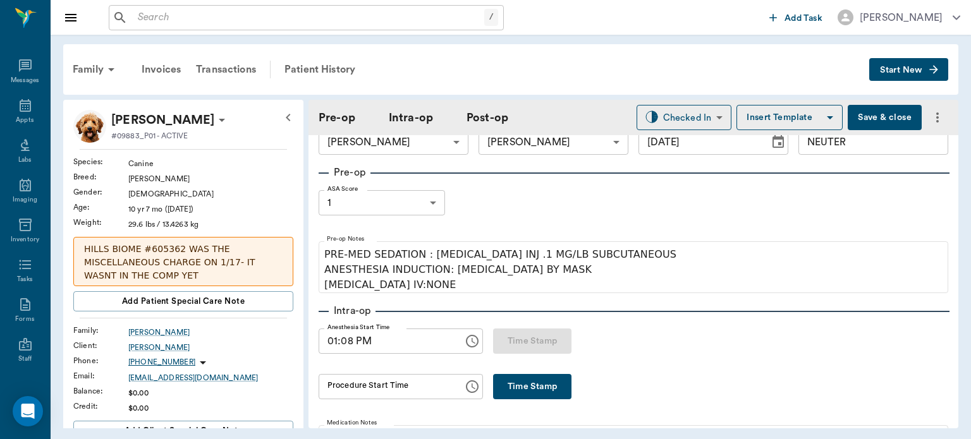
scroll to position [35, 0]
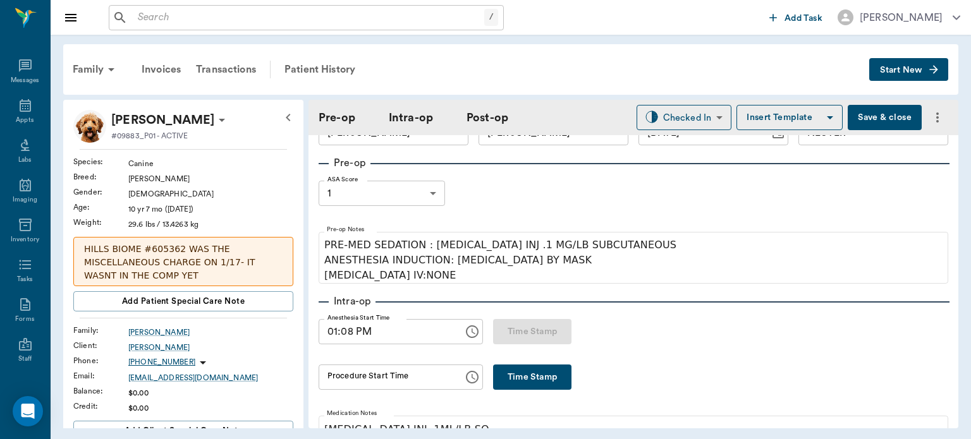
click at [535, 377] on button "Time Stamp" at bounding box center [532, 377] width 78 height 25
type input "01:26 PM"
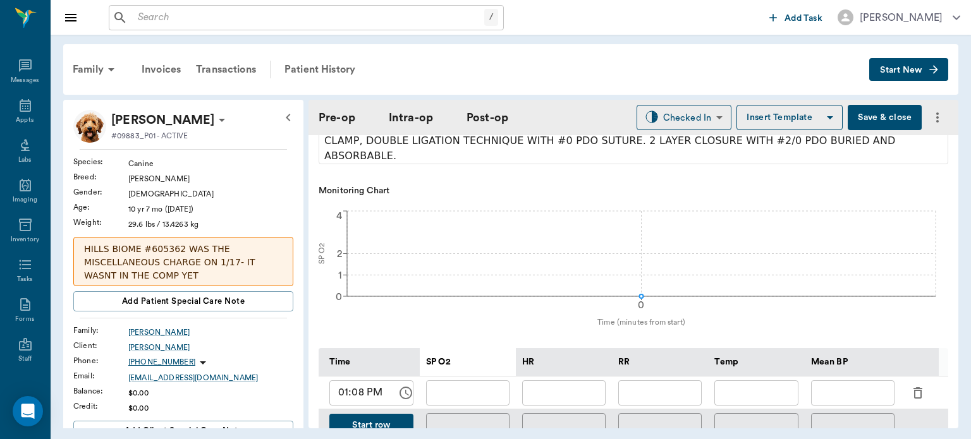
scroll to position [440, 0]
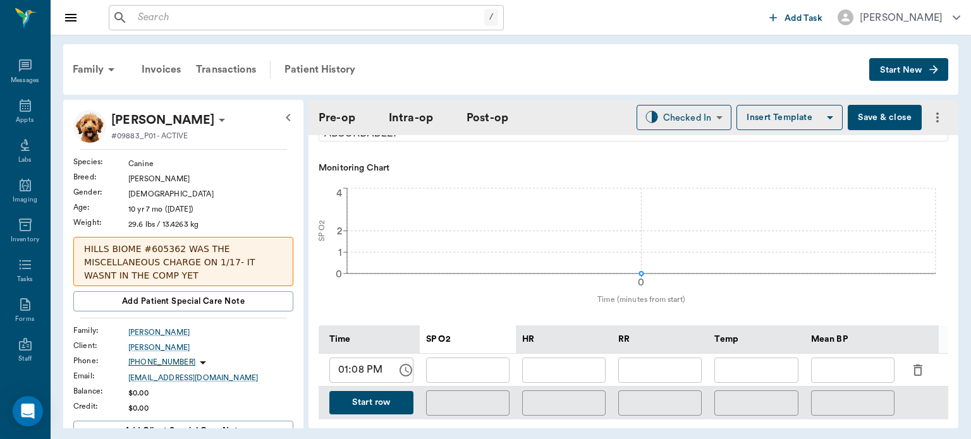
click at [914, 365] on icon "button" at bounding box center [917, 370] width 9 height 11
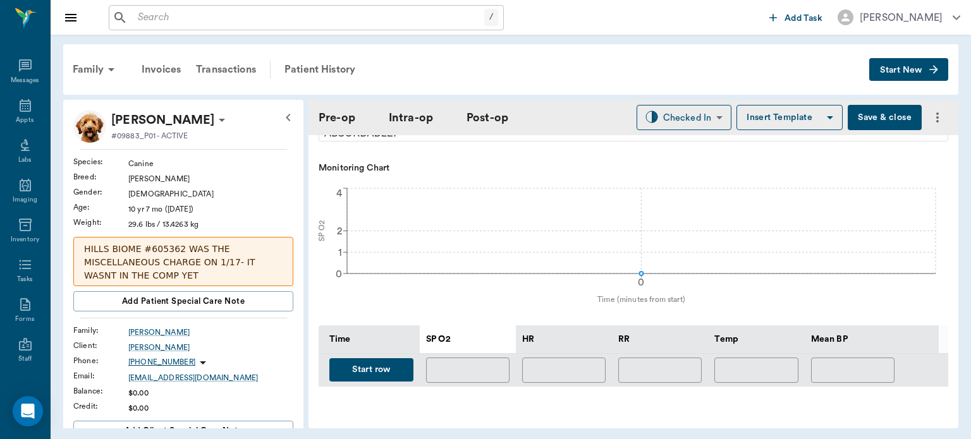
click at [380, 367] on button "Start row" at bounding box center [371, 369] width 84 height 23
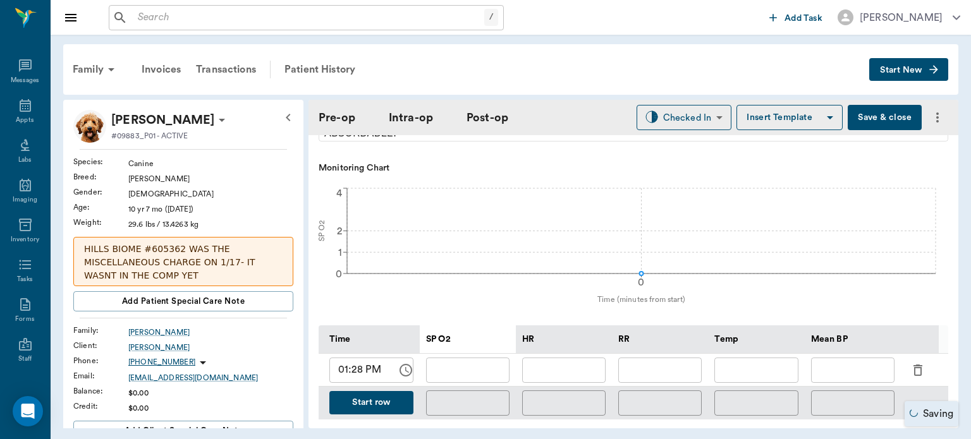
click at [571, 361] on input "text" at bounding box center [563, 370] width 83 height 25
type input "112"
click at [488, 362] on input "text" at bounding box center [467, 370] width 83 height 25
type input "96"
click at [660, 366] on input "text" at bounding box center [659, 370] width 83 height 25
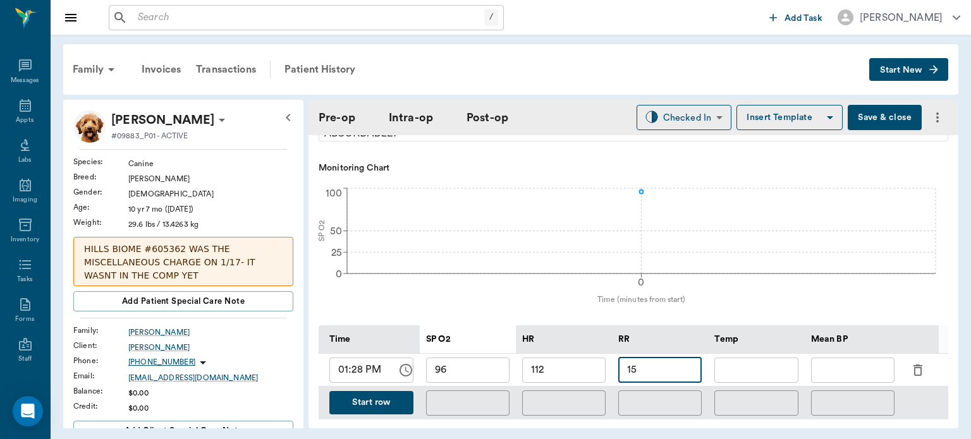
click at [666, 365] on input "15" at bounding box center [659, 370] width 83 height 25
type input "11"
click at [743, 358] on input "text" at bounding box center [755, 370] width 83 height 25
click at [843, 359] on input "text" at bounding box center [852, 370] width 83 height 25
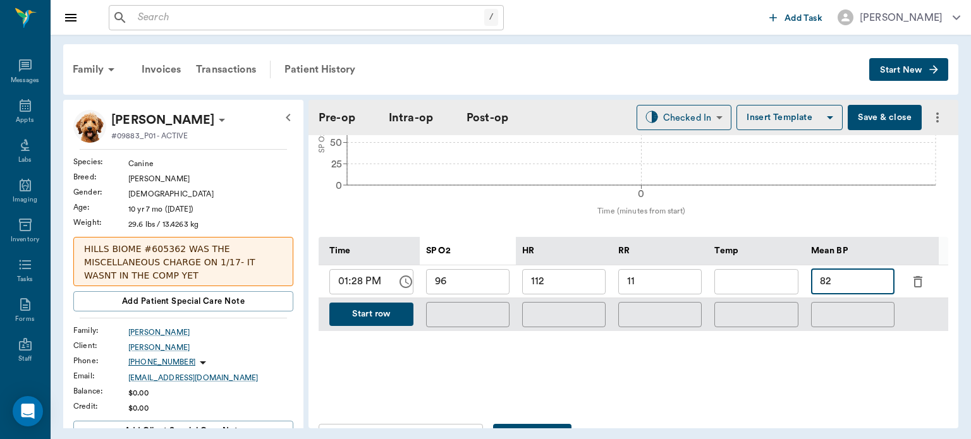
scroll to position [528, 0]
type input "82"
click at [889, 113] on button "Save & close" at bounding box center [885, 117] width 74 height 25
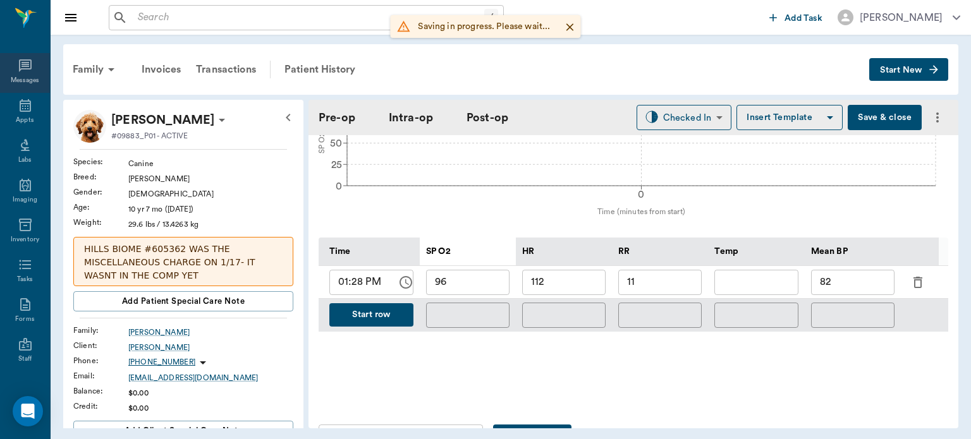
click at [27, 91] on div "Messages" at bounding box center [25, 73] width 50 height 40
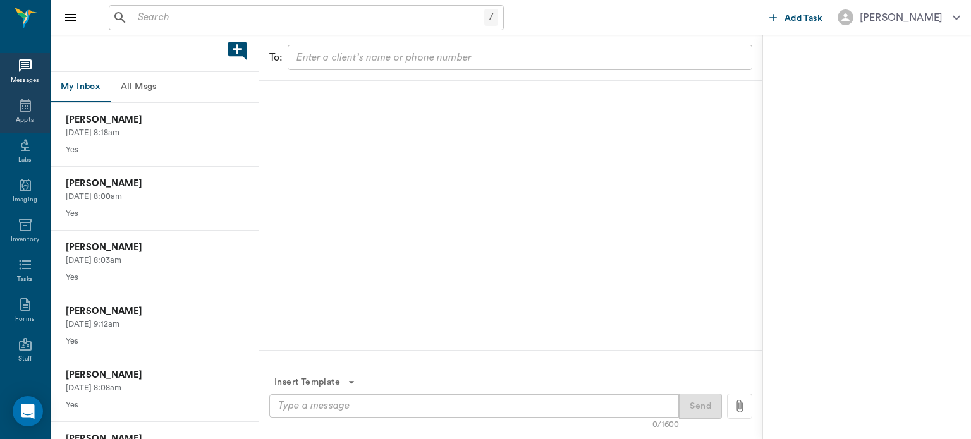
click at [27, 119] on div "Appts" at bounding box center [25, 120] width 18 height 9
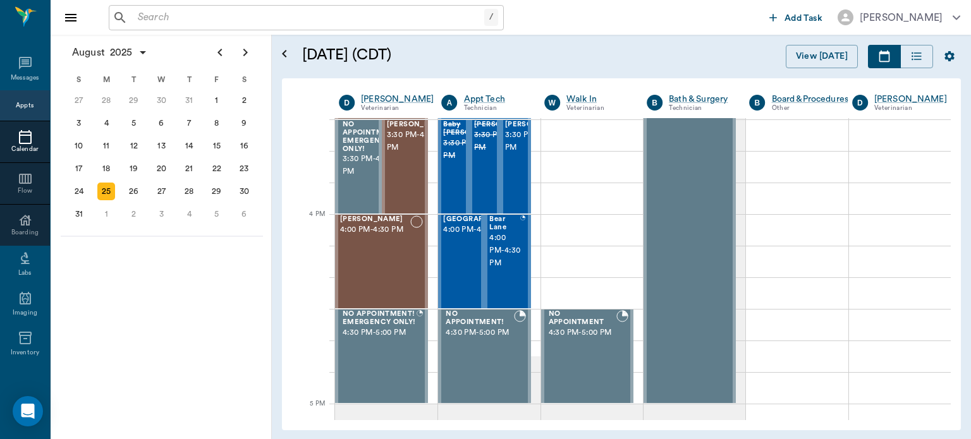
scroll to position [1435, 0]
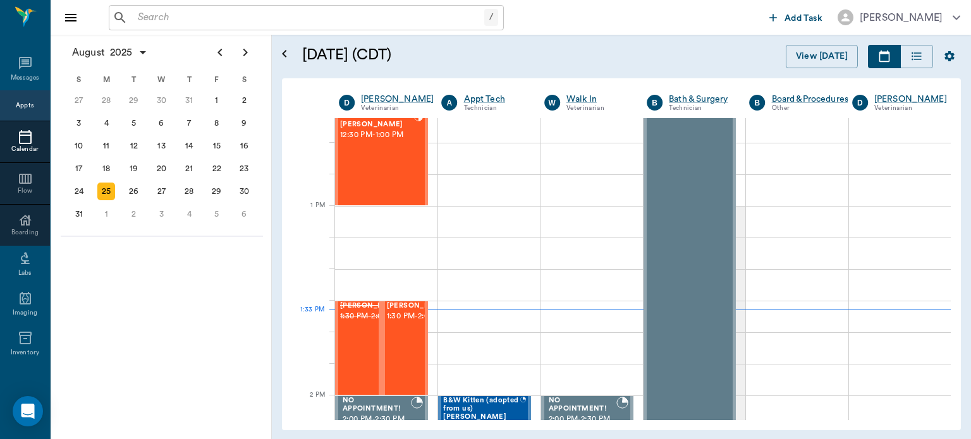
scroll to position [865, 0]
click at [402, 324] on span "1:30 PM - 2:00 PM" at bounding box center [418, 317] width 63 height 13
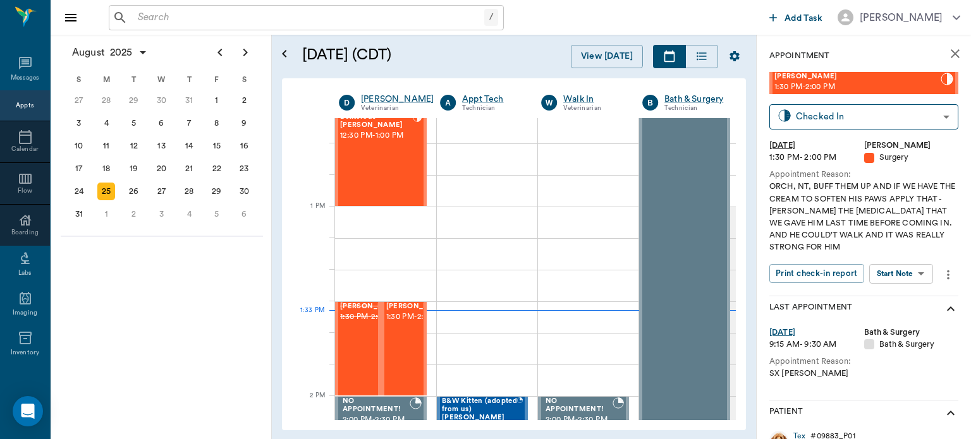
click at [898, 272] on body "/ ​ Add Task Dr. Bert Ellsworth Nectar Messages Appts Calendar Flow Boarding La…" at bounding box center [485, 219] width 971 height 439
click at [892, 318] on button "View Surgery" at bounding box center [891, 320] width 52 height 15
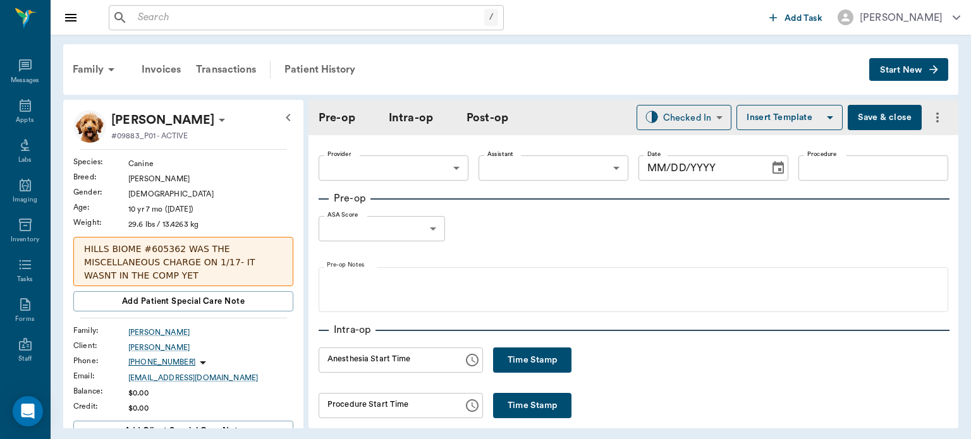
type input "63ec2f075fda476ae8351a4d"
type input "63ec2e7e52e12b0ba117b124"
type input "NEUTER"
type input "1"
radio input "true"
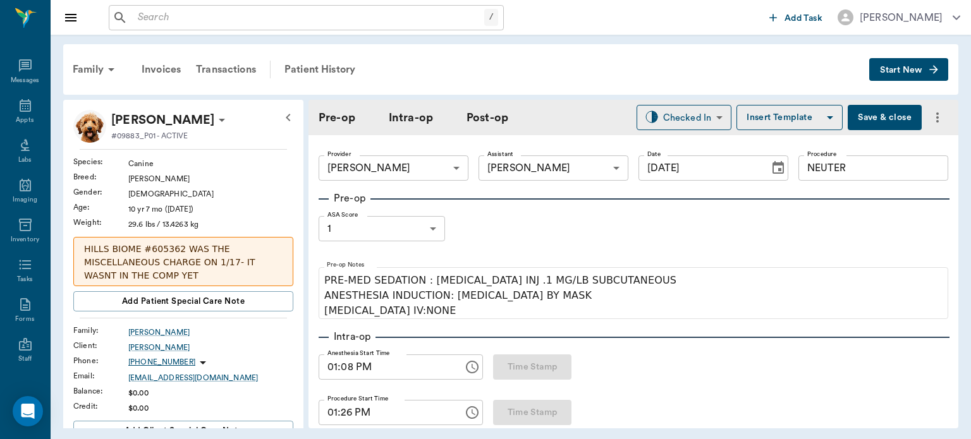
type input "[DATE]"
type input "01:08 PM"
type input "01:26 PM"
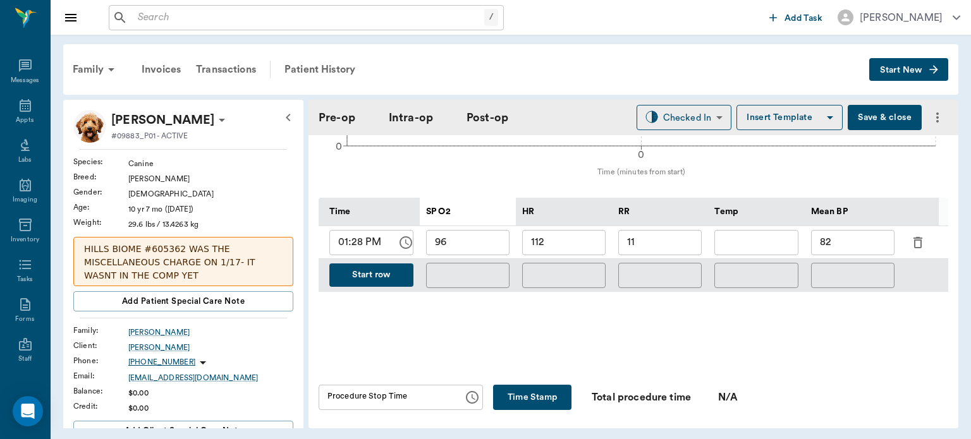
scroll to position [568, 0]
click at [387, 278] on button "Start row" at bounding box center [371, 274] width 84 height 23
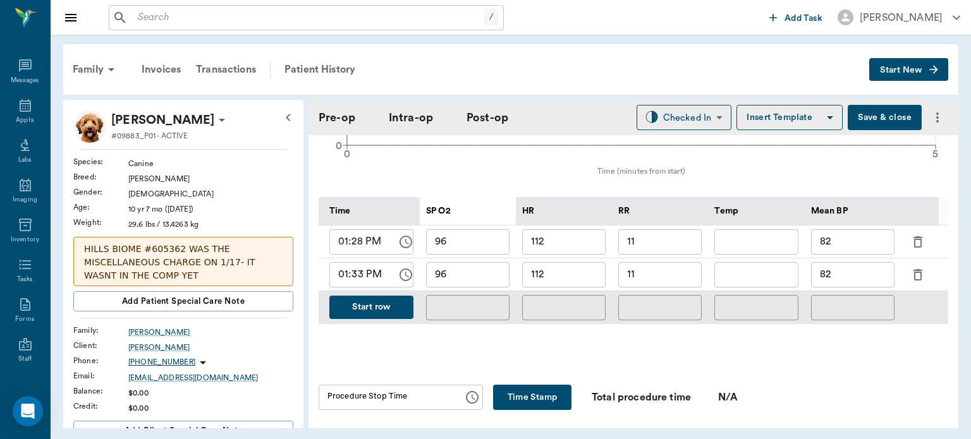
click at [662, 272] on input "11" at bounding box center [659, 274] width 83 height 25
type input "1"
type input "5"
click at [566, 267] on input "112" at bounding box center [563, 274] width 83 height 25
type input "1"
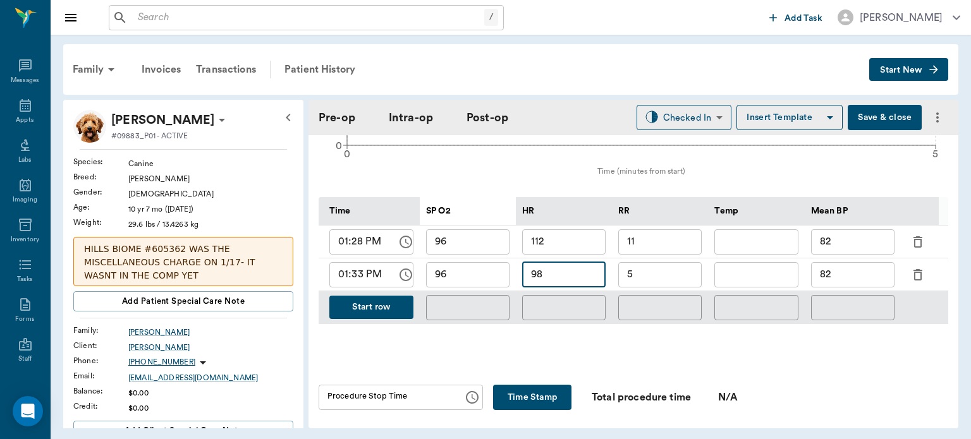
type input "98"
click at [482, 263] on input "96" at bounding box center [467, 274] width 83 height 25
type input "97"
click at [561, 270] on input "98" at bounding box center [563, 274] width 83 height 25
type input "9"
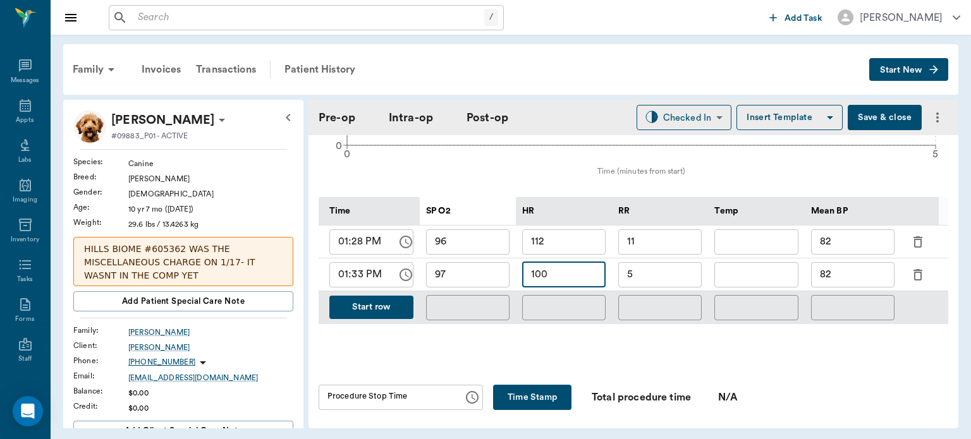
type input "100"
click at [855, 271] on input "82" at bounding box center [852, 274] width 83 height 25
type input "8"
type input "76"
click at [850, 113] on button "Save & close" at bounding box center [885, 117] width 74 height 25
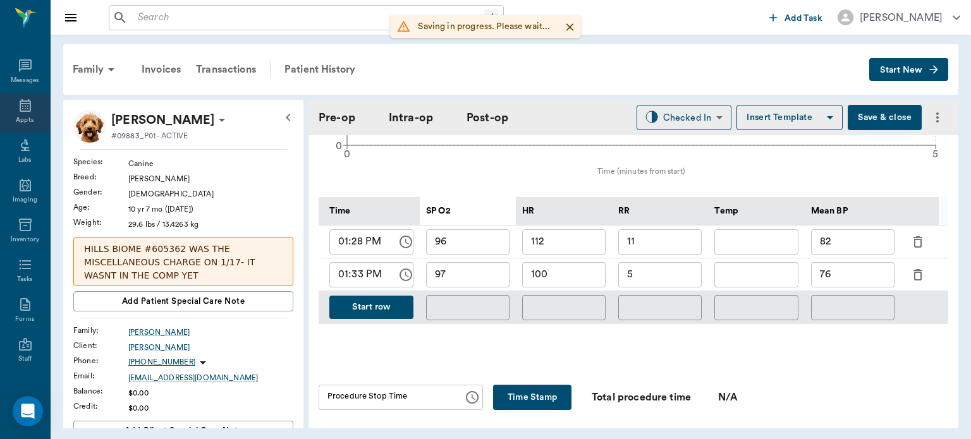
click at [16, 119] on div "Appts" at bounding box center [25, 120] width 18 height 9
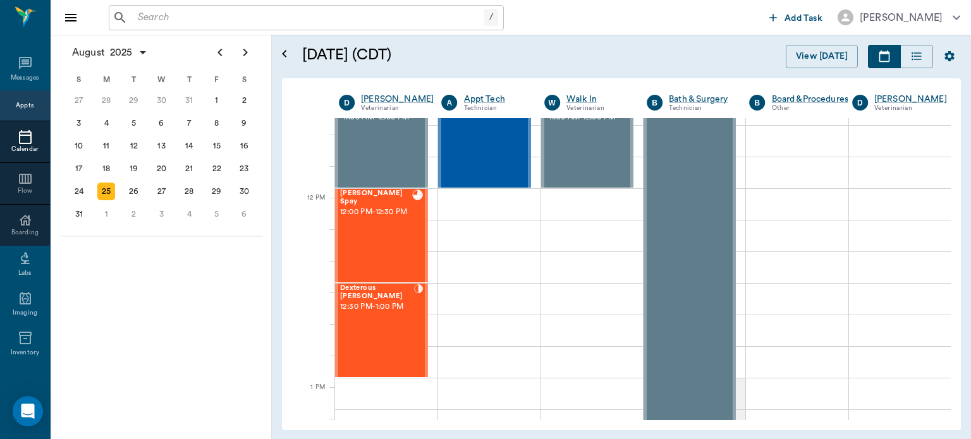
scroll to position [676, 0]
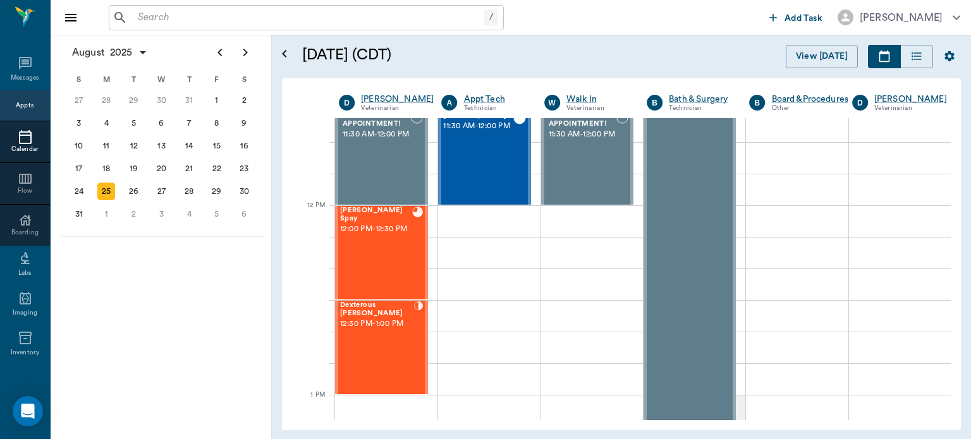
click at [380, 346] on div "Dexterous RESTER 12:30 PM - 1:00 PM" at bounding box center [377, 347] width 74 height 92
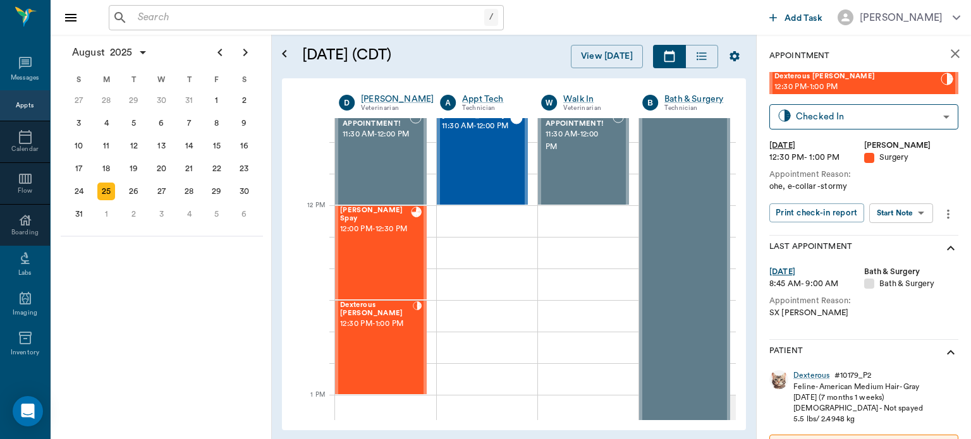
click at [907, 215] on body "/ ​ Add Task Dr. Bert Ellsworth Nectar Messages Appts Calendar Flow Boarding La…" at bounding box center [485, 219] width 971 height 439
click at [895, 260] on button "Start Surgery" at bounding box center [891, 259] width 52 height 15
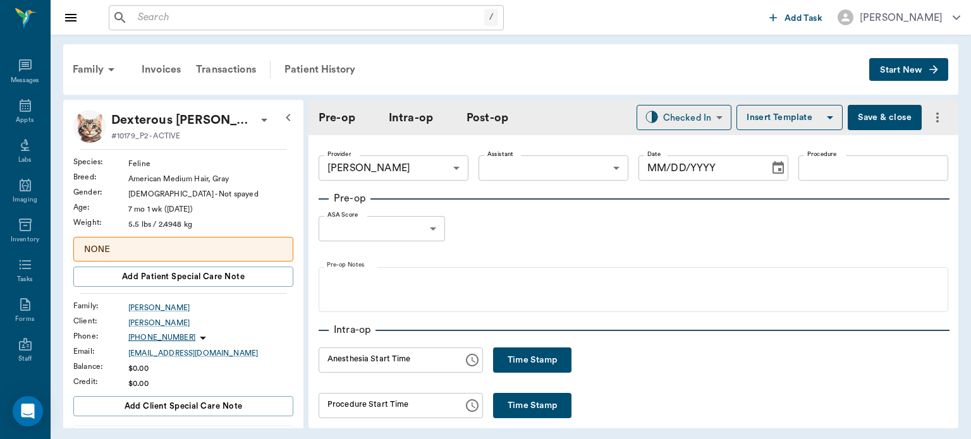
type input "63ec2f075fda476ae8351a4d"
type input "[DATE]"
click at [506, 350] on button "Time Stamp" at bounding box center [532, 360] width 78 height 25
click at [351, 359] on input "01:35 PM" at bounding box center [387, 360] width 136 height 25
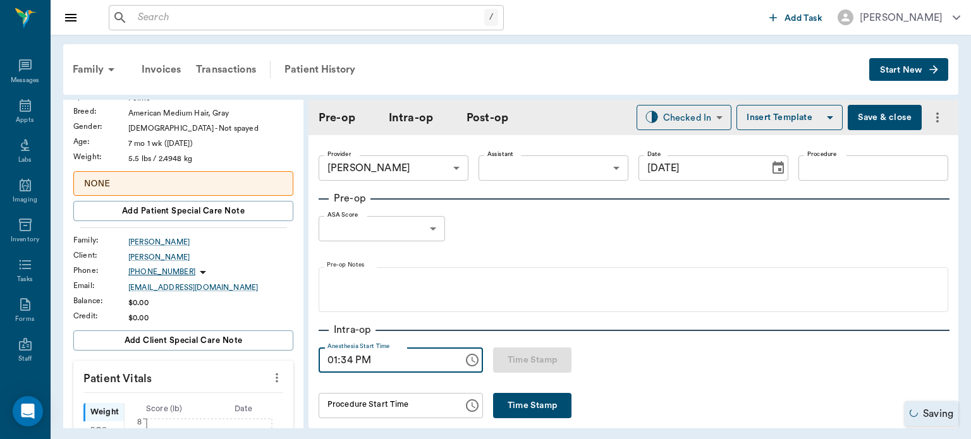
scroll to position [77, 0]
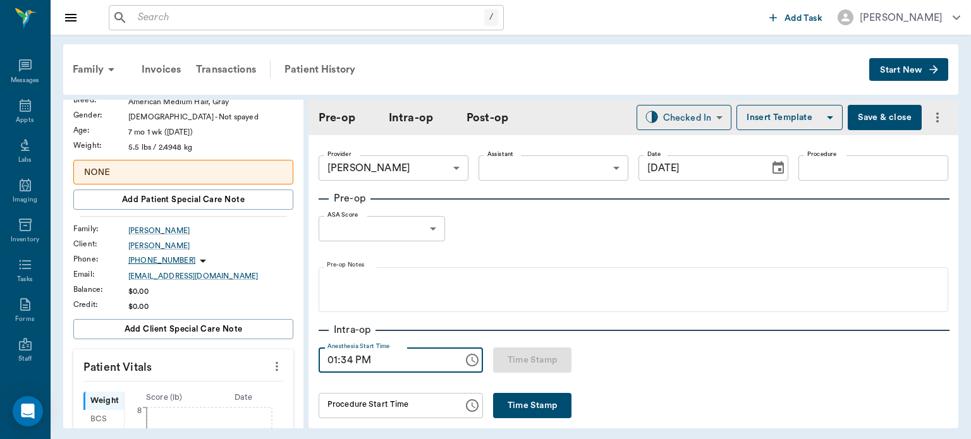
type input "01:34 PM"
click at [277, 371] on p "Patient Vitals" at bounding box center [183, 366] width 220 height 32
click at [276, 367] on button "more" at bounding box center [277, 366] width 20 height 21
click at [207, 387] on span "Enter Vitals" at bounding box center [214, 386] width 106 height 13
click at [188, 402] on input "text" at bounding box center [183, 404] width 110 height 25
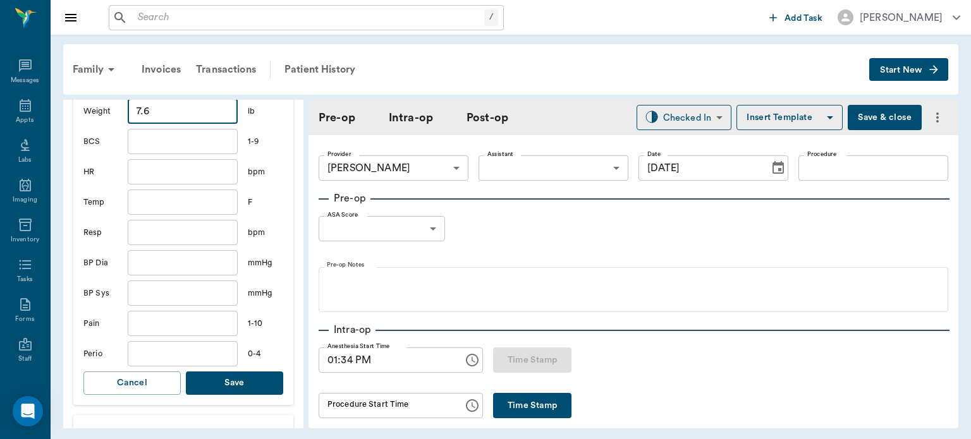
scroll to position [372, 0]
type input "7.6"
click at [260, 379] on button "Save" at bounding box center [234, 381] width 97 height 23
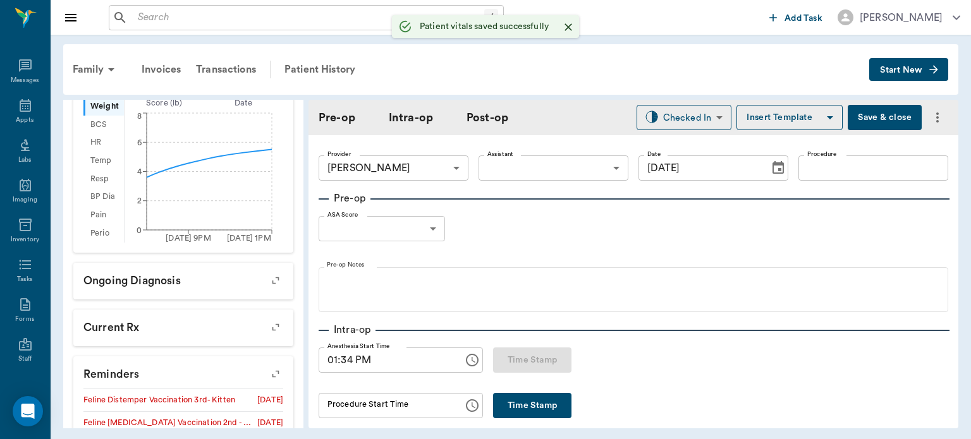
click at [557, 168] on body "/ ​ Add Task Dr. Bert Ellsworth Nectar Messages Appts Labs Imaging Inventory Ta…" at bounding box center [485, 219] width 971 height 439
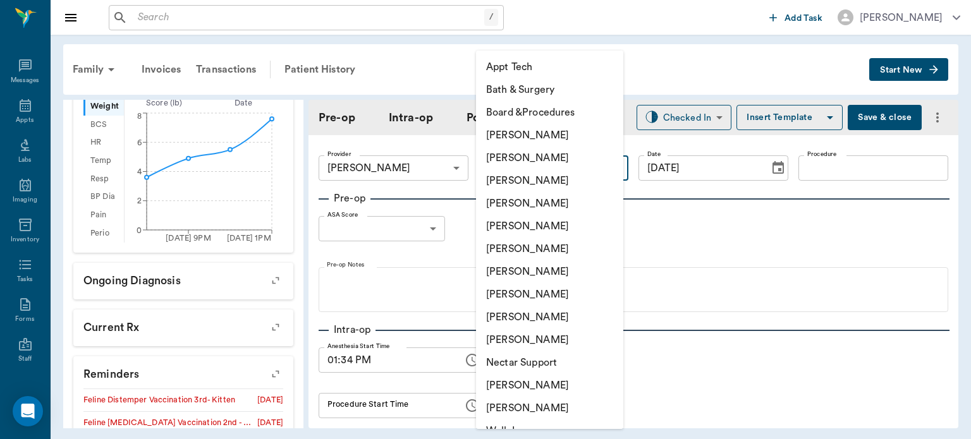
click at [511, 298] on li "[PERSON_NAME]" at bounding box center [549, 294] width 147 height 23
type input "63ec2e7e52e12b0ba117b124"
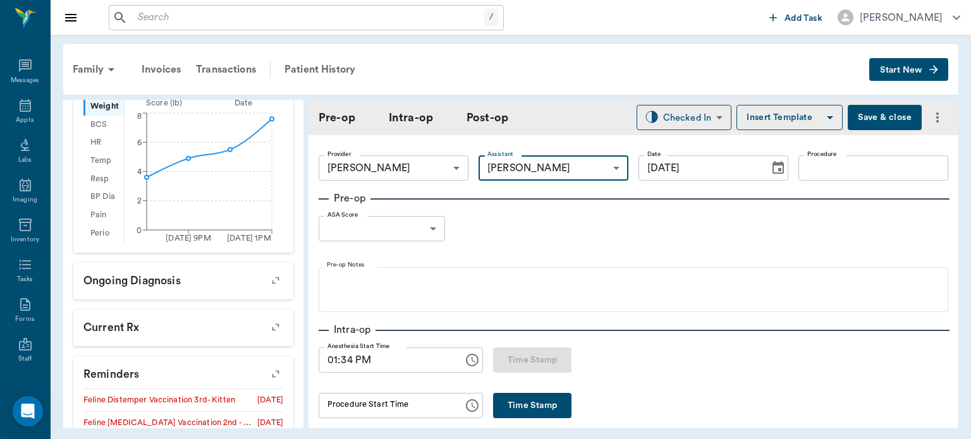
click at [836, 173] on input "Procedure" at bounding box center [873, 167] width 150 height 25
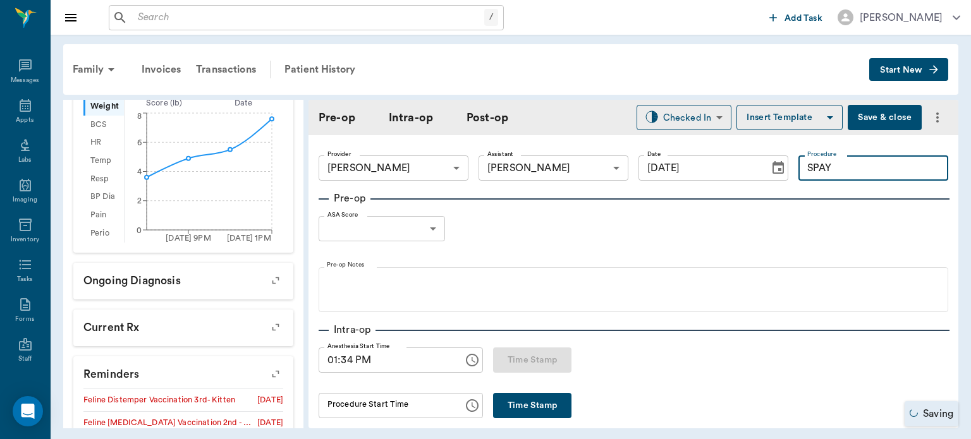
type input "SPAY"
click at [764, 123] on button "Insert Template" at bounding box center [789, 117] width 106 height 25
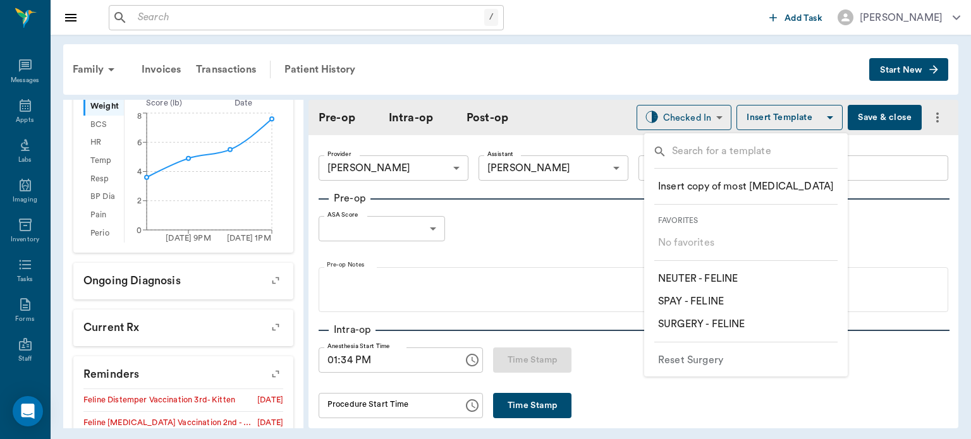
click at [710, 301] on p "​ SPAY - FELINE" at bounding box center [691, 301] width 66 height 15
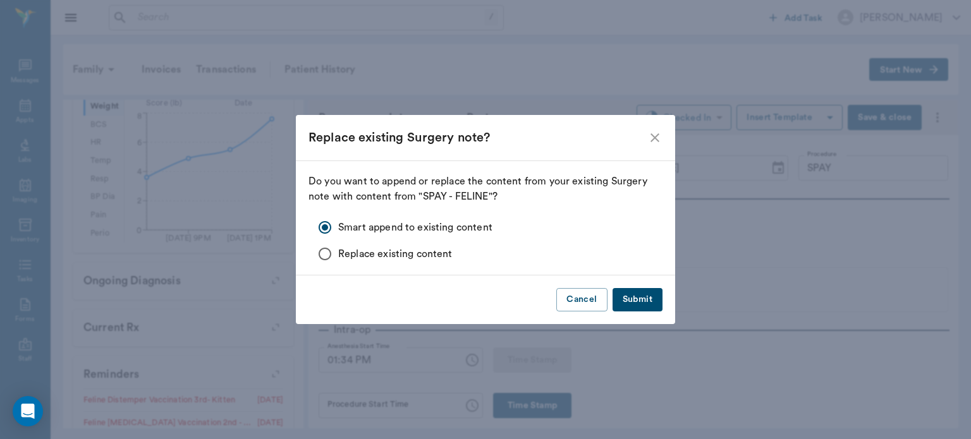
click at [643, 298] on button "Submit" at bounding box center [637, 299] width 50 height 23
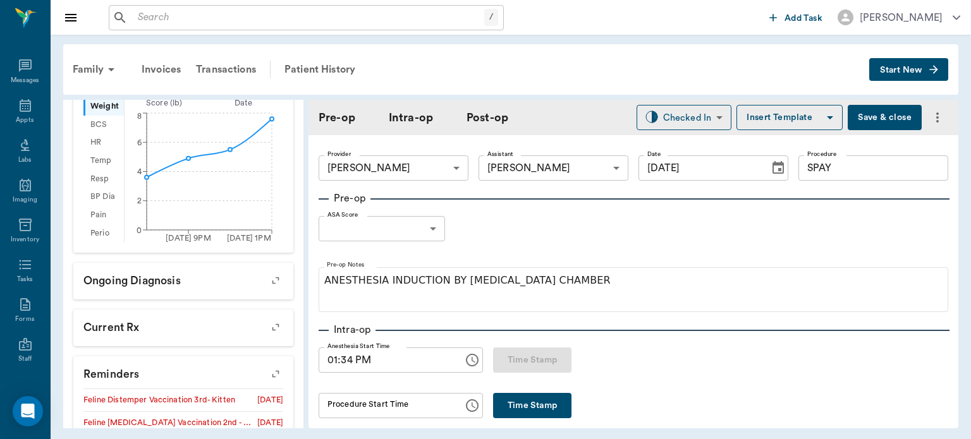
click at [403, 238] on body "/ ​ Add Task Dr. Bert Ellsworth Nectar Messages Appts Labs Imaging Inventory Ta…" at bounding box center [485, 219] width 971 height 439
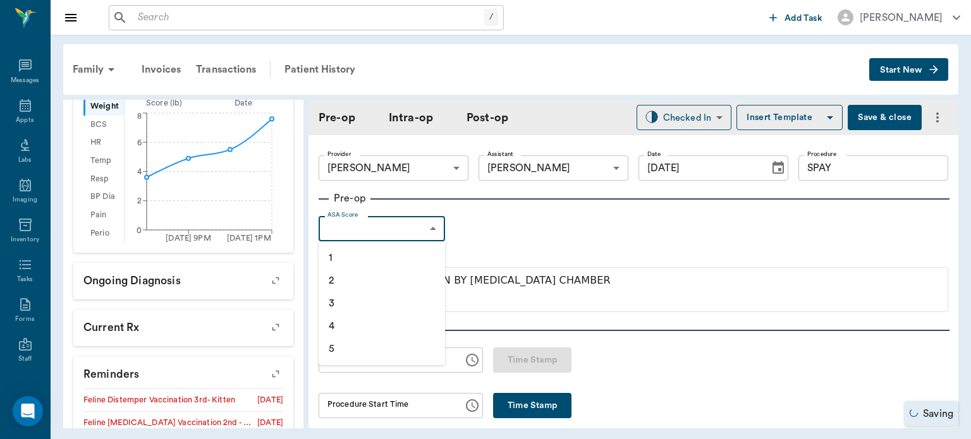
click at [382, 265] on li "1" at bounding box center [382, 257] width 126 height 23
type input "1"
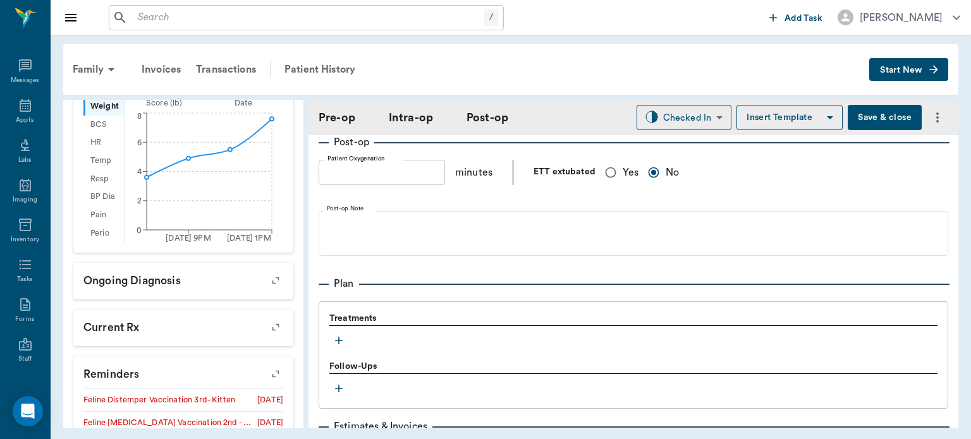
scroll to position [916, 0]
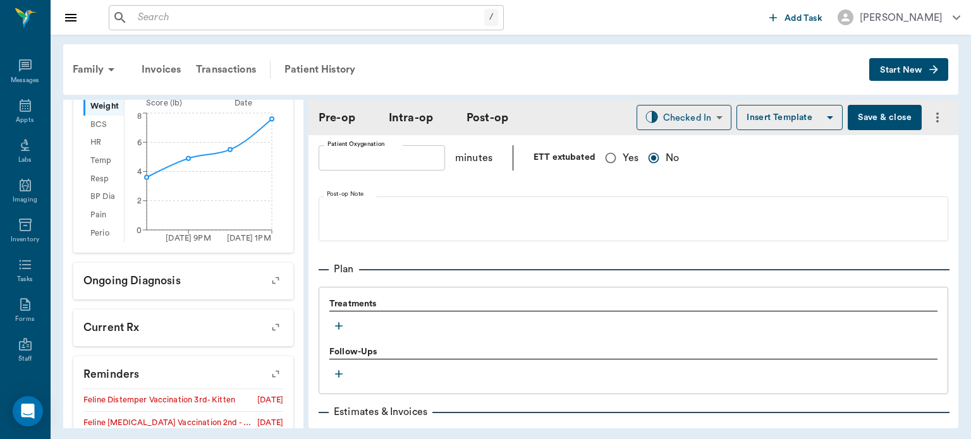
click at [339, 322] on icon "button" at bounding box center [339, 326] width 8 height 8
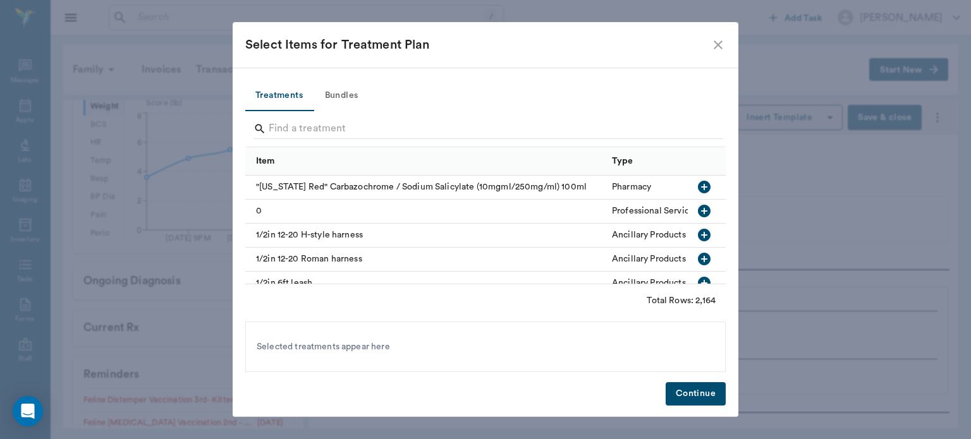
click at [351, 85] on button "Bundles" at bounding box center [341, 96] width 57 height 30
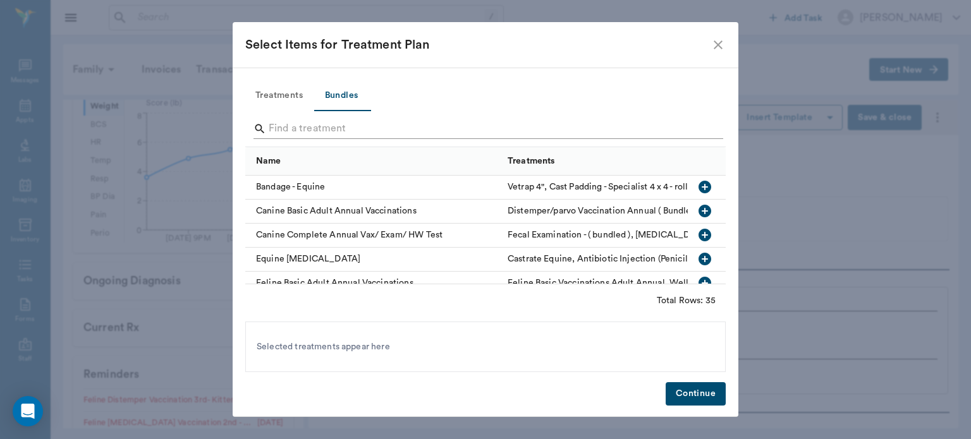
click at [278, 126] on input "Search" at bounding box center [486, 129] width 435 height 20
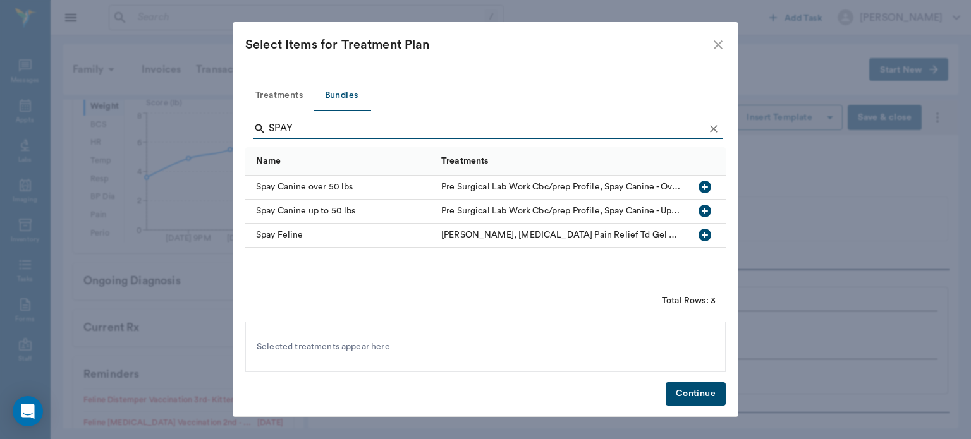
type input "SPAY"
click at [736, 253] on div "Treatments Bundles SPAY Name Treatments Spay Canine over 50 lbs Pre Surgical La…" at bounding box center [486, 243] width 506 height 350
click at [705, 241] on icon "button" at bounding box center [704, 235] width 13 height 13
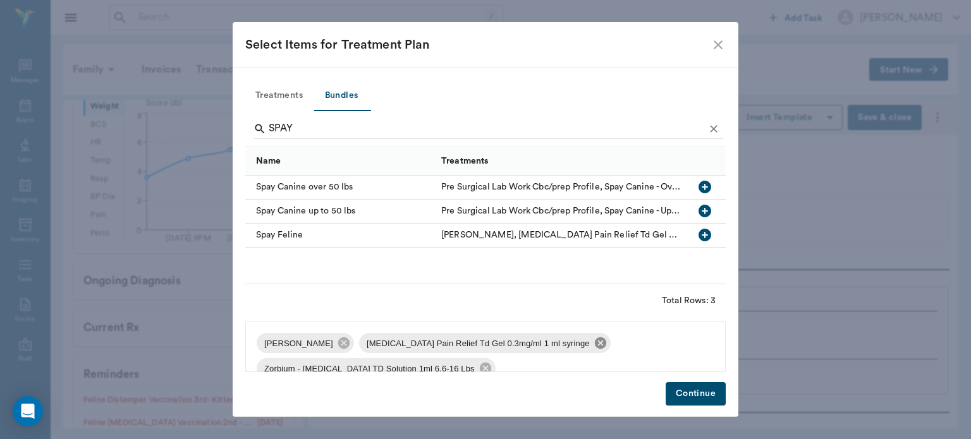
click at [595, 345] on icon at bounding box center [600, 343] width 11 height 11
click at [581, 346] on icon at bounding box center [586, 343] width 11 height 11
click at [566, 343] on icon at bounding box center [571, 343] width 11 height 11
click at [645, 343] on icon at bounding box center [647, 343] width 11 height 11
click at [566, 344] on icon at bounding box center [570, 343] width 14 height 14
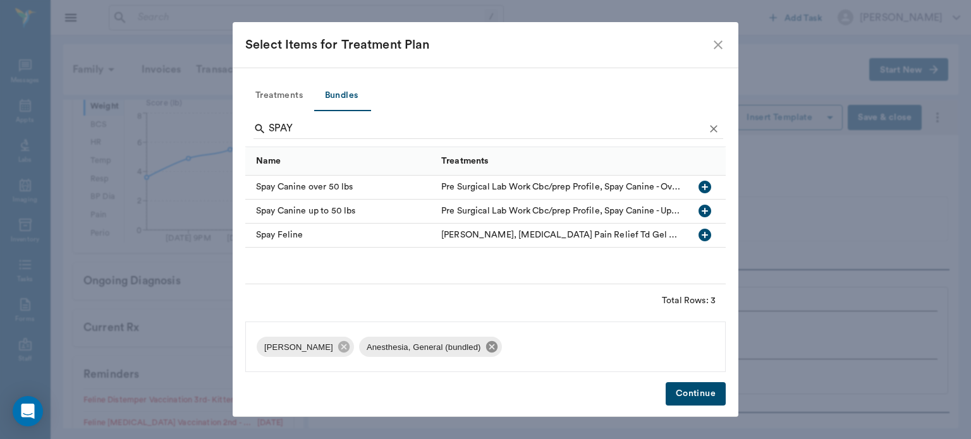
click at [487, 353] on icon at bounding box center [490, 346] width 11 height 11
click at [341, 351] on icon at bounding box center [343, 346] width 11 height 11
click at [700, 189] on icon "button" at bounding box center [704, 187] width 13 height 13
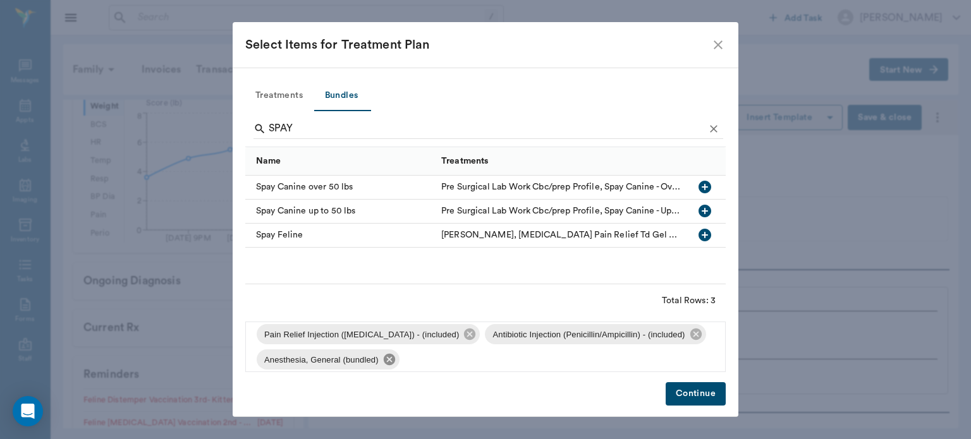
click at [390, 361] on icon at bounding box center [389, 359] width 11 height 11
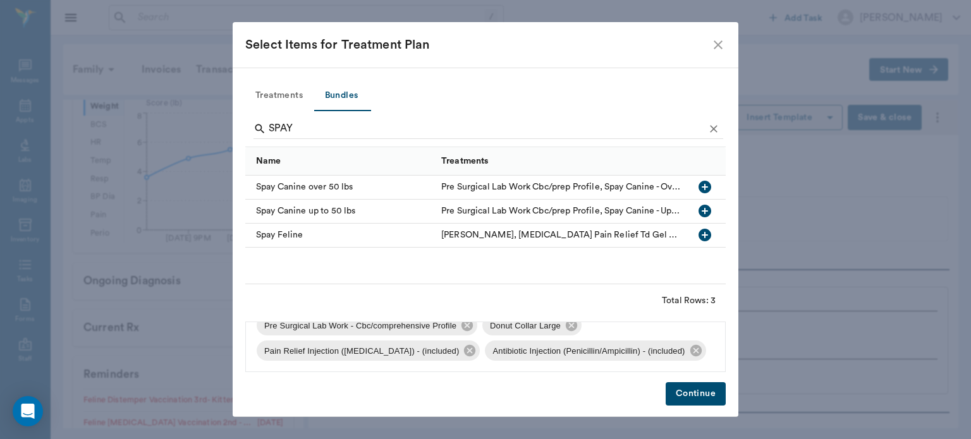
scroll to position [43, 0]
click at [690, 355] on icon at bounding box center [695, 350] width 11 height 11
click at [464, 350] on icon at bounding box center [469, 350] width 11 height 11
click at [570, 353] on icon at bounding box center [571, 351] width 14 height 14
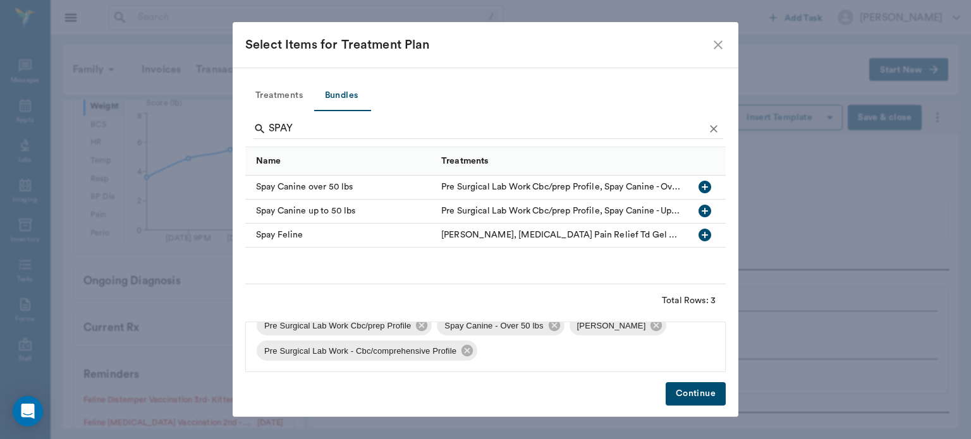
click at [458, 355] on span "Pre Surgical Lab Work - Cbc/comprehensive Profile" at bounding box center [360, 351] width 207 height 13
click at [469, 356] on icon at bounding box center [467, 351] width 14 height 14
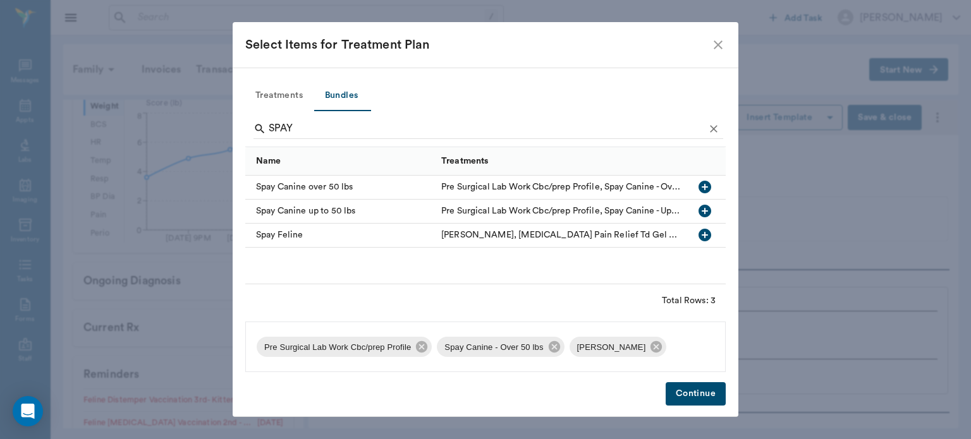
click at [650, 341] on icon at bounding box center [655, 346] width 11 height 11
click at [548, 351] on icon at bounding box center [553, 346] width 11 height 11
click at [412, 352] on span "Pre Surgical Lab Work Cbc/prep Profile" at bounding box center [338, 347] width 162 height 13
click at [423, 348] on icon at bounding box center [421, 346] width 11 height 11
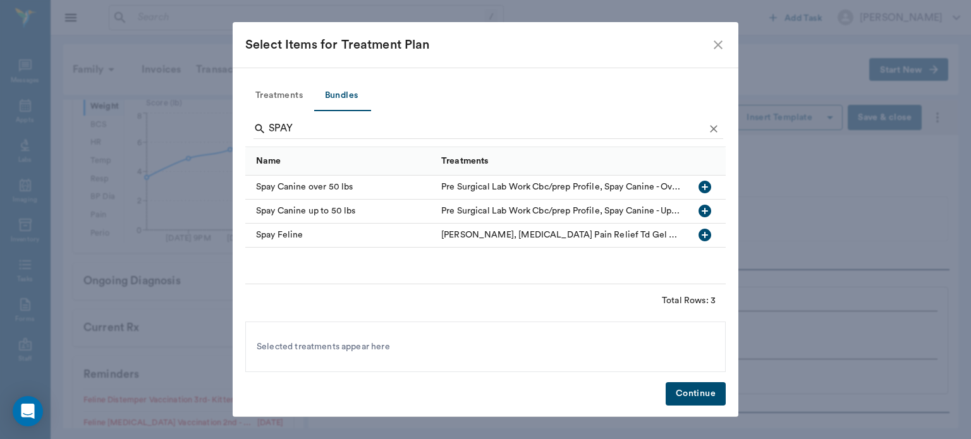
click at [705, 231] on icon "button" at bounding box center [704, 235] width 13 height 13
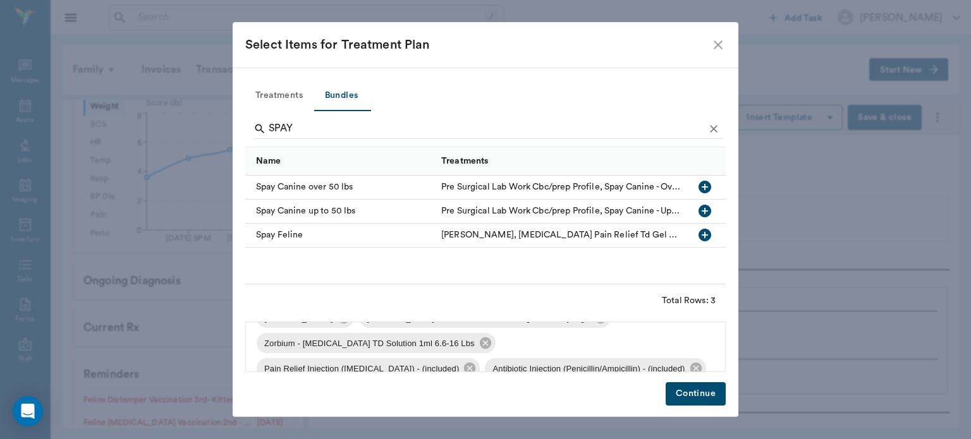
scroll to position [4, 0]
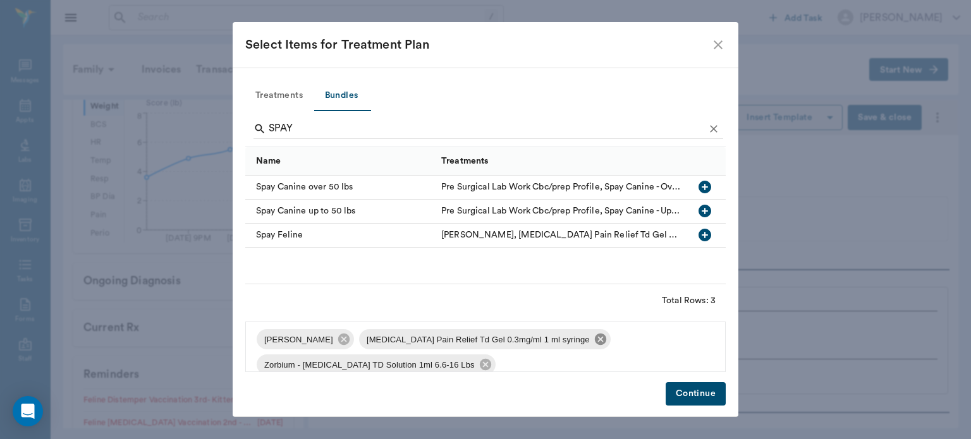
click at [595, 340] on icon at bounding box center [600, 339] width 11 height 11
click at [581, 341] on icon at bounding box center [586, 339] width 11 height 11
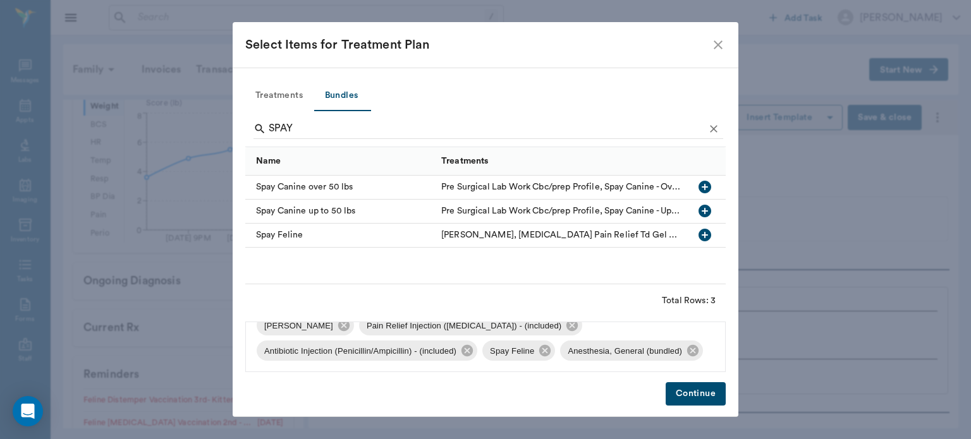
click at [686, 393] on button "Continue" at bounding box center [696, 393] width 60 height 23
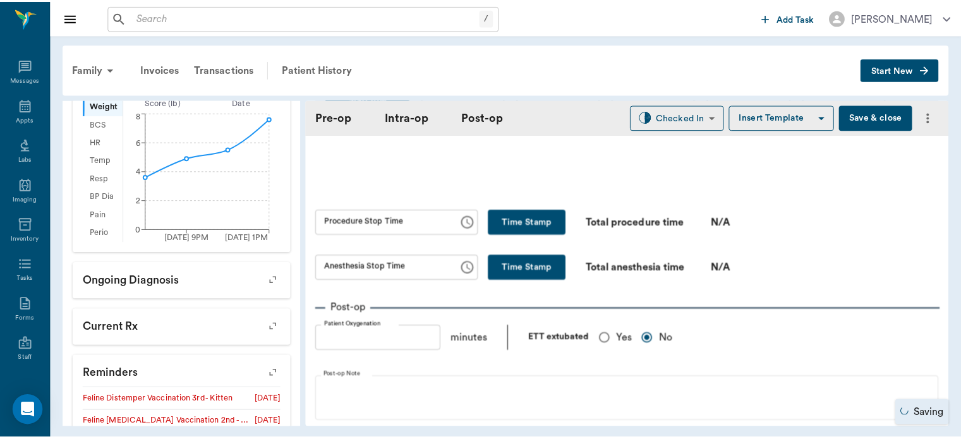
scroll to position [657, 0]
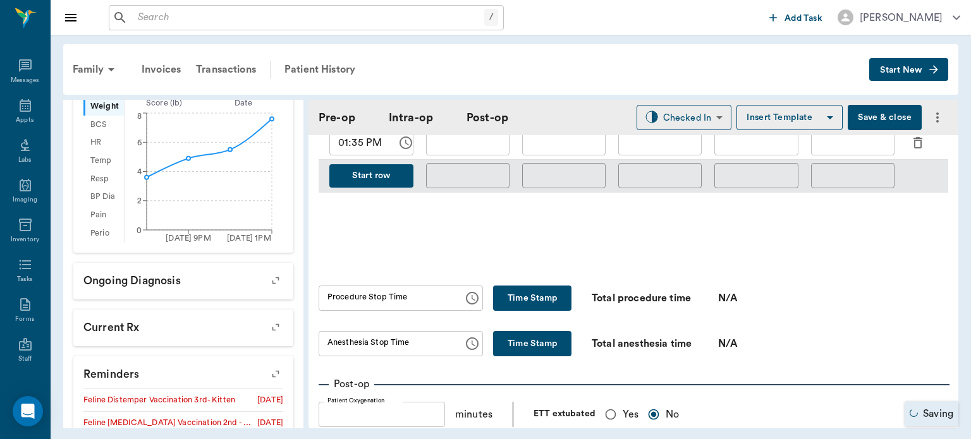
click at [870, 121] on button "Save & close" at bounding box center [885, 117] width 74 height 25
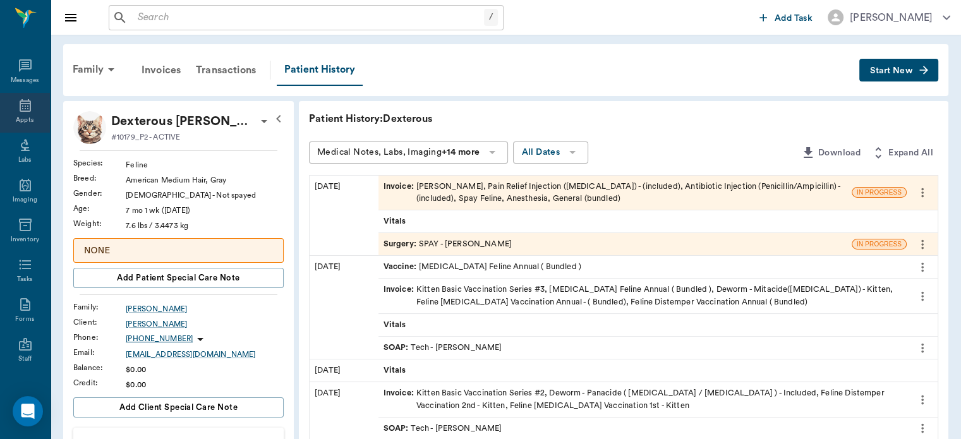
click at [20, 103] on icon at bounding box center [25, 105] width 11 height 13
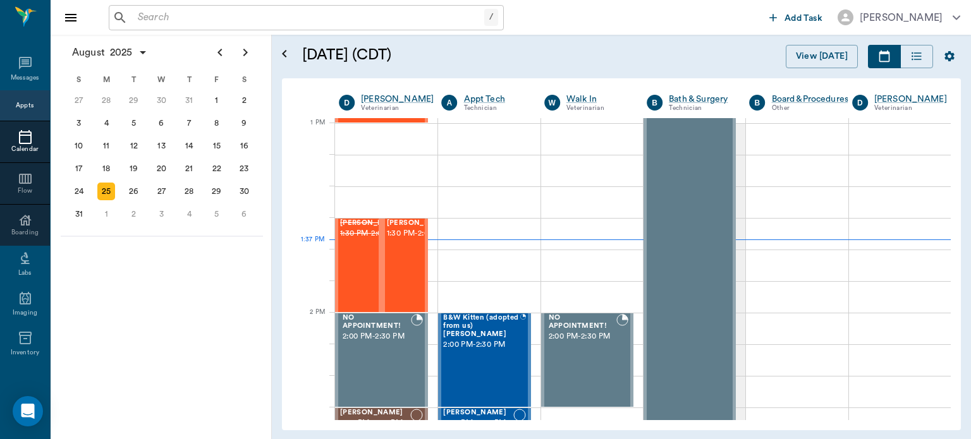
scroll to position [948, 0]
click at [401, 240] on span "1:30 PM - 2:00 PM" at bounding box center [418, 234] width 63 height 13
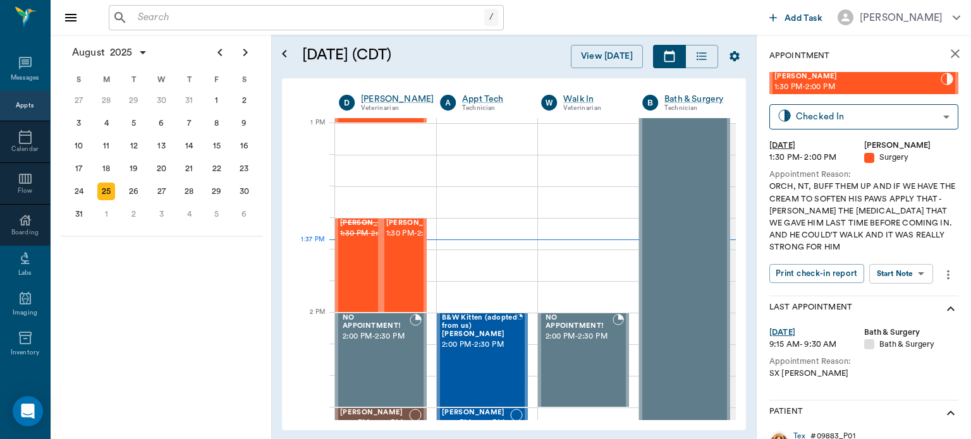
click at [904, 276] on body "/ ​ Add Task Dr. Bert Ellsworth Nectar Messages Appts Calendar Flow Boarding La…" at bounding box center [485, 219] width 971 height 439
click at [889, 320] on button "View Surgery" at bounding box center [891, 320] width 52 height 15
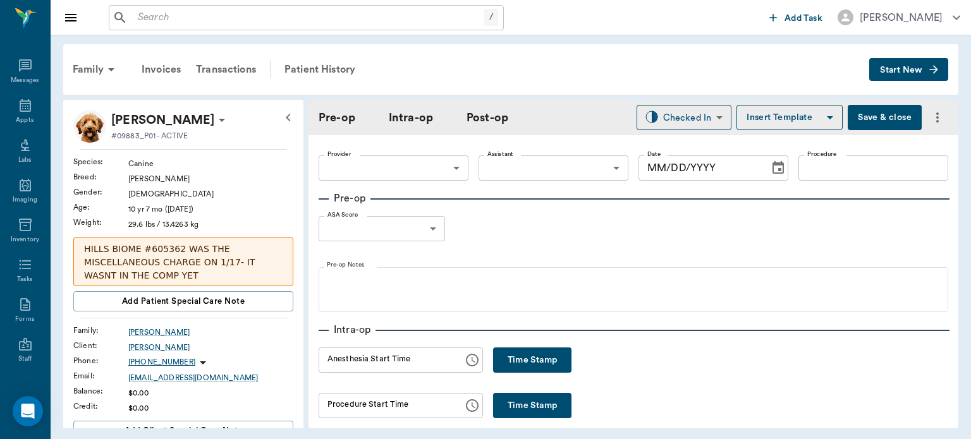
type input "63ec2f075fda476ae8351a4d"
type input "63ec2e7e52e12b0ba117b124"
type input "NEUTER"
type input "1"
radio input "true"
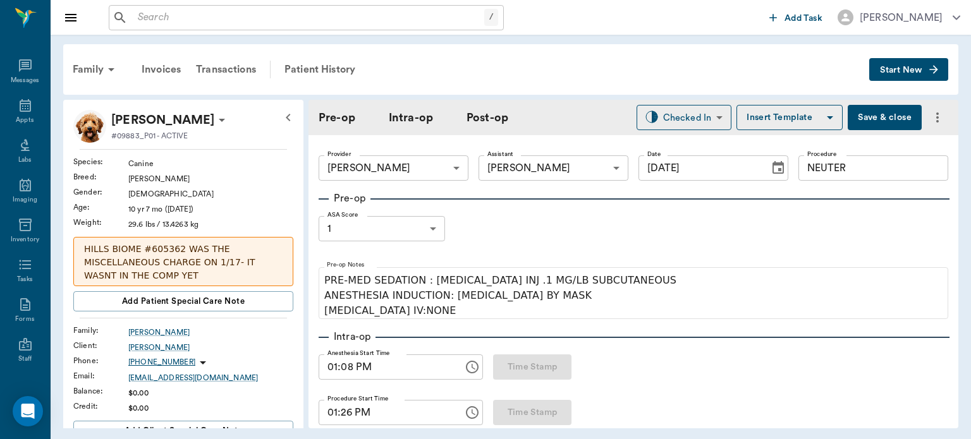
type input "[DATE]"
type input "01:08 PM"
type input "01:26 PM"
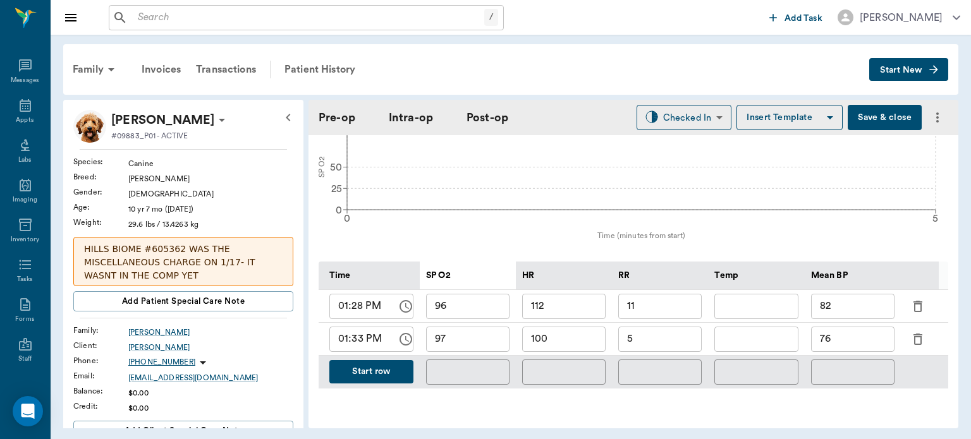
scroll to position [506, 0]
click at [387, 363] on button "Start row" at bounding box center [371, 369] width 84 height 23
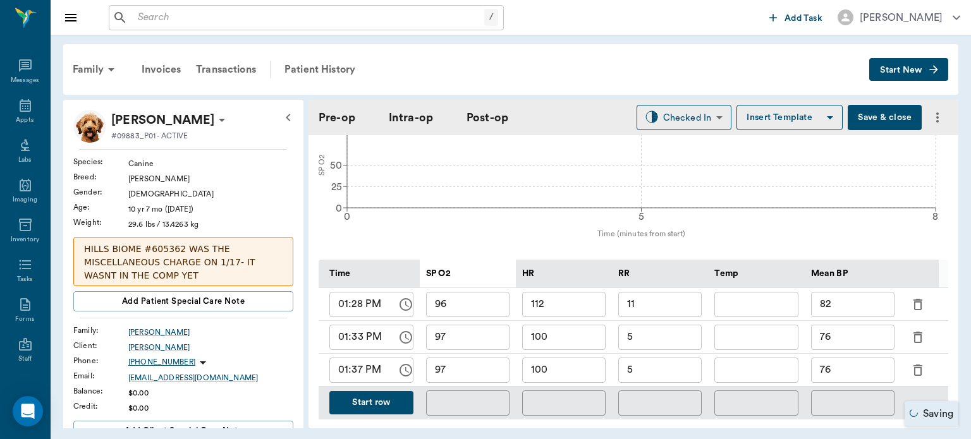
click at [567, 358] on input "100" at bounding box center [563, 370] width 83 height 25
click at [561, 358] on input "100" at bounding box center [563, 370] width 83 height 25
type input "1"
type input "76"
click at [662, 366] on input "5" at bounding box center [659, 370] width 83 height 25
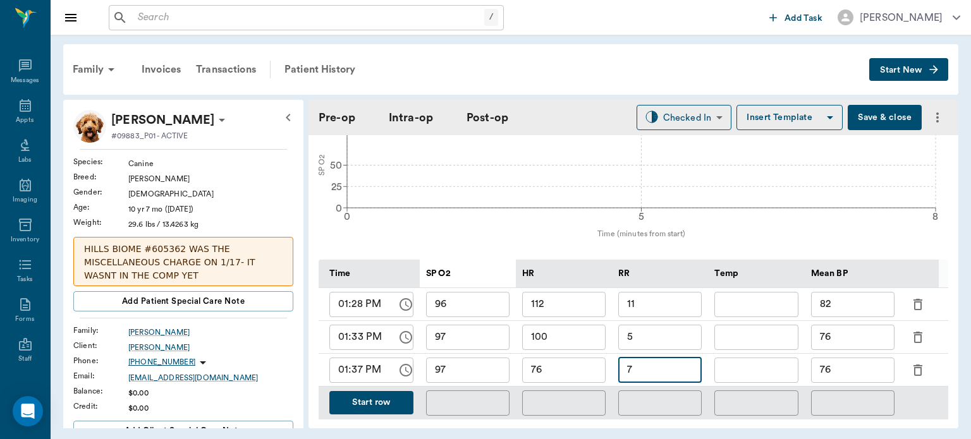
type input "7"
click at [848, 366] on input "76" at bounding box center [852, 370] width 83 height 25
type input "7"
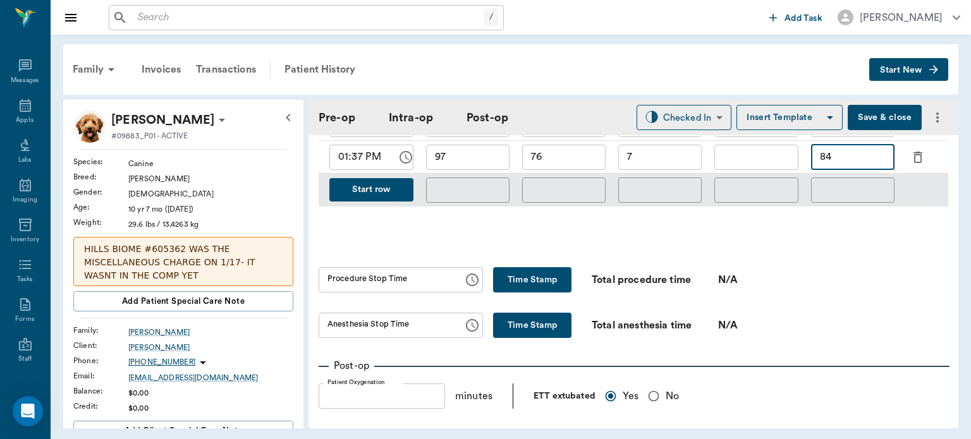
scroll to position [710, 0]
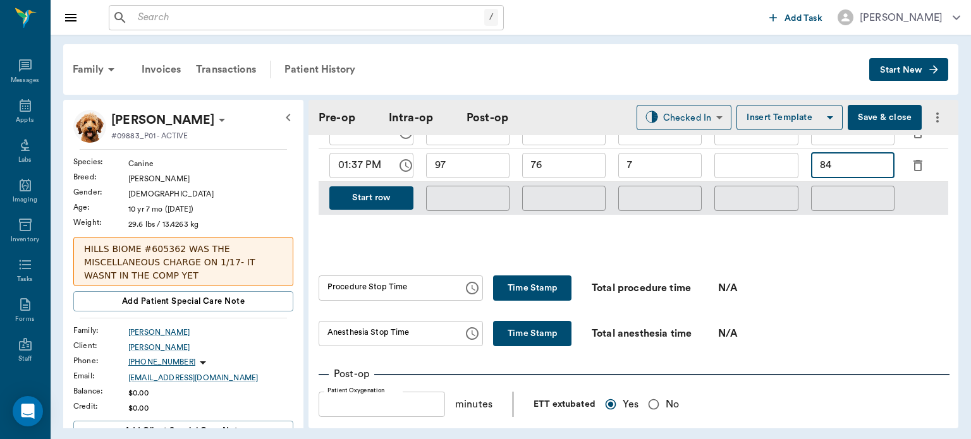
type input "84"
click at [537, 283] on button "Time Stamp" at bounding box center [532, 288] width 78 height 25
type input "01:42 PM"
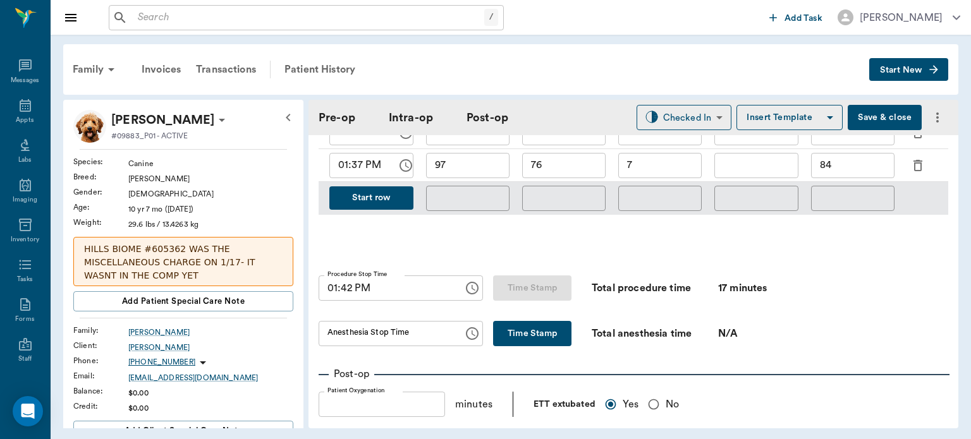
click at [506, 338] on button "Time Stamp" at bounding box center [532, 333] width 78 height 25
type input "01:42 PM"
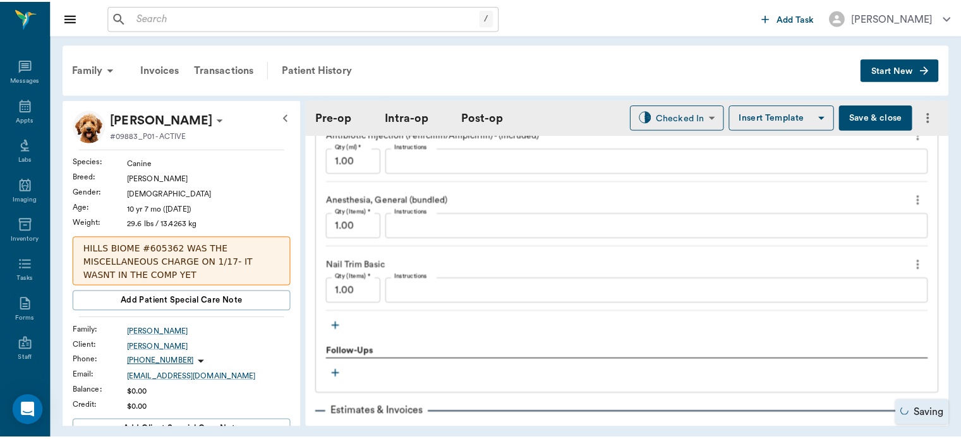
scroll to position [1406, 0]
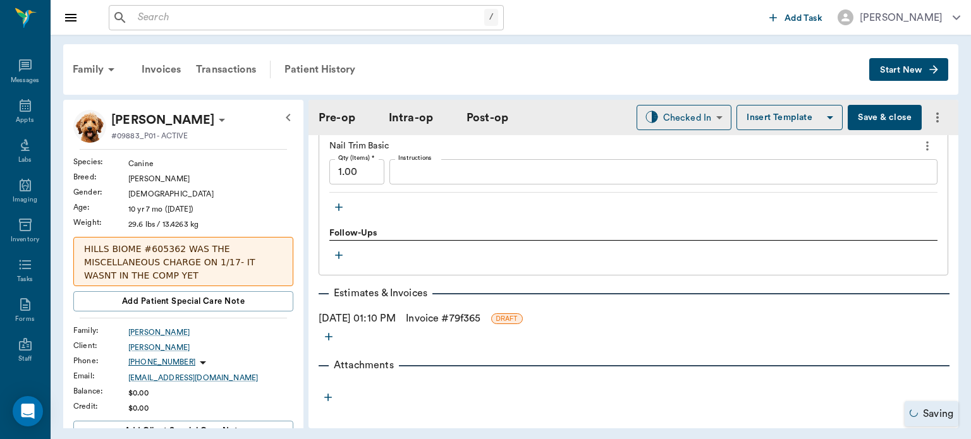
click at [465, 289] on div "Estimates & Invoices" at bounding box center [634, 293] width 630 height 15
click at [480, 311] on link "Invoice # 79f365" at bounding box center [443, 318] width 75 height 15
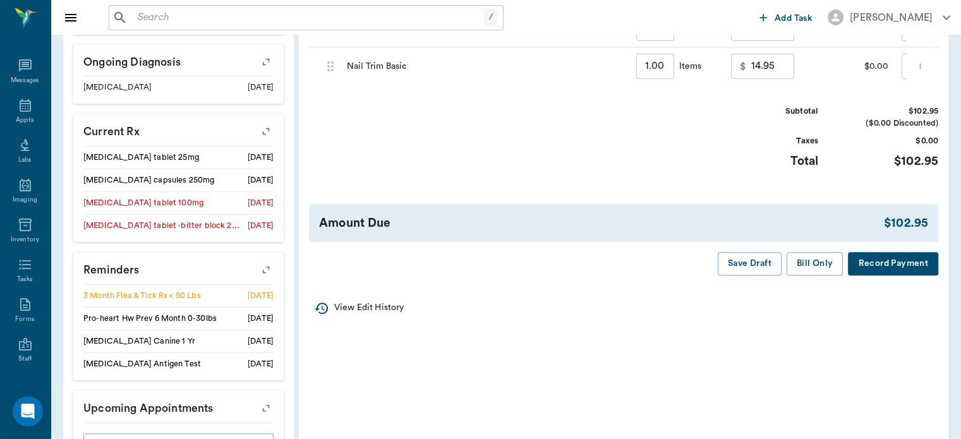
scroll to position [617, 0]
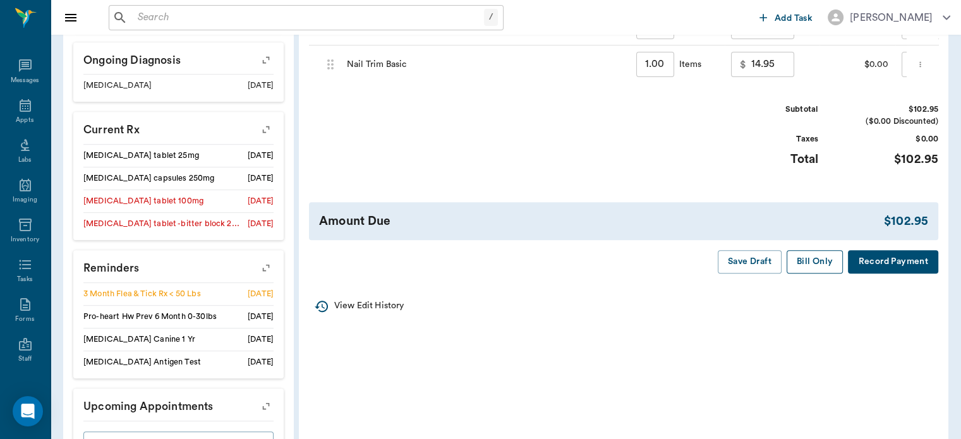
click at [808, 274] on button "Bill Only" at bounding box center [815, 261] width 57 height 23
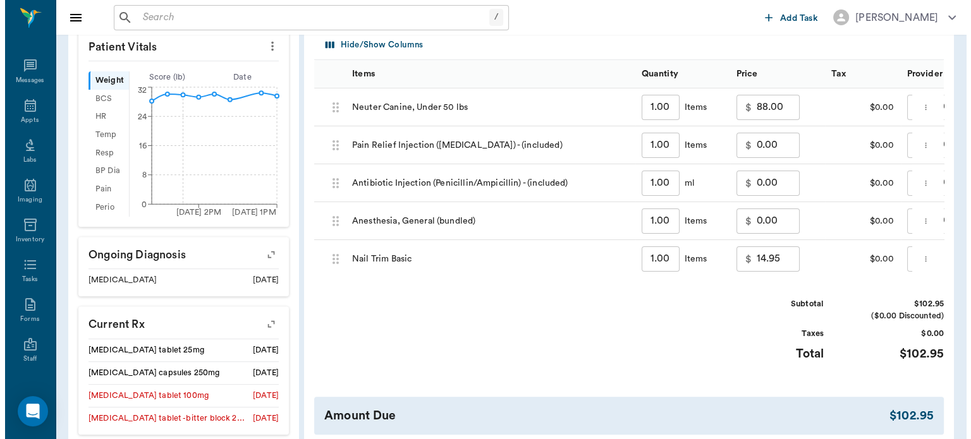
scroll to position [0, 0]
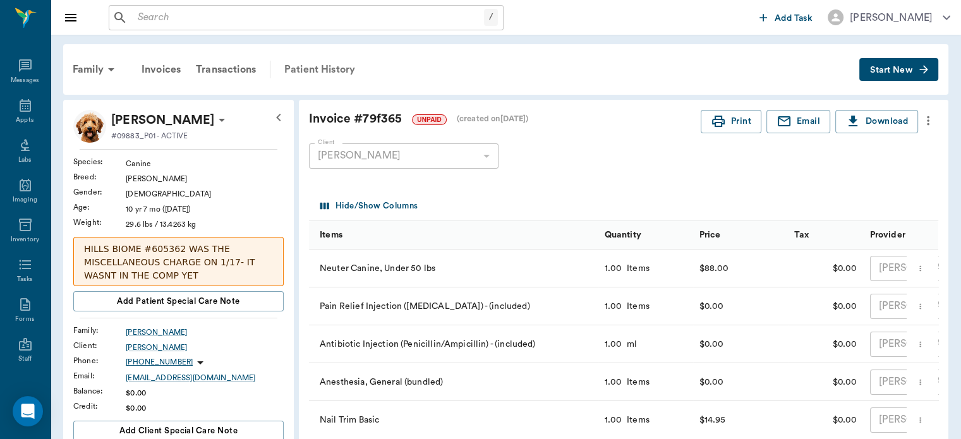
click at [326, 68] on div "Patient History" at bounding box center [320, 69] width 86 height 30
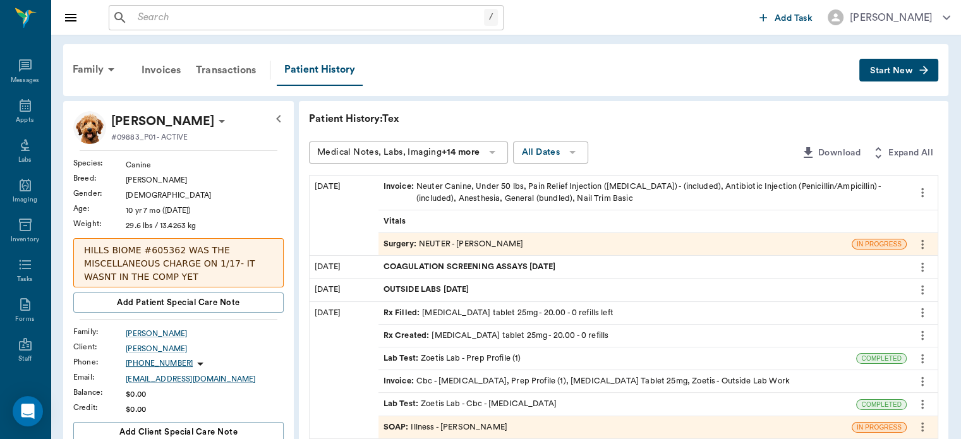
click at [393, 246] on span "Surgery :" at bounding box center [401, 244] width 35 height 12
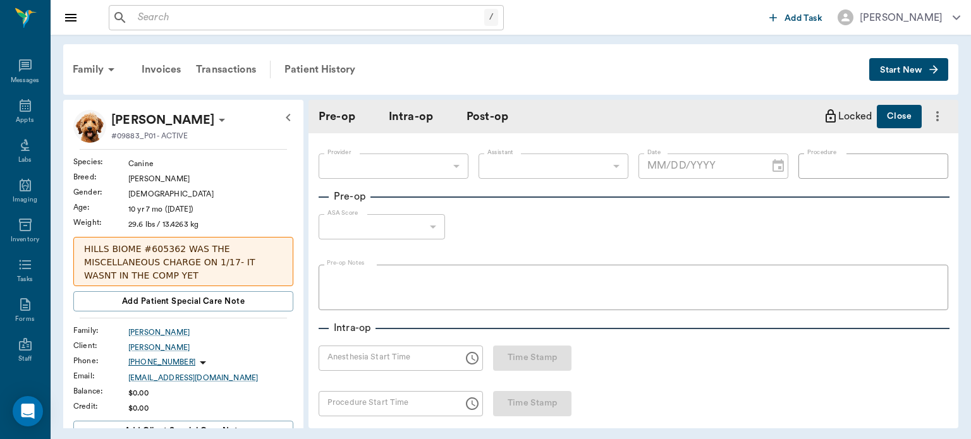
type input "63ec2f075fda476ae8351a4d"
type input "63ec2e7e52e12b0ba117b124"
type input "NEUTER"
type input "1"
radio input "true"
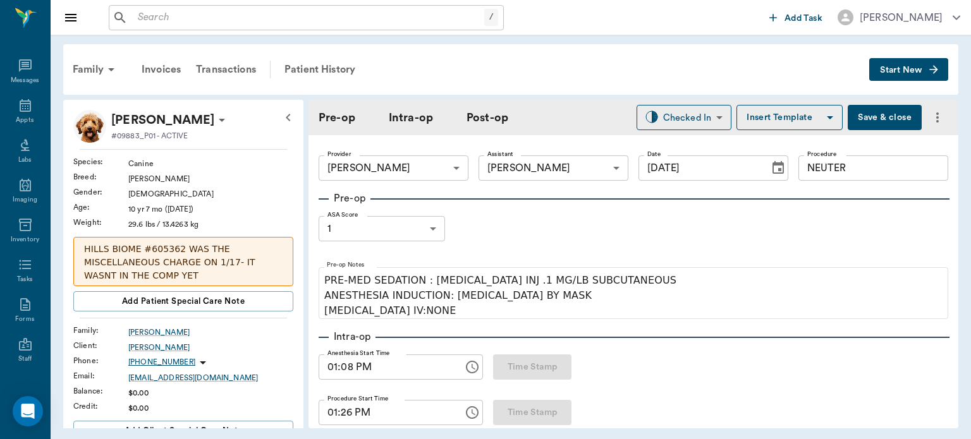
type input "[DATE]"
type input "01:08 PM"
type input "01:26 PM"
type input "01:42 PM"
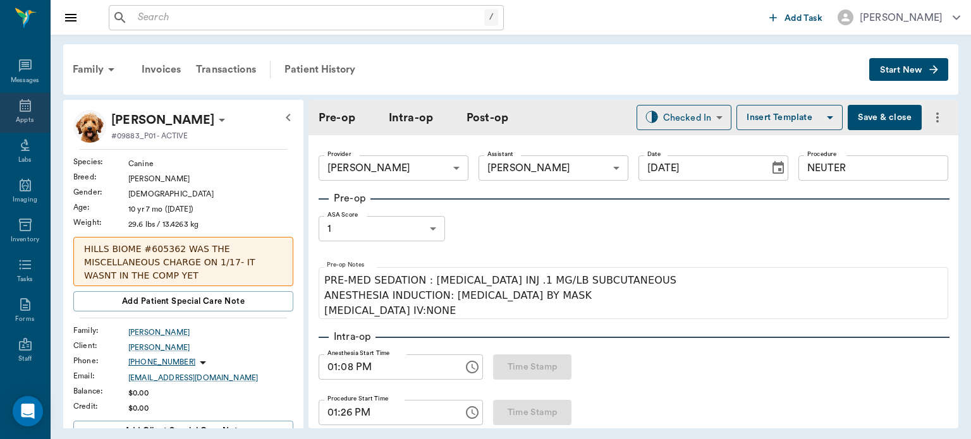
click at [18, 106] on icon at bounding box center [25, 105] width 15 height 15
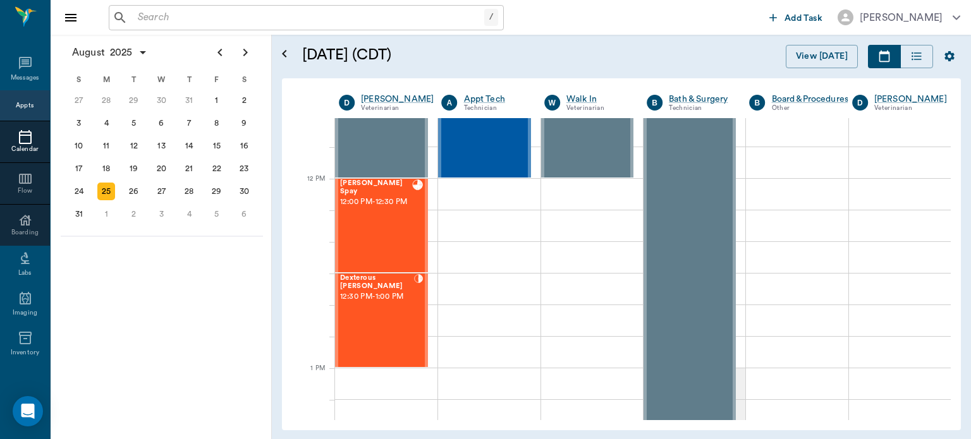
scroll to position [702, 0]
click at [392, 341] on div "Dexterous RESTER 12:30 PM - 1:00 PM" at bounding box center [377, 322] width 74 height 92
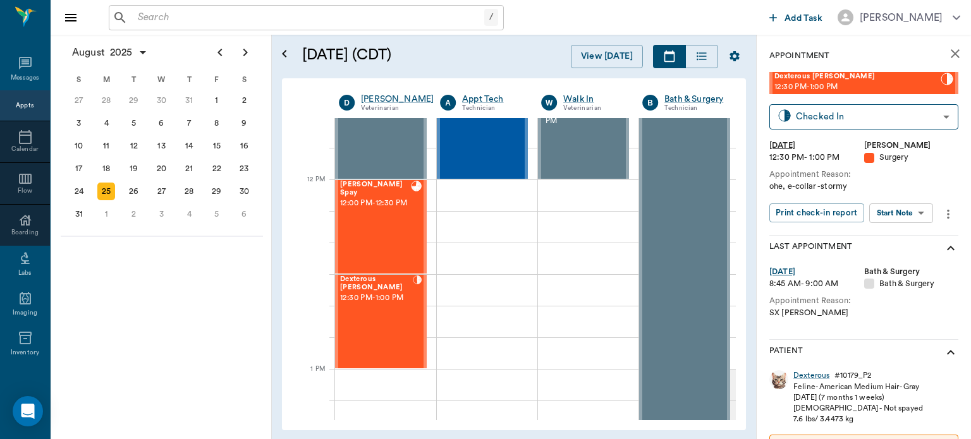
click at [906, 216] on body "/ ​ Add Task Dr. Bert Ellsworth Nectar Messages Appts Calendar Flow Boarding La…" at bounding box center [485, 219] width 971 height 439
click at [917, 257] on button "View Surgery" at bounding box center [891, 259] width 52 height 15
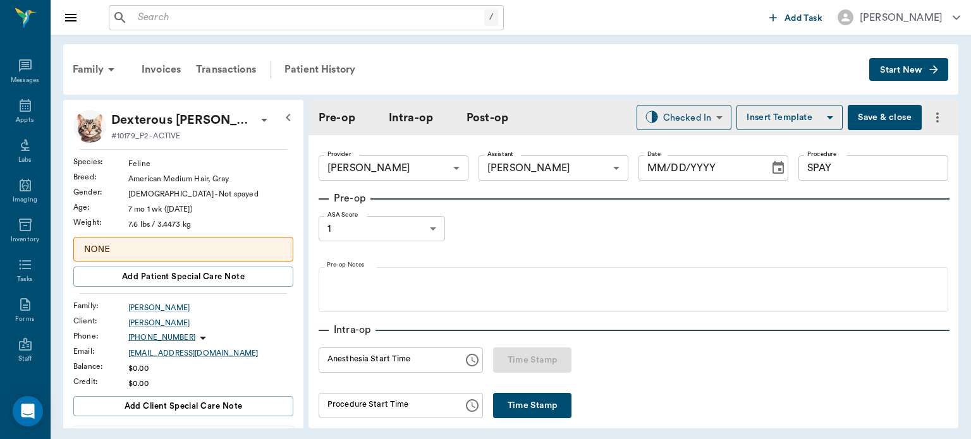
type input "63ec2f075fda476ae8351a4d"
type input "63ec2e7e52e12b0ba117b124"
type input "SPAY"
type input "1"
type input "[DATE]"
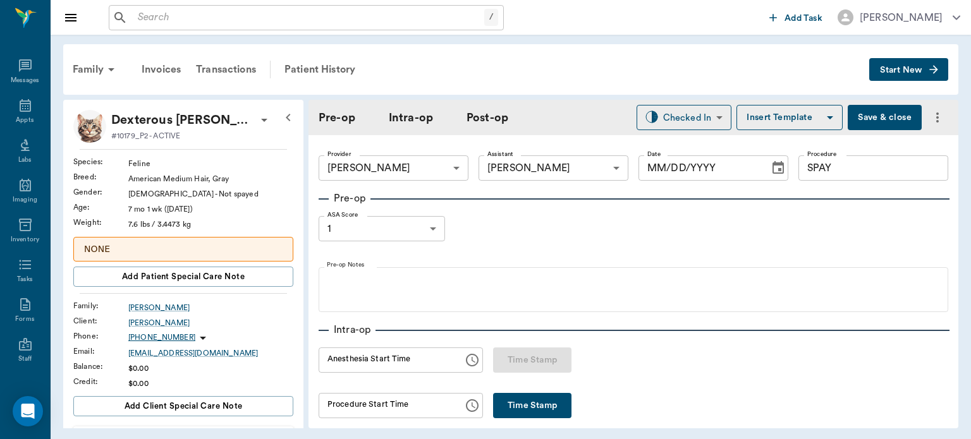
type input "01:34 PM"
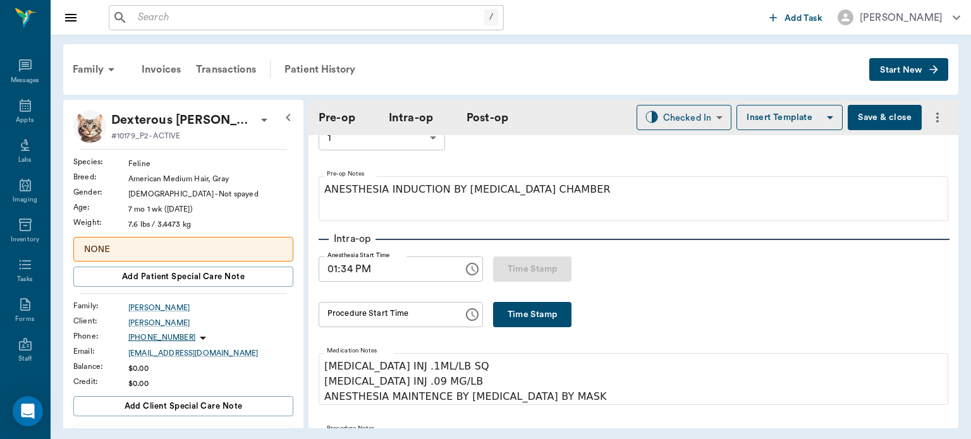
scroll to position [114, 0]
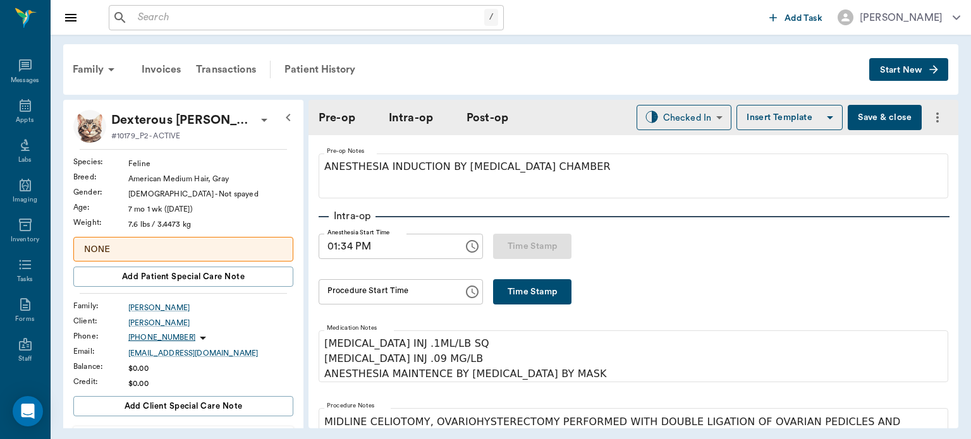
click at [547, 293] on button "Time Stamp" at bounding box center [532, 291] width 78 height 25
click at [343, 293] on input "01:52 PM" at bounding box center [387, 291] width 136 height 25
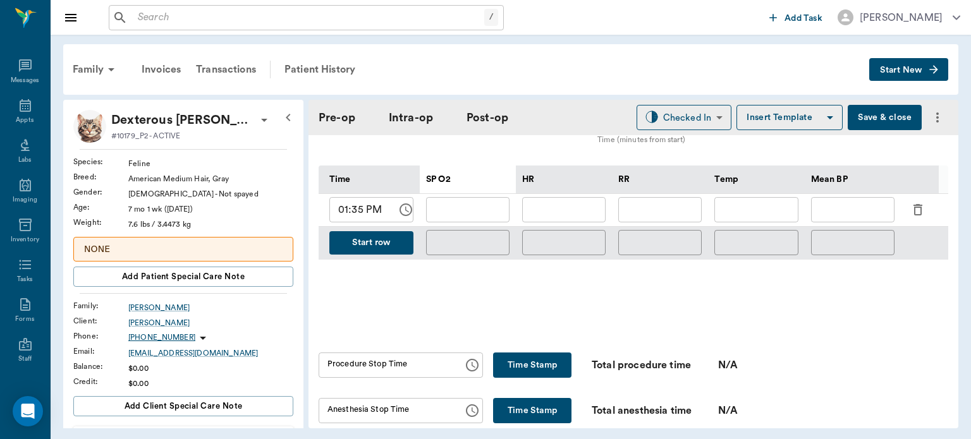
scroll to position [592, 0]
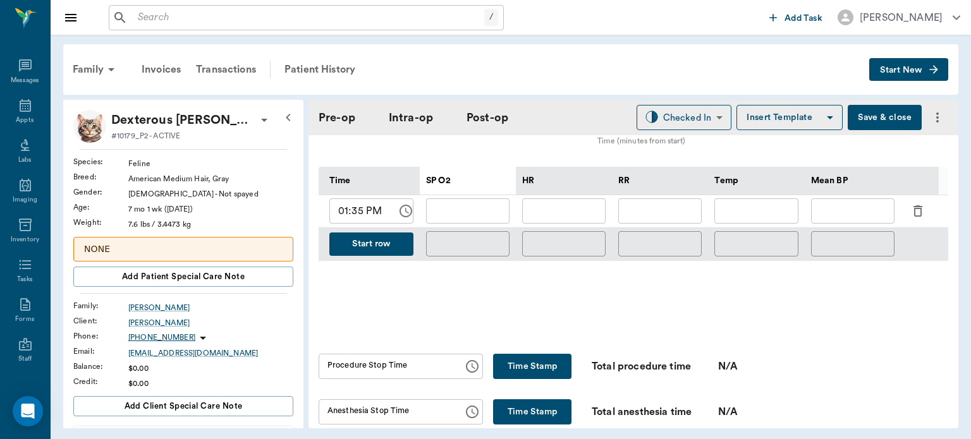
type input "01:50 PM"
click at [448, 198] on input "text" at bounding box center [467, 210] width 83 height 25
type input "88"
click at [556, 183] on div "HR" at bounding box center [563, 180] width 83 height 28
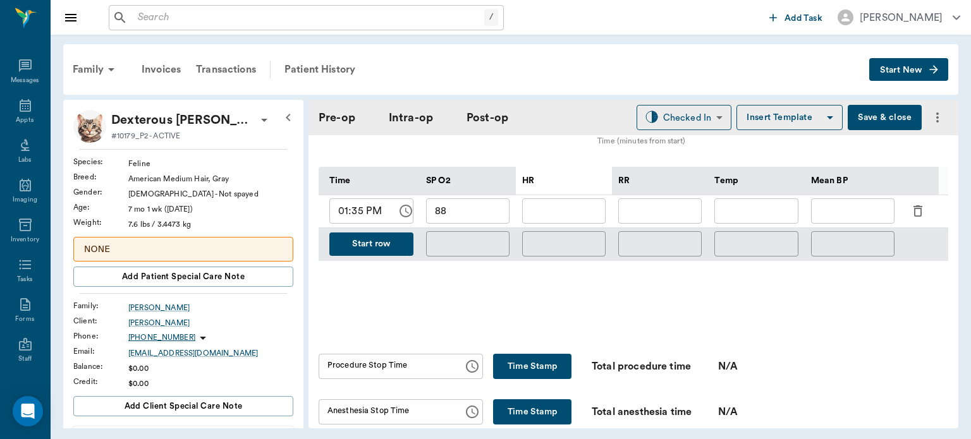
click at [569, 198] on input "text" at bounding box center [563, 210] width 83 height 25
type input "110"
click at [679, 200] on input "text" at bounding box center [659, 210] width 83 height 25
type input "12"
click at [389, 243] on button "Start row" at bounding box center [371, 244] width 84 height 23
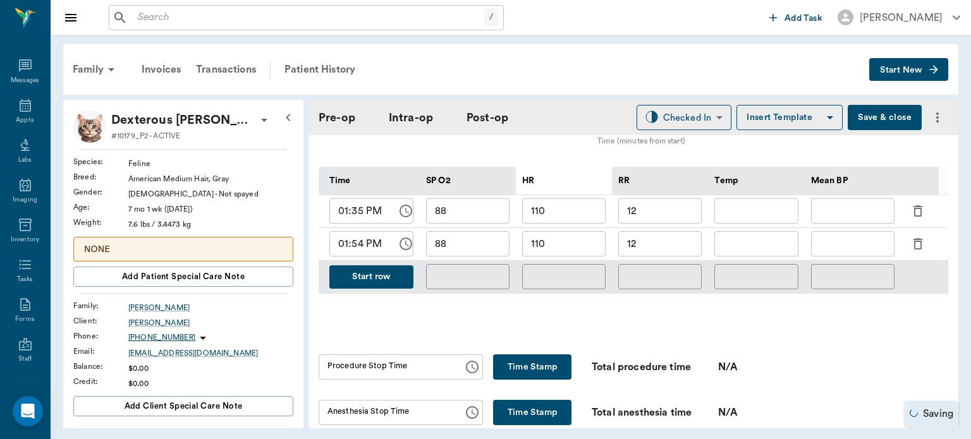
click at [358, 206] on input "01:35 PM" at bounding box center [358, 210] width 59 height 25
type input "01:50 PM"
click at [362, 240] on input "01:54 PM" at bounding box center [358, 243] width 59 height 25
type input "01:55 PM"
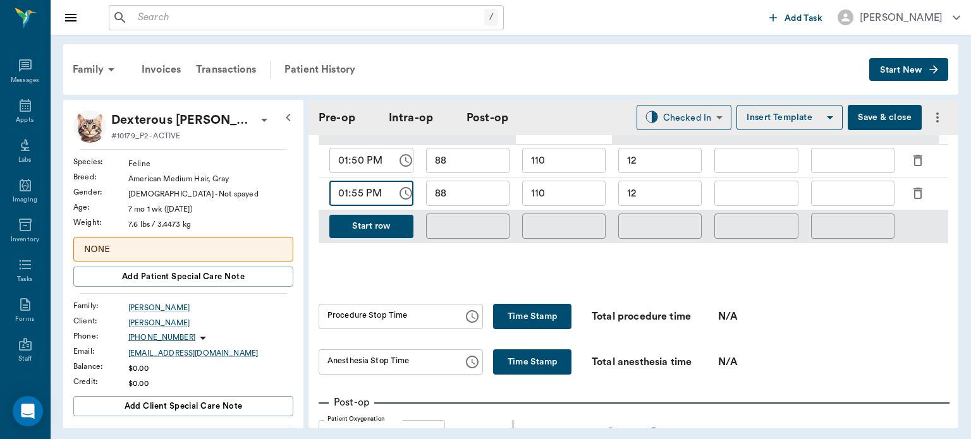
scroll to position [722, 0]
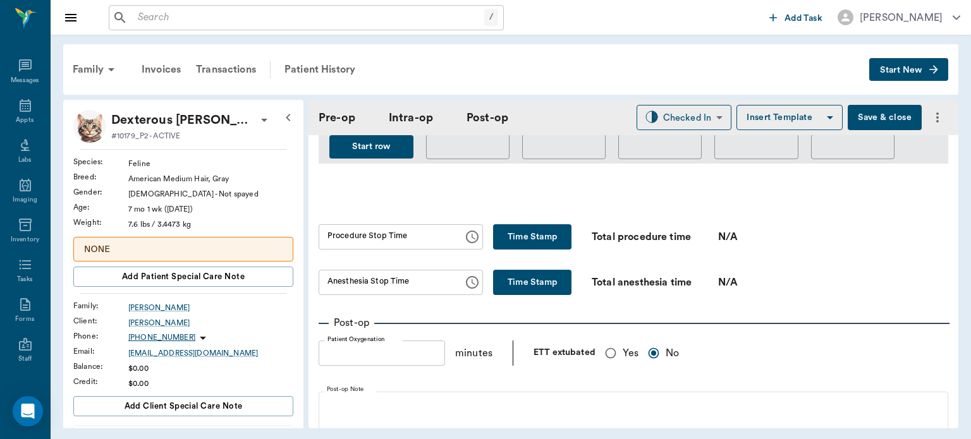
click at [517, 224] on button "Time Stamp" at bounding box center [532, 236] width 78 height 25
click at [348, 233] on input "02:15 PM" at bounding box center [387, 236] width 136 height 25
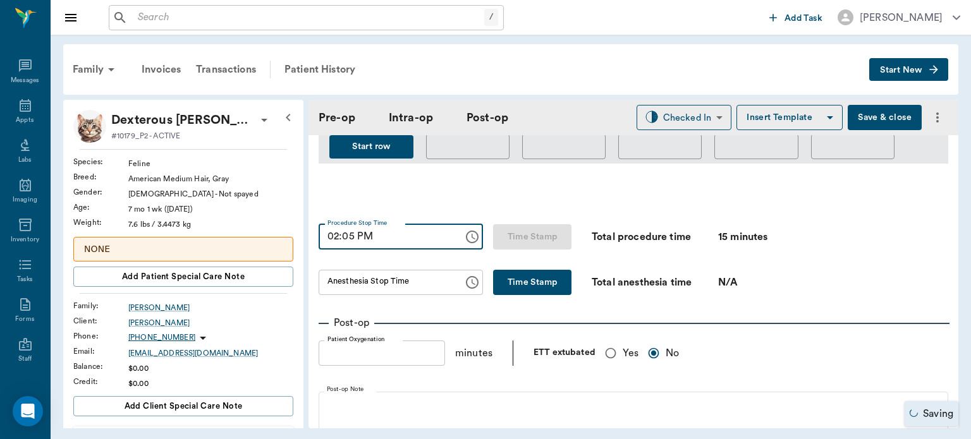
type input "02:05 PM"
click at [541, 277] on button "Time Stamp" at bounding box center [532, 282] width 78 height 25
type input "02:15 PM"
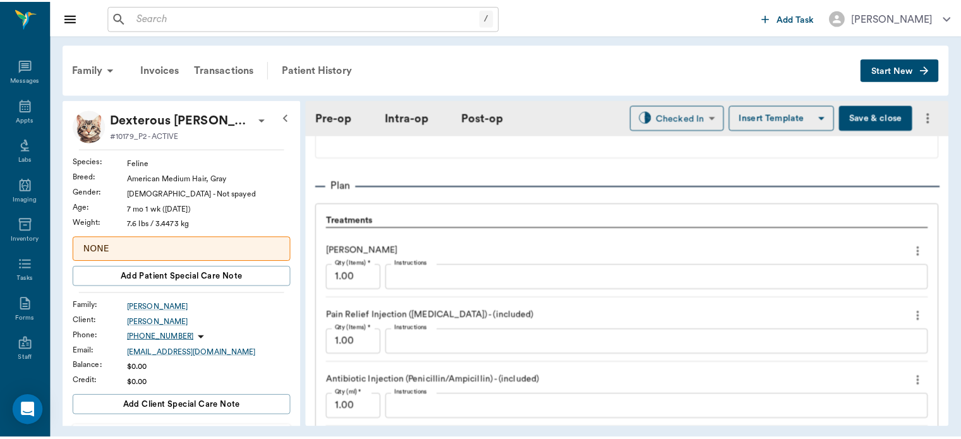
scroll to position [1366, 0]
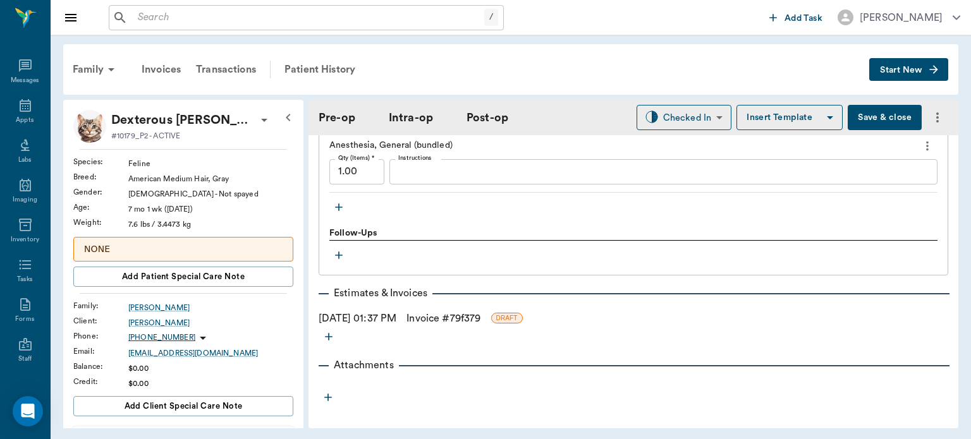
click at [465, 311] on link "Invoice # 79f379" at bounding box center [443, 318] width 74 height 15
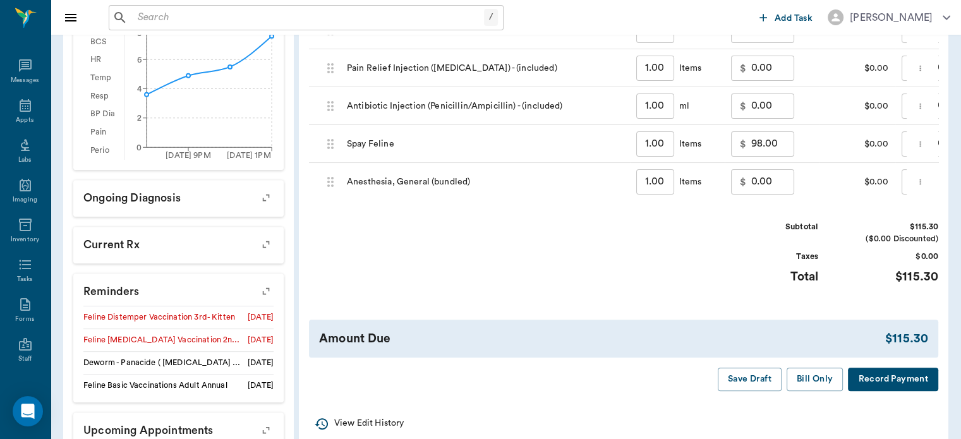
scroll to position [531, 0]
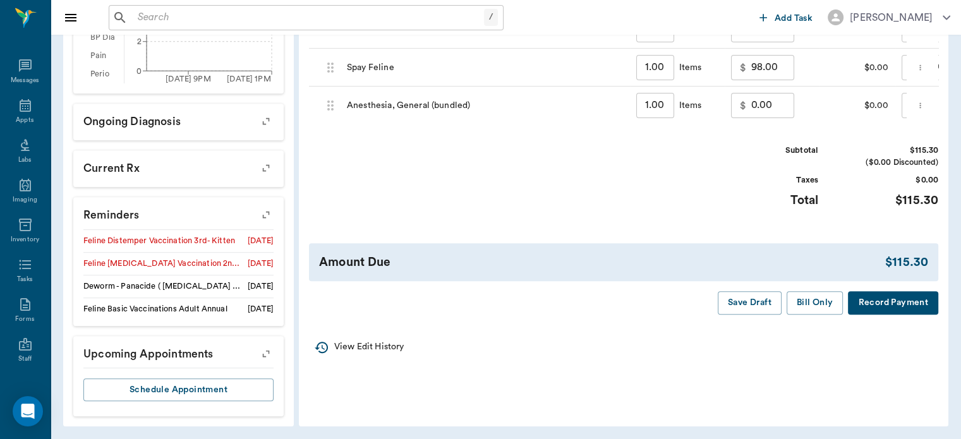
click at [753, 272] on div "Amount Due" at bounding box center [602, 262] width 566 height 18
click at [808, 315] on button "Bill Only" at bounding box center [815, 302] width 57 height 23
